Goal: Entertainment & Leisure: Consume media (video, audio)

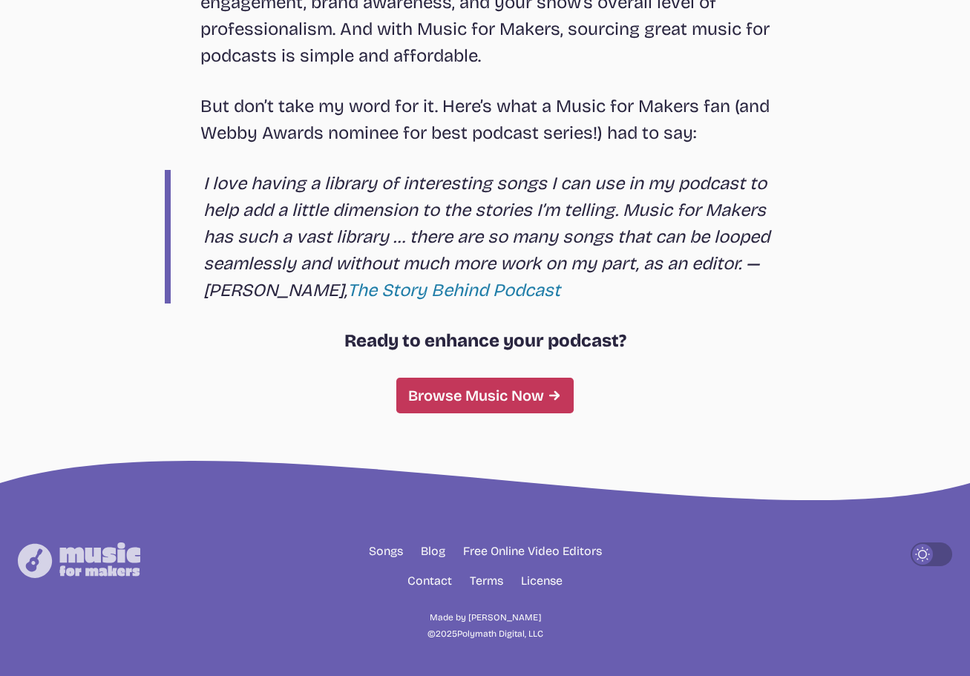
scroll to position [8431, 0]
click at [413, 401] on link "Browse Music Now" at bounding box center [484, 396] width 177 height 36
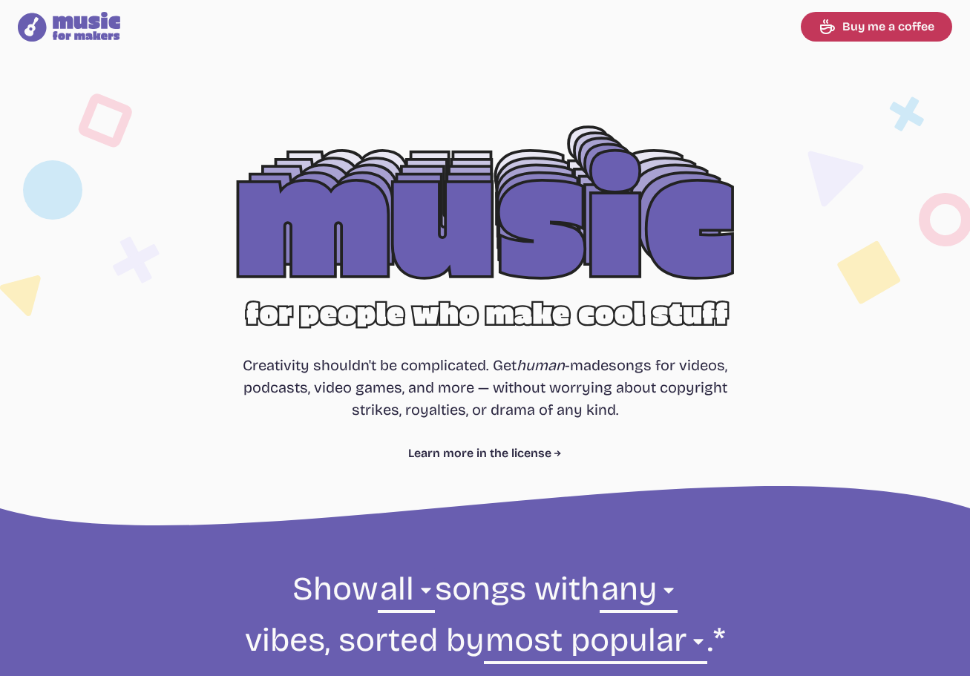
select select "most popular"
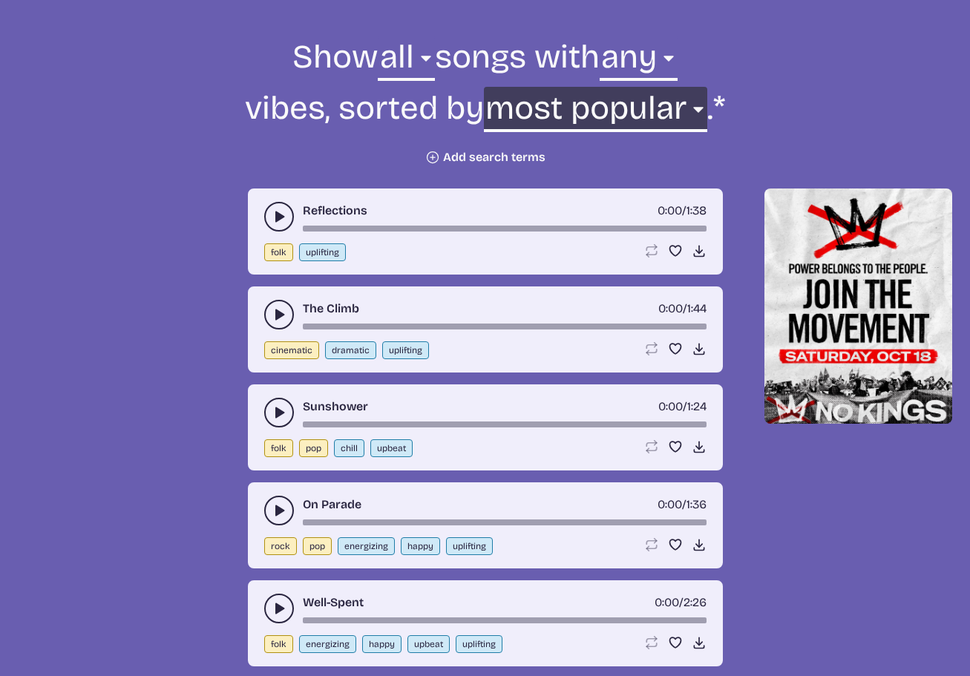
click at [689, 108] on select "newest oldest most popular least popular name" at bounding box center [595, 112] width 223 height 51
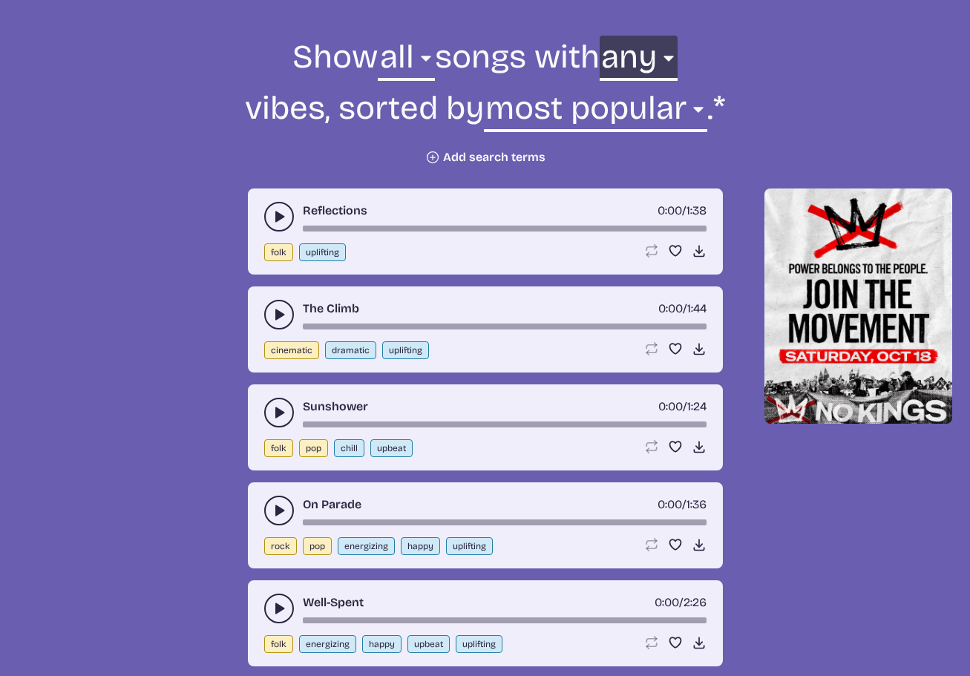
click at [672, 64] on select "any aggressive chill contemplative dark dramatic easygoing energizing happy ser…" at bounding box center [638, 61] width 78 height 51
click at [611, 36] on select "any aggressive chill contemplative dark dramatic easygoing energizing happy ser…" at bounding box center [638, 61] width 78 height 51
click at [425, 157] on icon "Plus icon" at bounding box center [432, 157] width 15 height 15
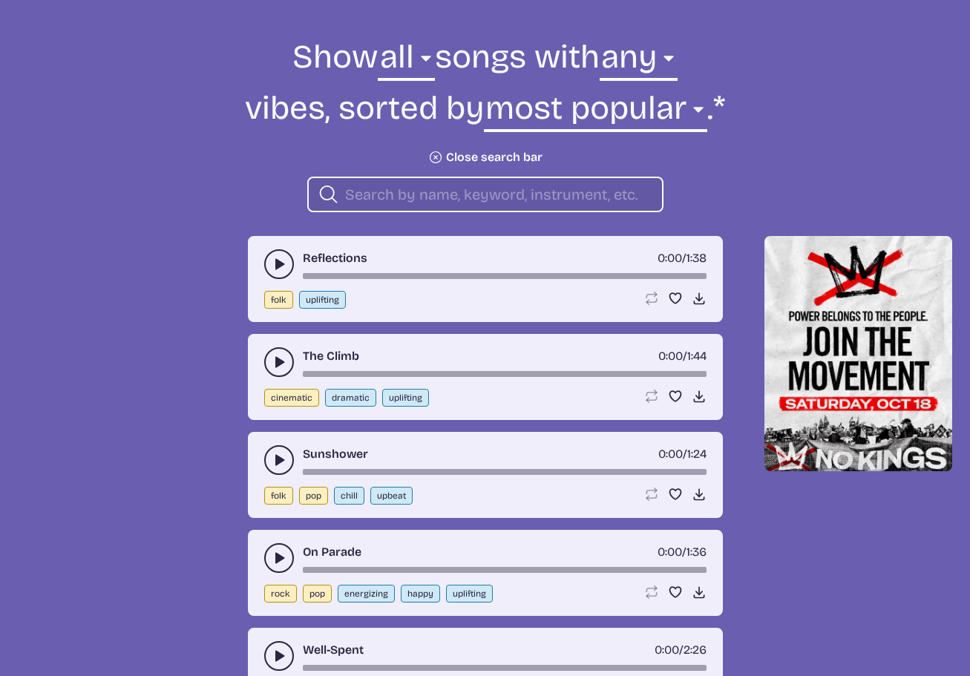
click at [272, 263] on icon "play-pause toggle" at bounding box center [279, 264] width 15 height 15
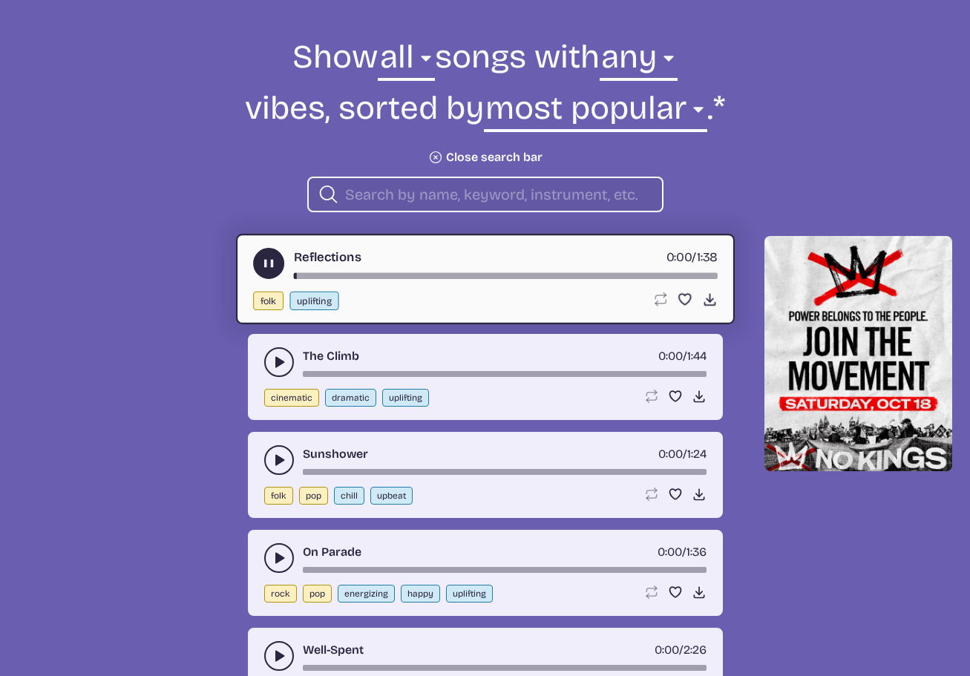
click at [262, 266] on icon "play-pause toggle" at bounding box center [268, 264] width 16 height 16
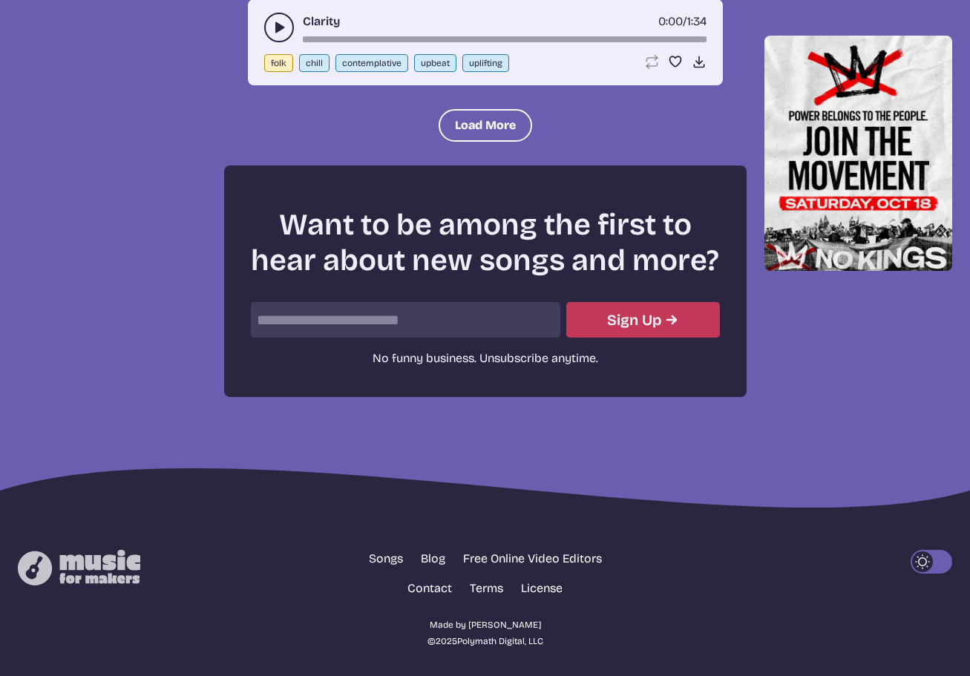
scroll to position [2031, 0]
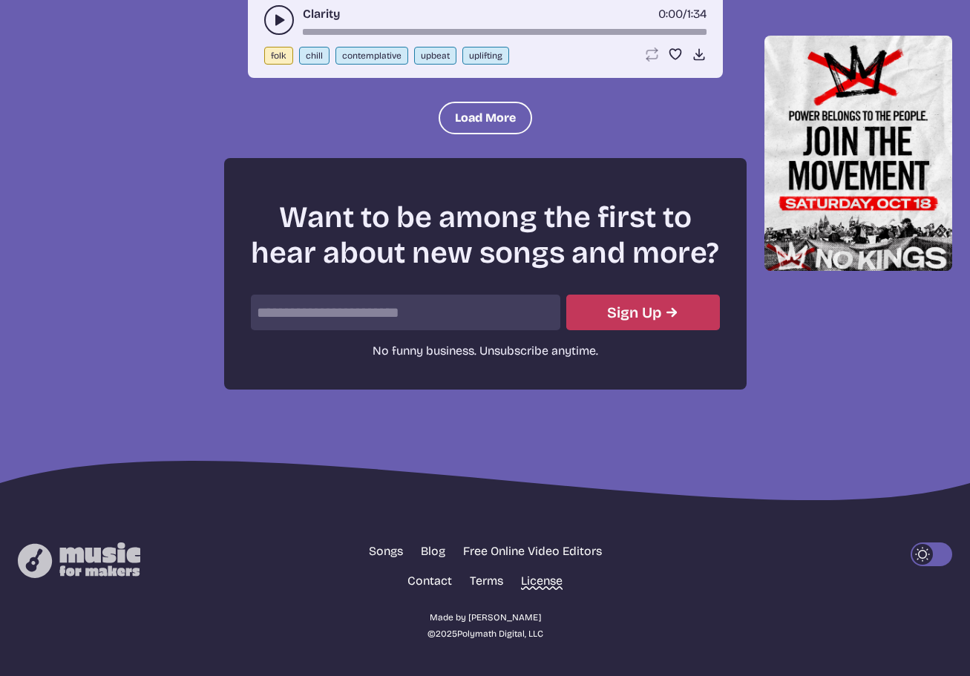
click at [542, 586] on link "License" at bounding box center [542, 581] width 42 height 18
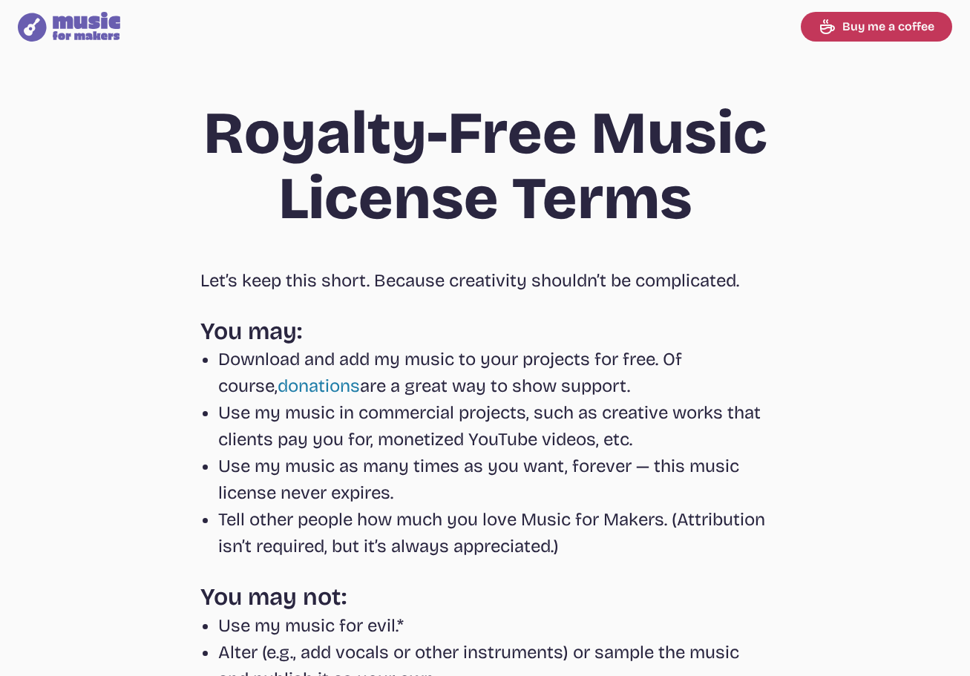
click at [62, 24] on icon at bounding box center [87, 26] width 68 height 28
select select "most popular"
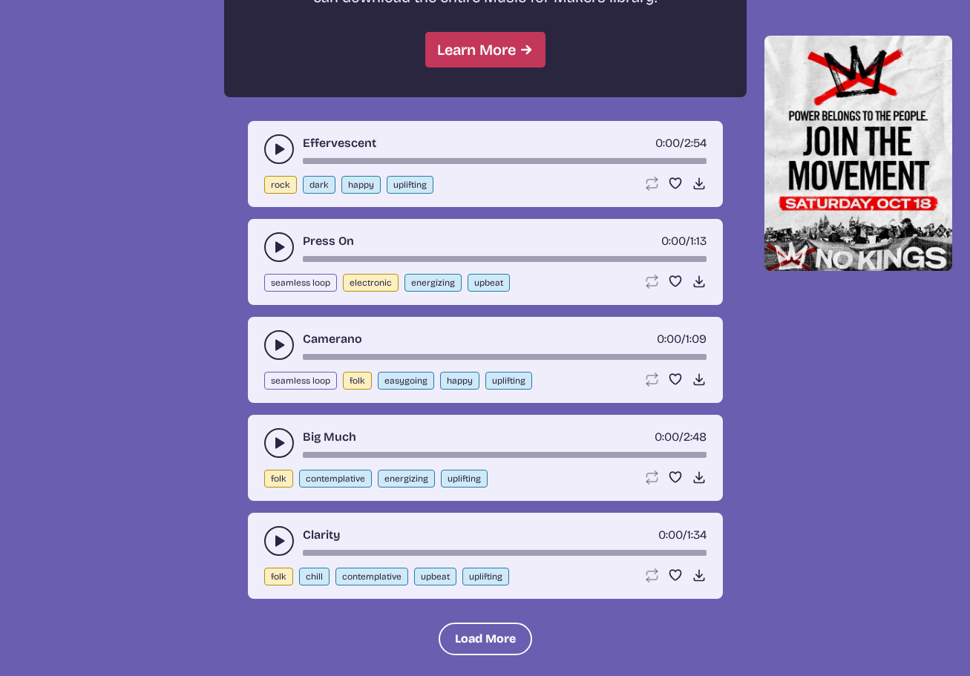
scroll to position [1484, 0]
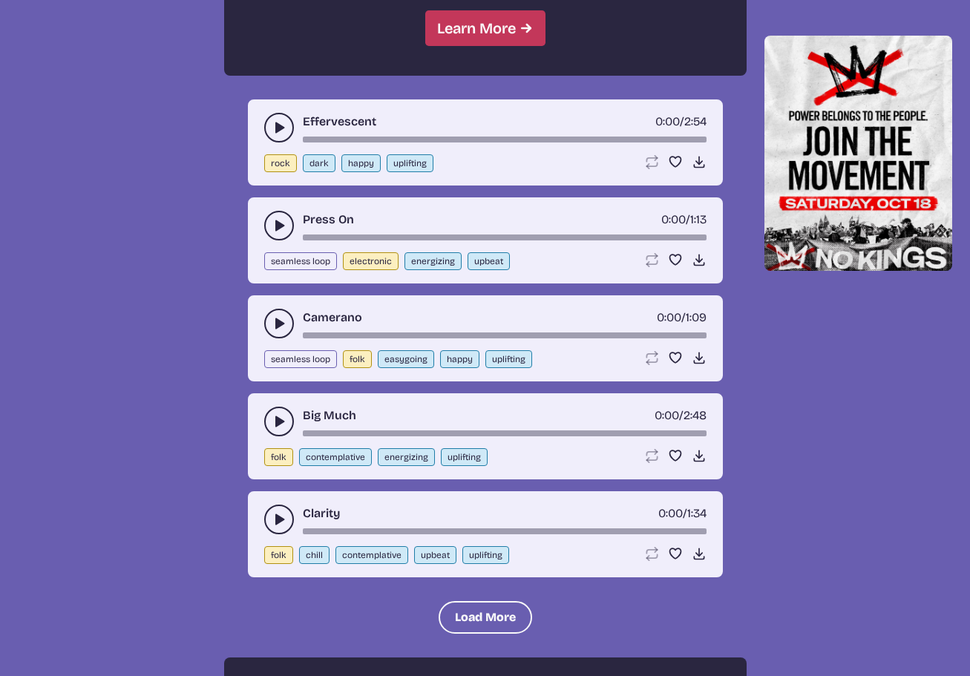
click at [267, 130] on button "play-pause toggle" at bounding box center [279, 128] width 30 height 30
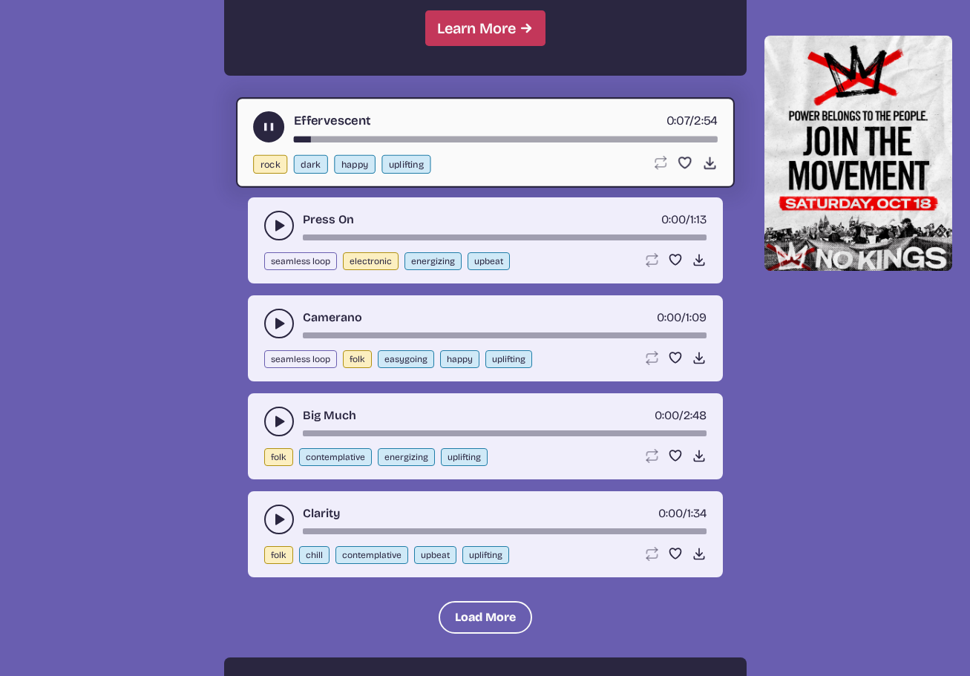
click at [266, 127] on use "play-pause toggle" at bounding box center [268, 127] width 16 height 16
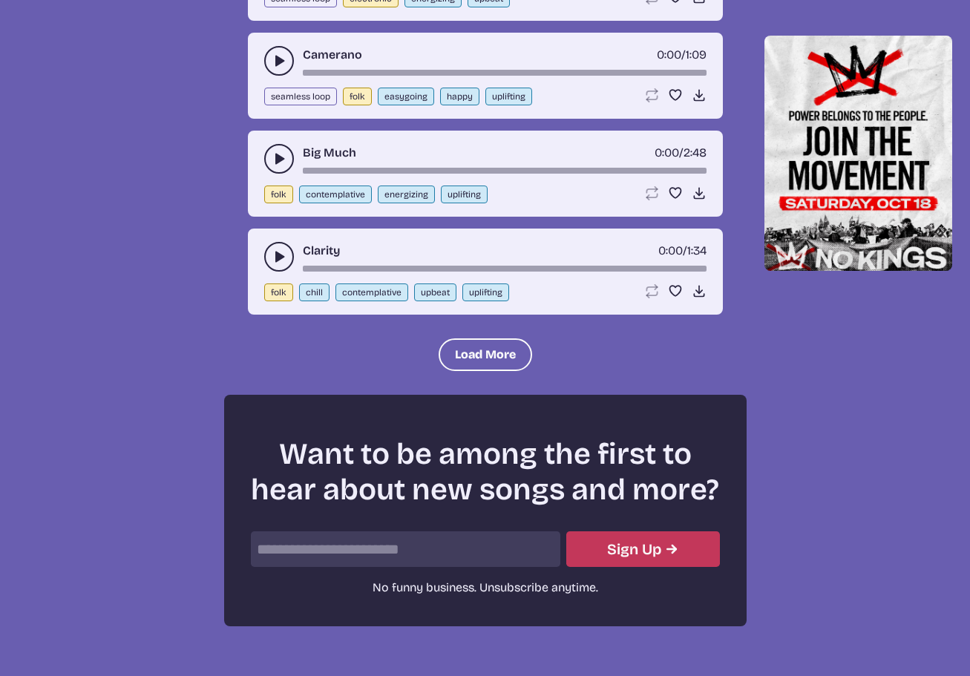
scroll to position [1781, 0]
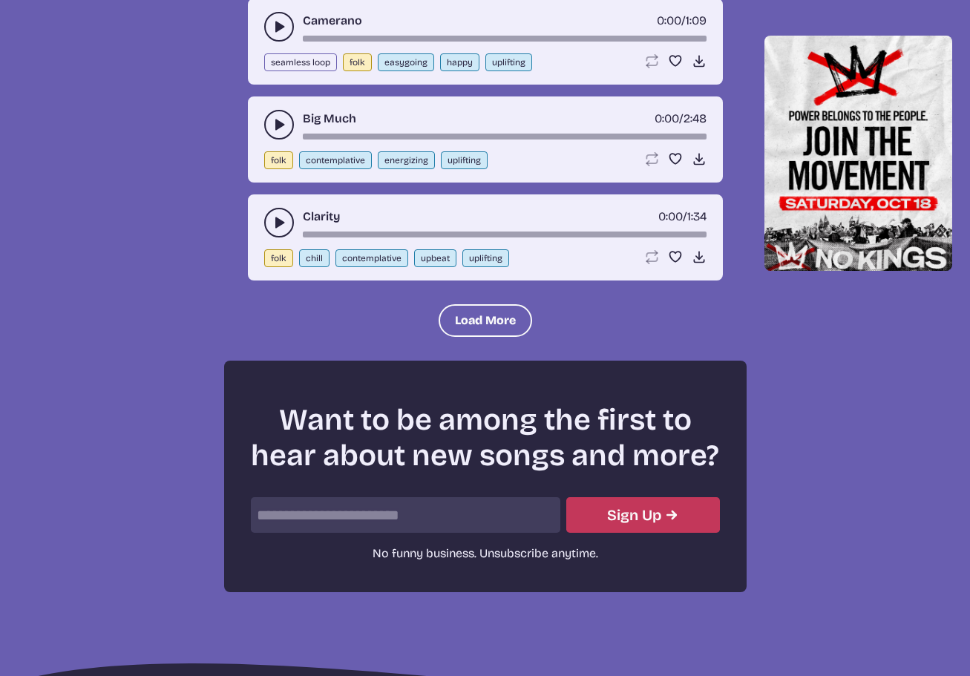
click at [272, 220] on icon "play-pause toggle" at bounding box center [279, 222] width 15 height 15
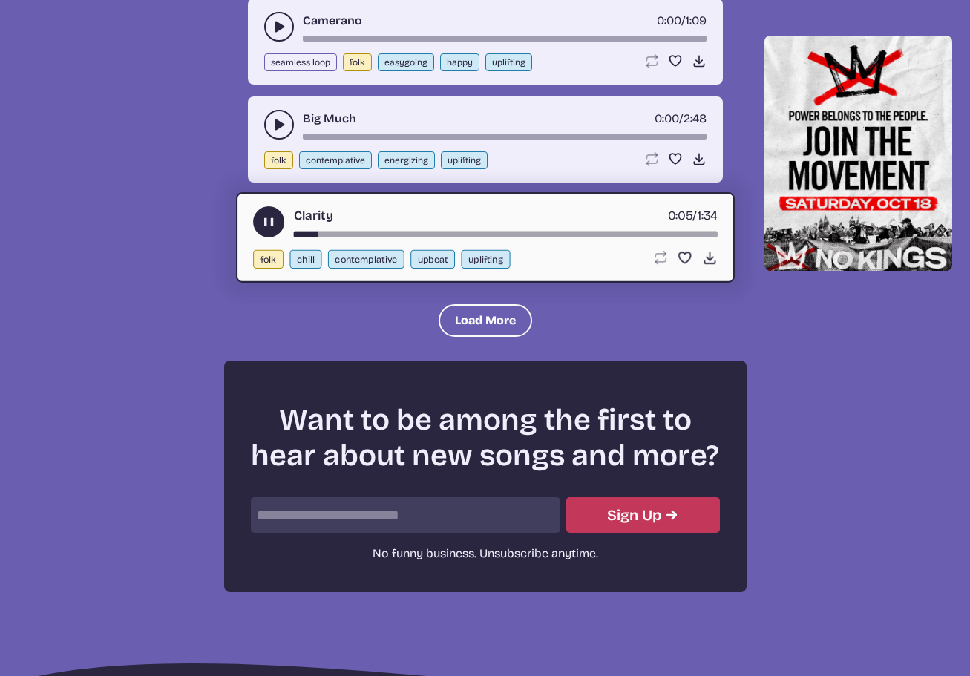
click at [267, 224] on use "play-pause toggle" at bounding box center [268, 222] width 16 height 16
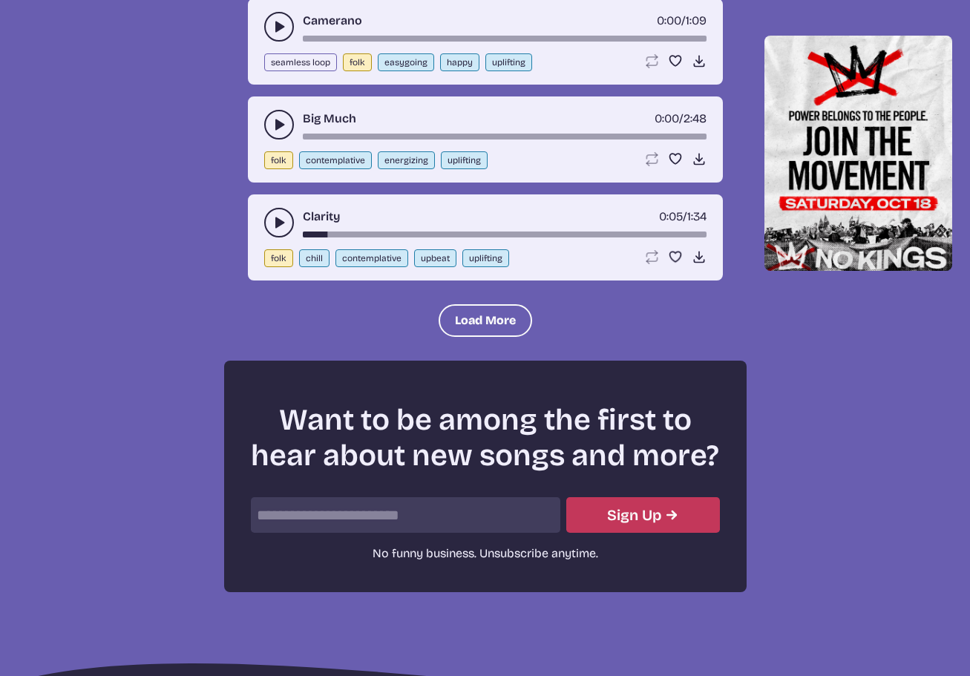
click at [272, 129] on icon "play-pause toggle" at bounding box center [279, 124] width 15 height 15
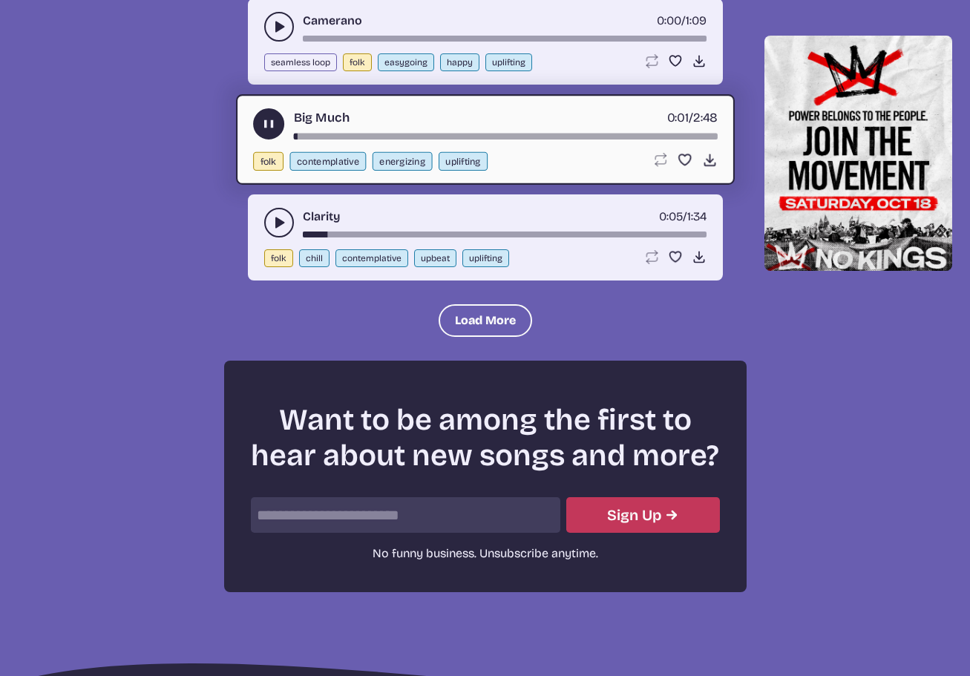
click at [272, 129] on use "play-pause toggle" at bounding box center [268, 124] width 16 height 16
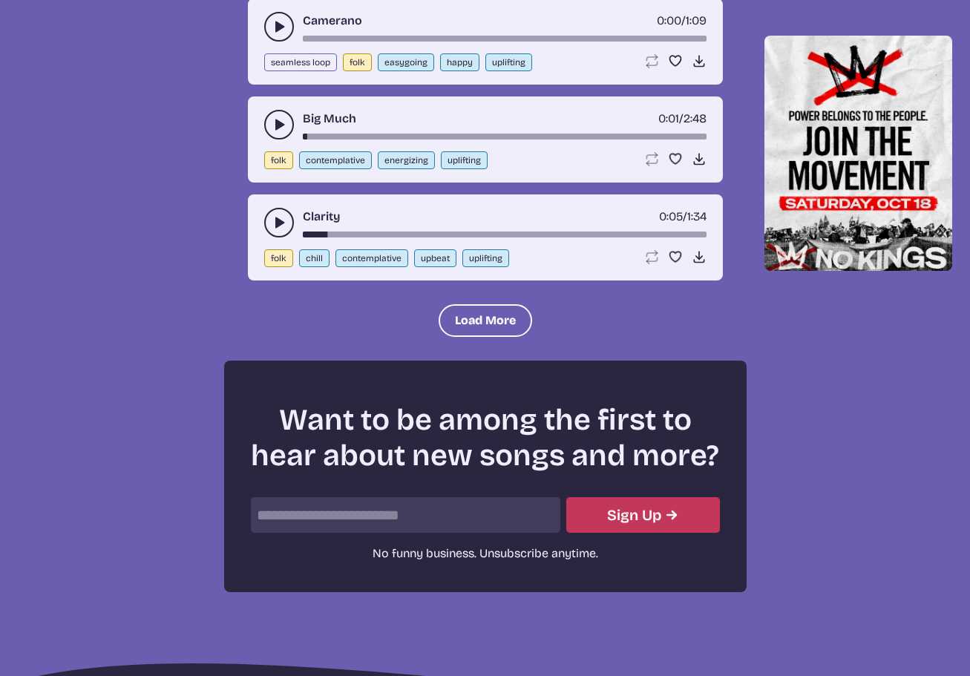
click at [272, 30] on icon "play-pause toggle" at bounding box center [279, 26] width 15 height 15
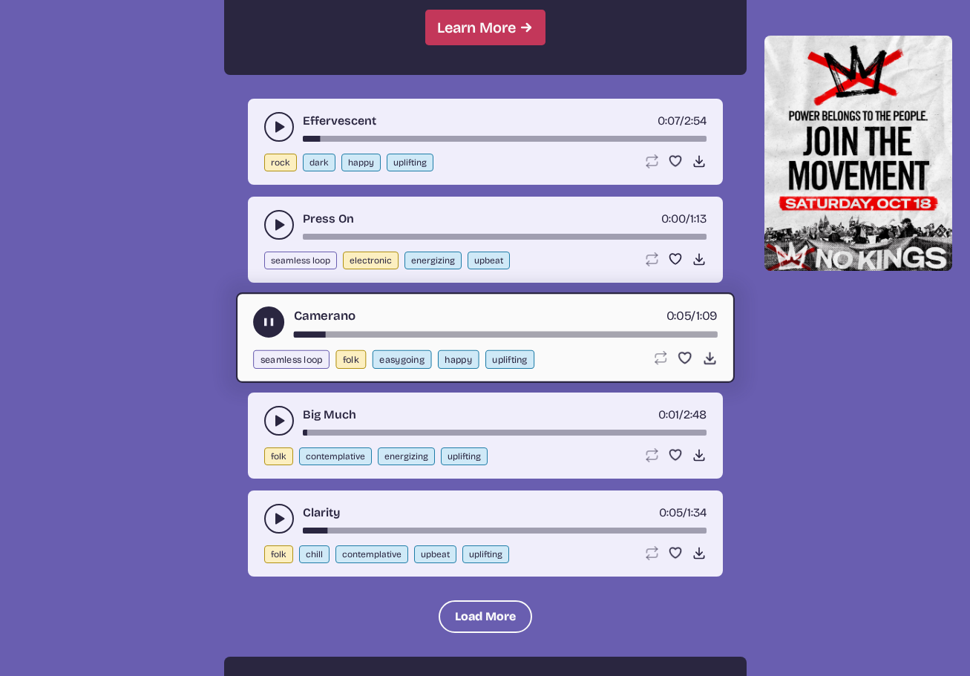
scroll to position [1484, 0]
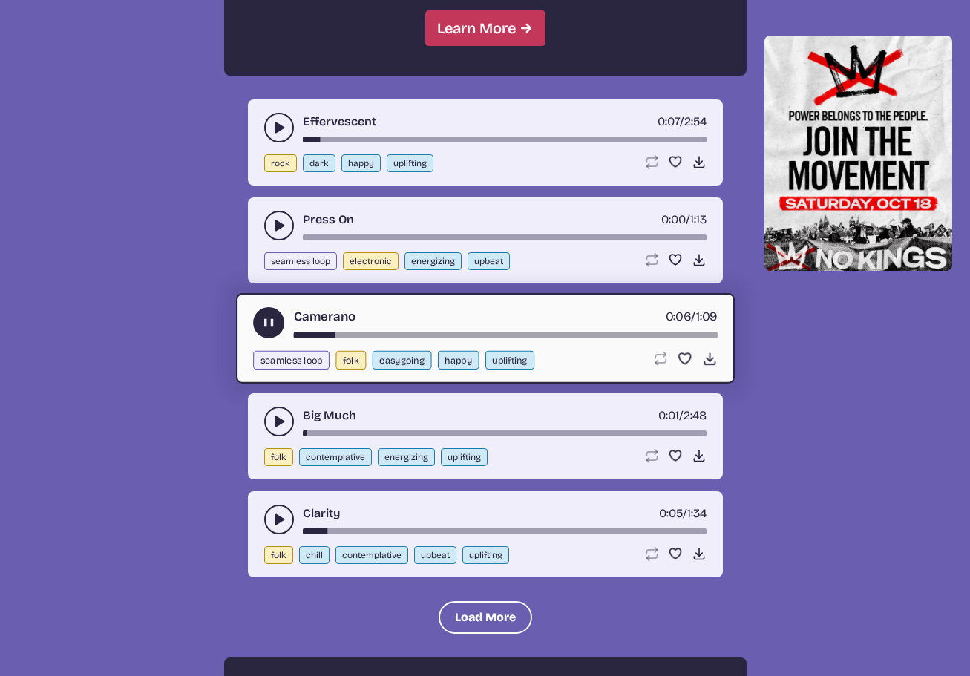
click at [264, 324] on use "play-pause toggle" at bounding box center [268, 323] width 16 height 16
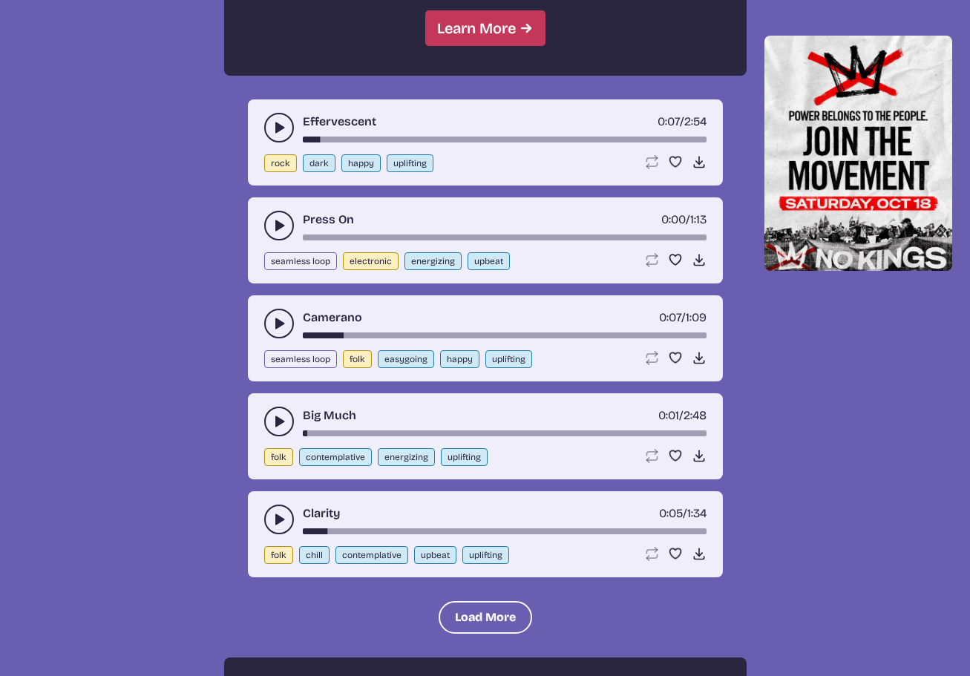
click at [272, 225] on icon "play-pause toggle" at bounding box center [279, 225] width 15 height 15
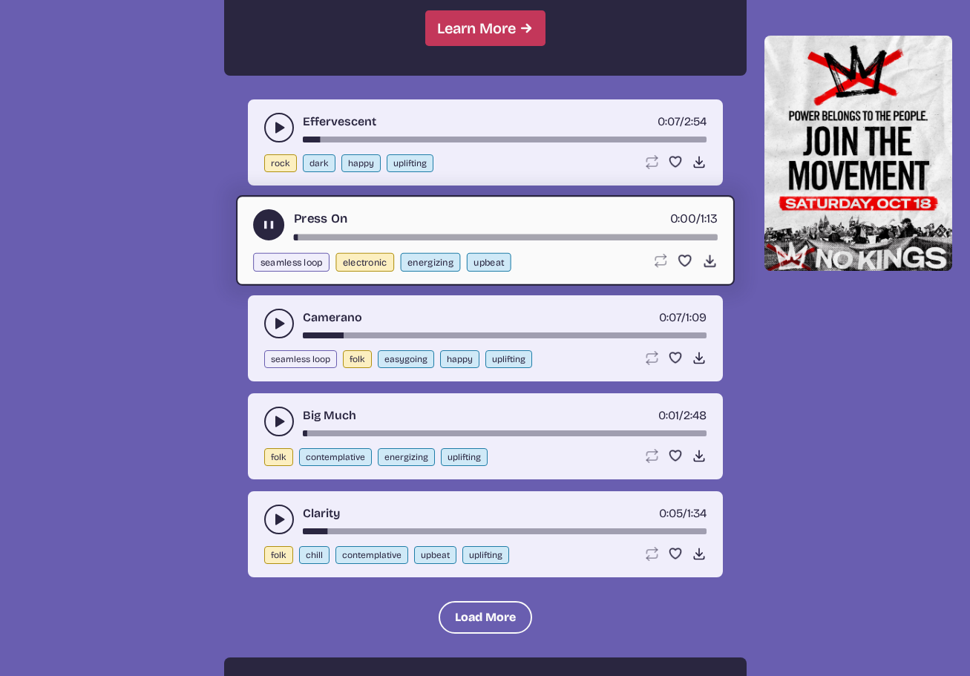
click at [272, 225] on use "play-pause toggle" at bounding box center [268, 225] width 16 height 16
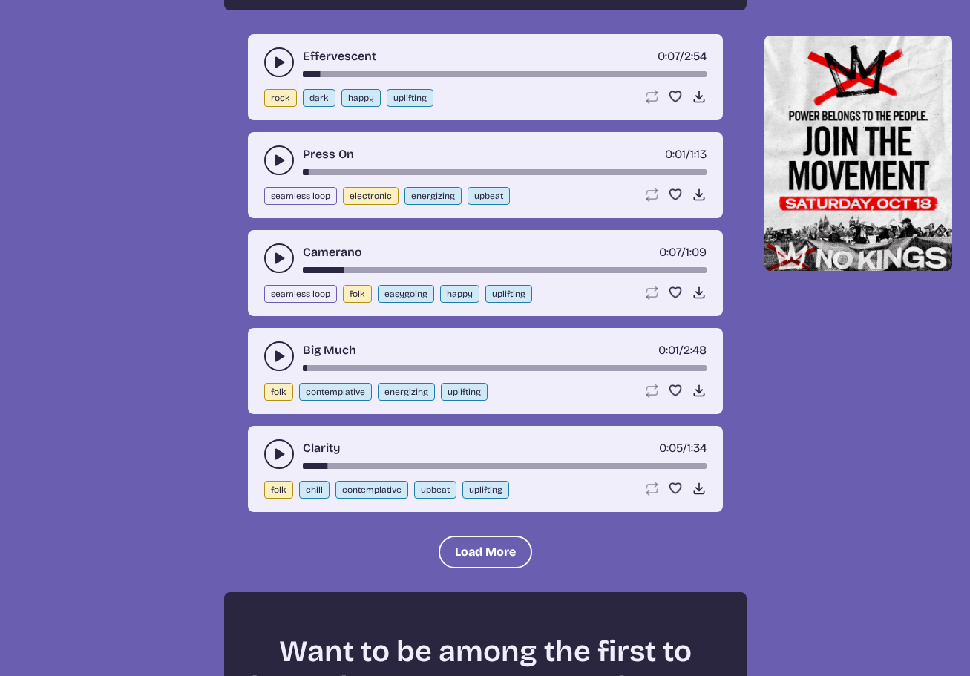
scroll to position [1855, 0]
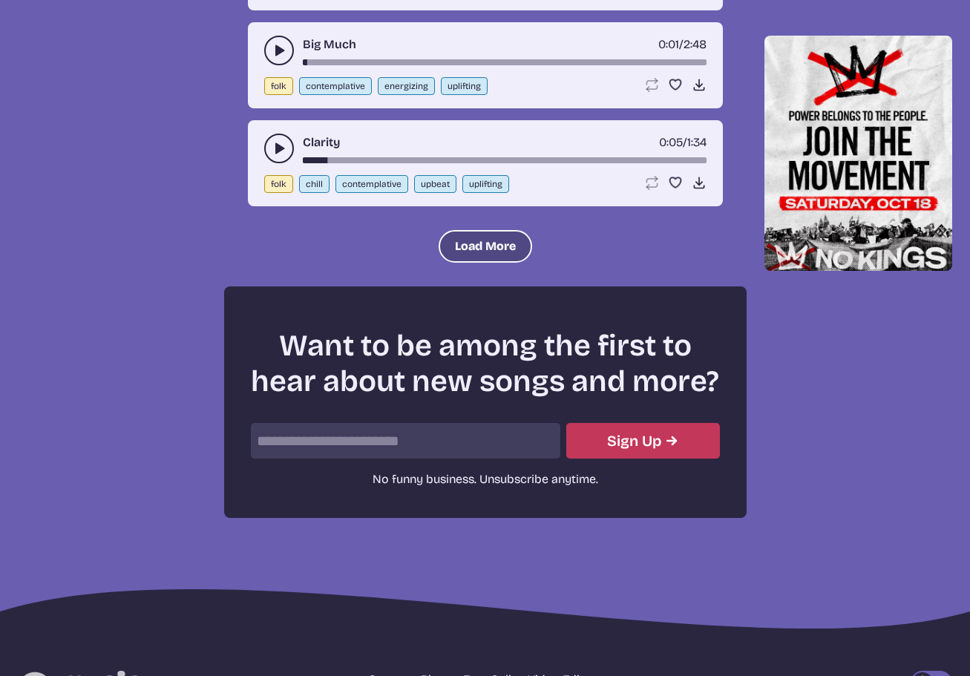
click at [470, 248] on button "Load More" at bounding box center [484, 246] width 93 height 33
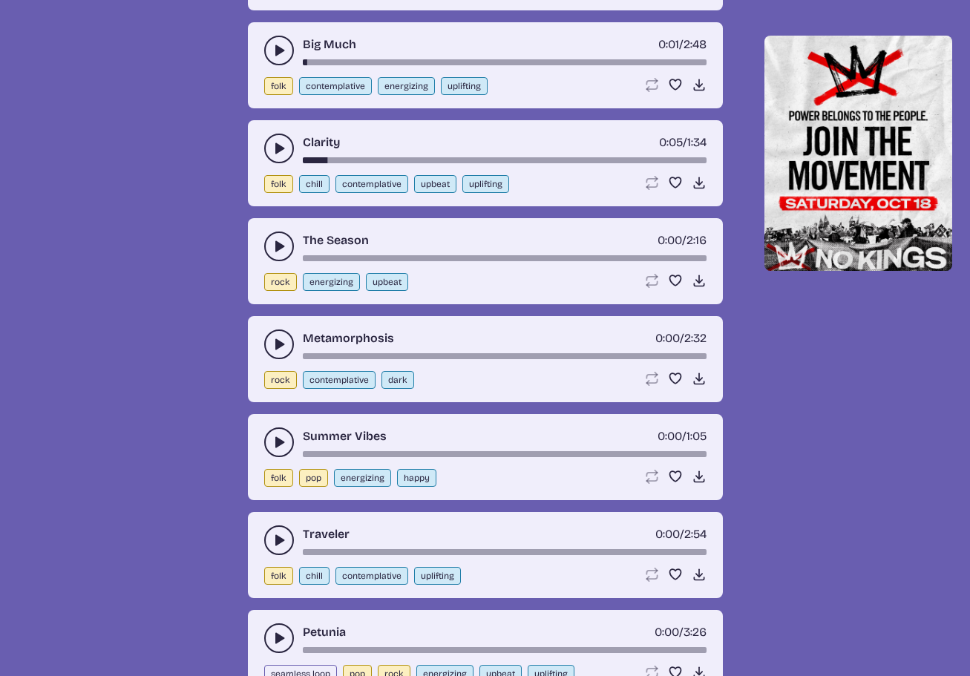
click at [272, 250] on icon "play-pause toggle" at bounding box center [279, 246] width 15 height 15
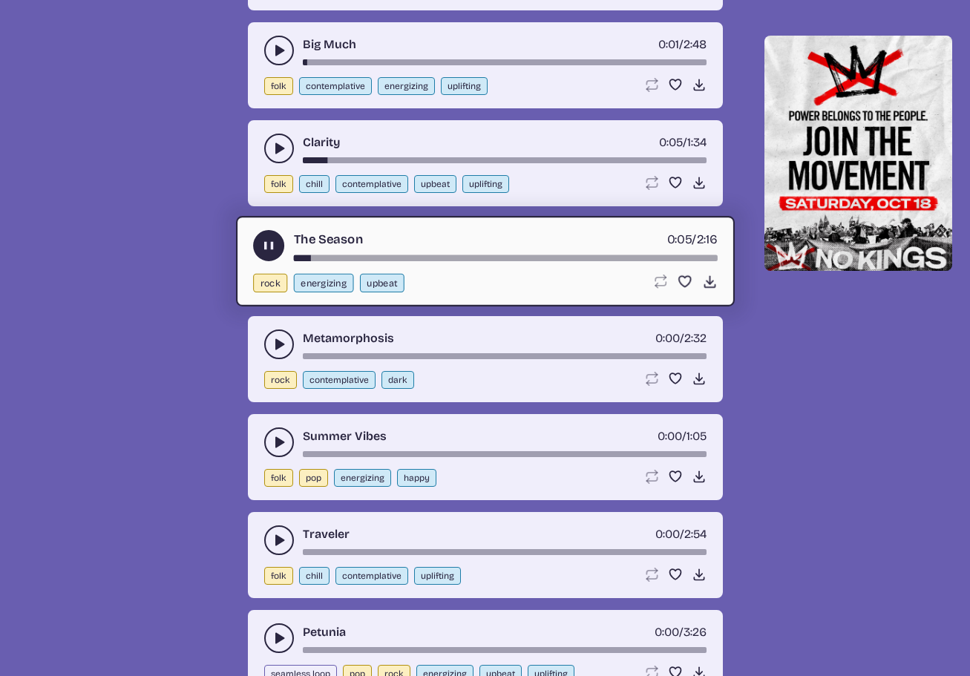
click at [267, 247] on use "play-pause toggle" at bounding box center [268, 246] width 16 height 16
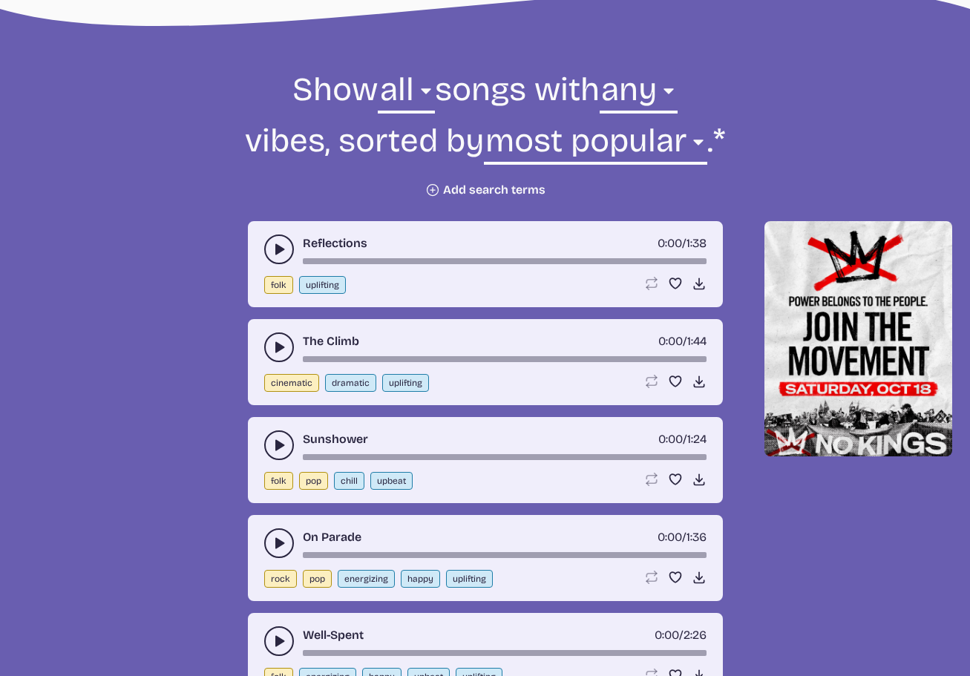
scroll to position [519, 0]
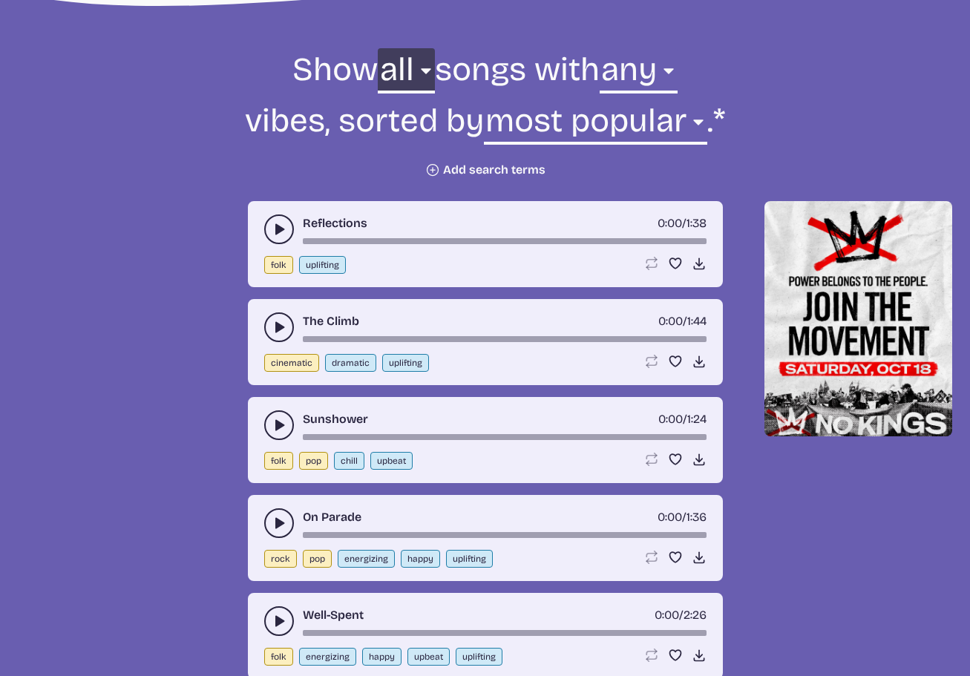
click at [416, 71] on select "all ambient cinematic electronic folk holiday jazz pop rock world" at bounding box center [406, 73] width 56 height 51
click at [378, 48] on select "all ambient cinematic electronic folk holiday jazz pop rock world" at bounding box center [406, 73] width 56 height 51
click at [427, 170] on icon at bounding box center [432, 170] width 12 height 12
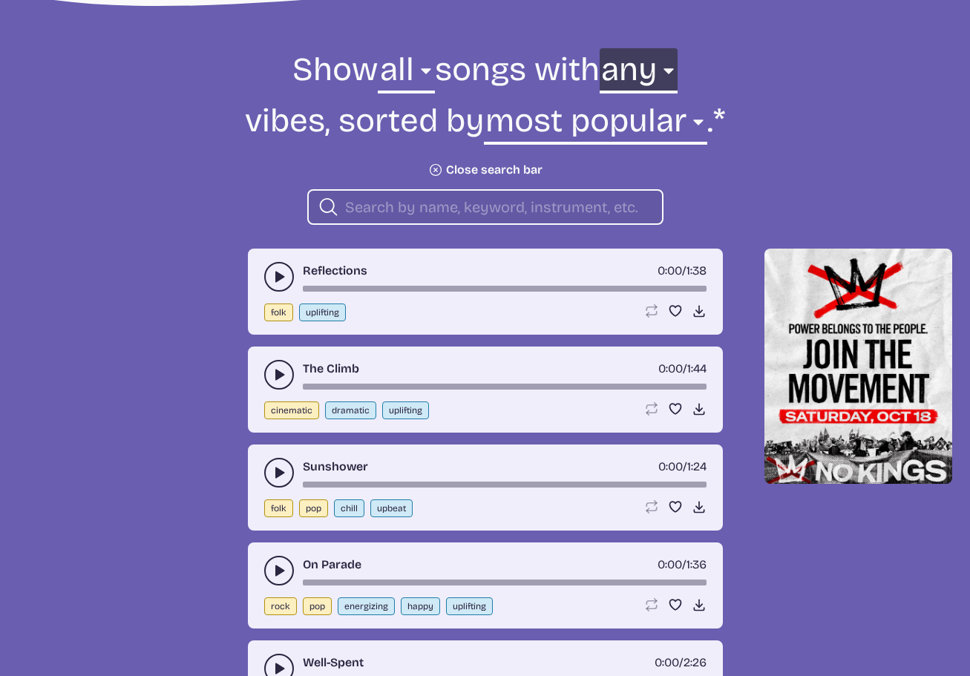
click at [677, 70] on select "any aggressive chill contemplative dark dramatic easygoing energizing happy ser…" at bounding box center [638, 73] width 78 height 51
click at [611, 48] on select "any aggressive chill contemplative dark dramatic easygoing energizing happy ser…" at bounding box center [638, 73] width 78 height 51
click at [297, 123] on form "Show all ambient cinematic electronic folk holiday jazz pop rock world all song…" at bounding box center [485, 136] width 807 height 177
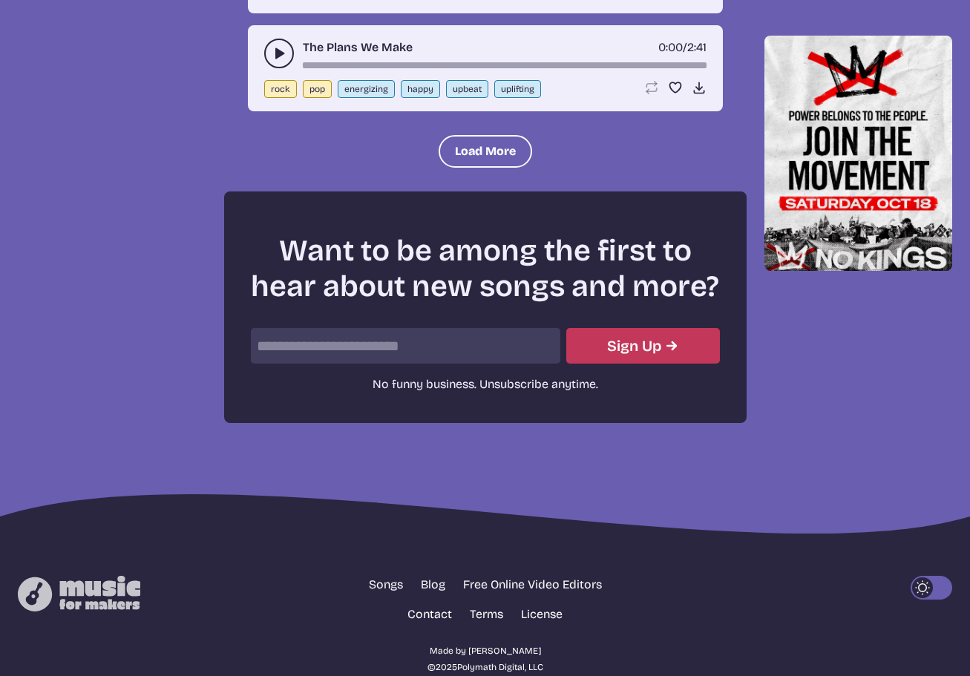
scroll to position [3405, 0]
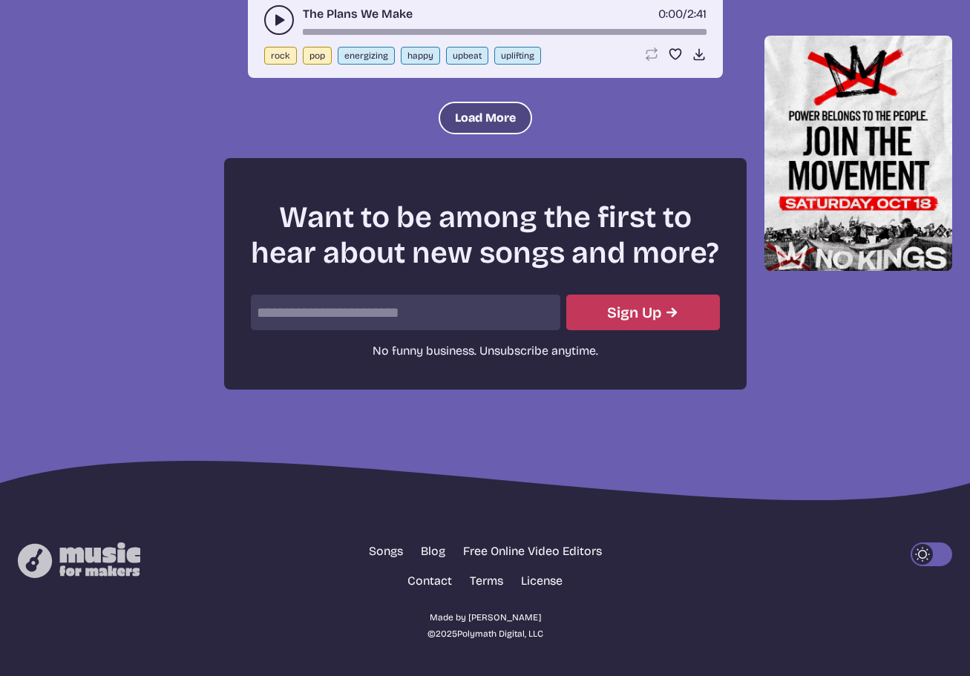
click at [480, 119] on button "Load More" at bounding box center [484, 118] width 93 height 33
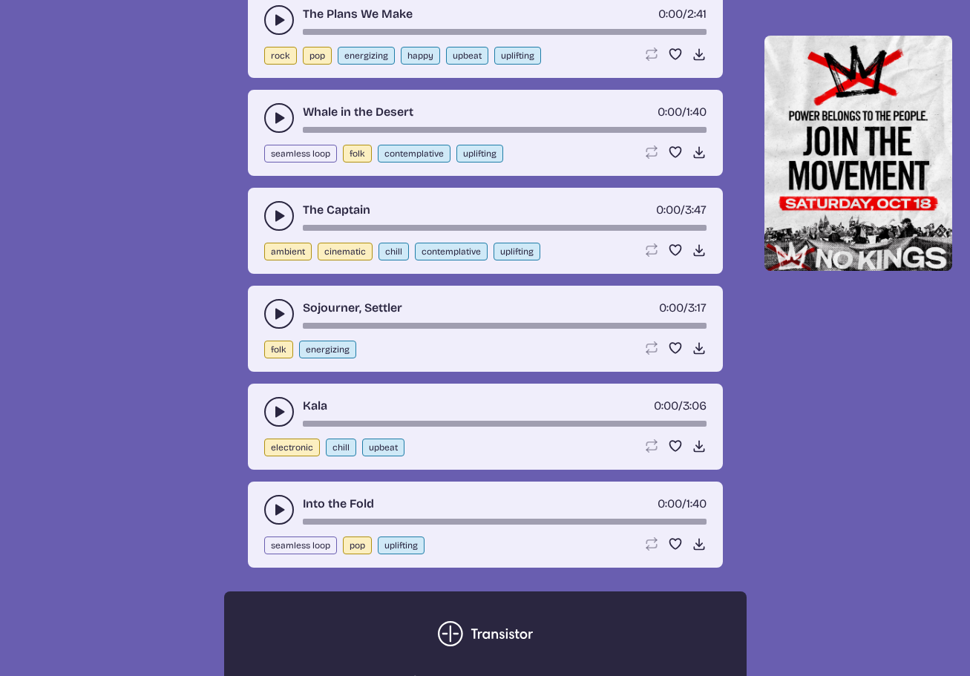
click at [277, 313] on use "play-pause toggle" at bounding box center [279, 313] width 15 height 15
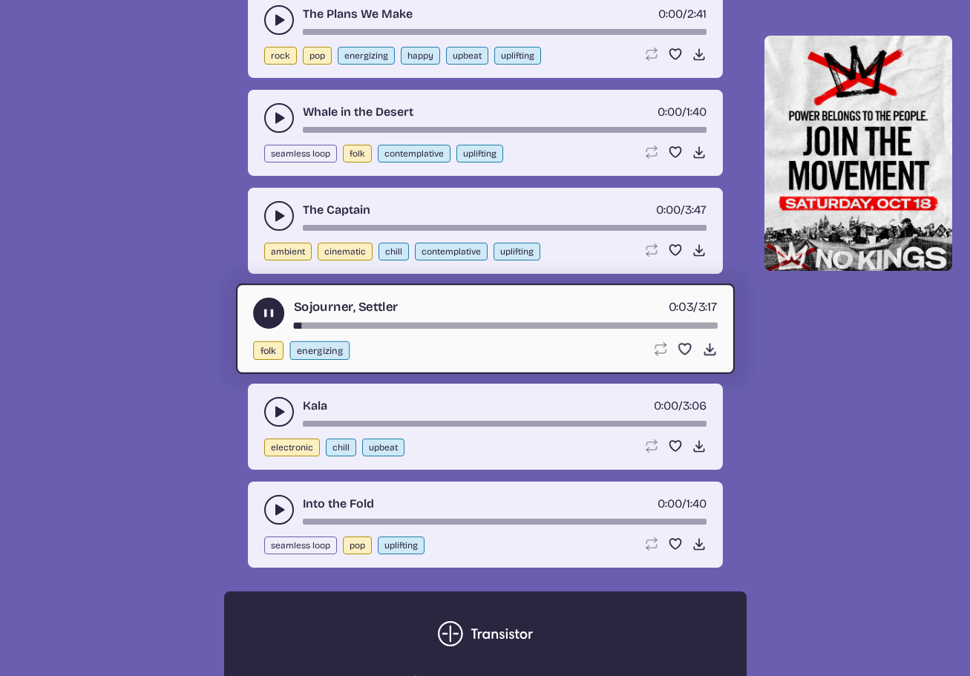
click at [268, 310] on use "play-pause toggle" at bounding box center [268, 314] width 16 height 16
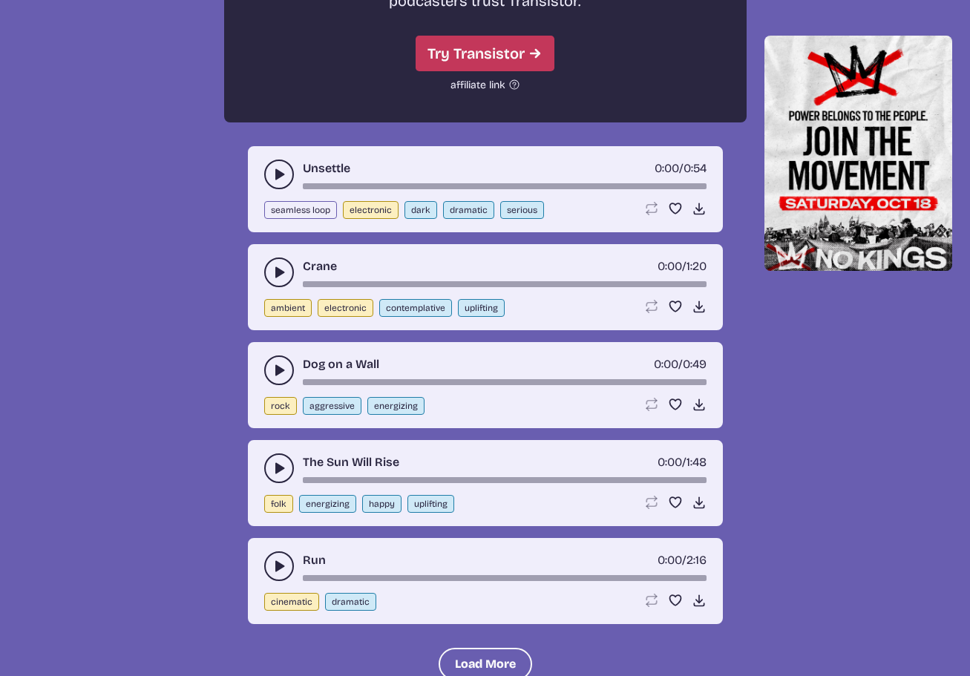
scroll to position [4222, 0]
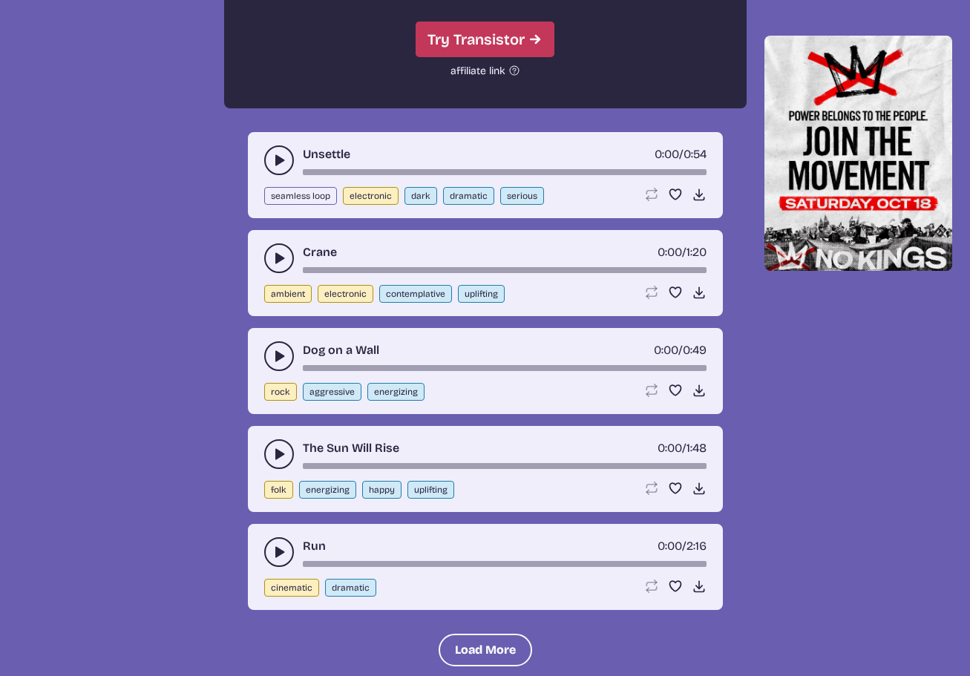
click at [275, 159] on icon "play-pause toggle" at bounding box center [279, 160] width 15 height 15
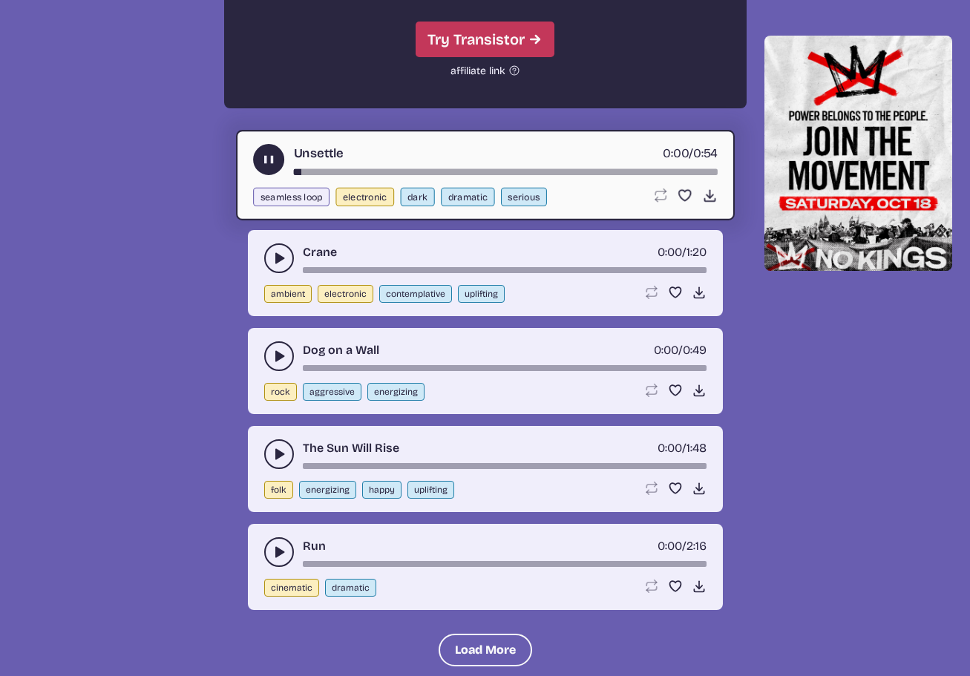
click at [270, 159] on use "play-pause toggle" at bounding box center [268, 159] width 16 height 16
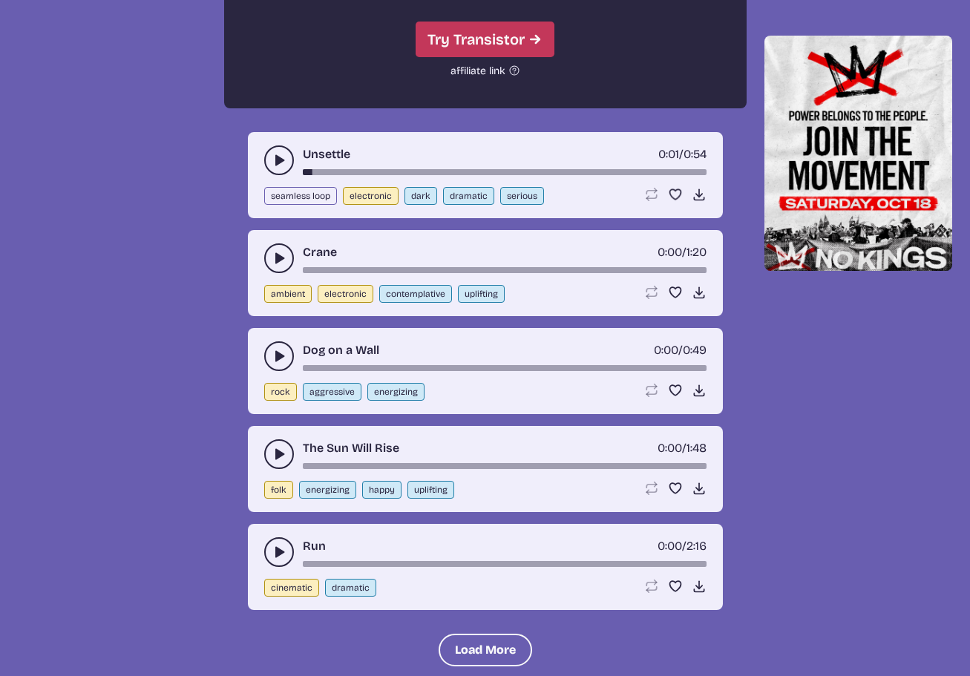
click at [278, 252] on icon "play-pause toggle" at bounding box center [279, 258] width 15 height 15
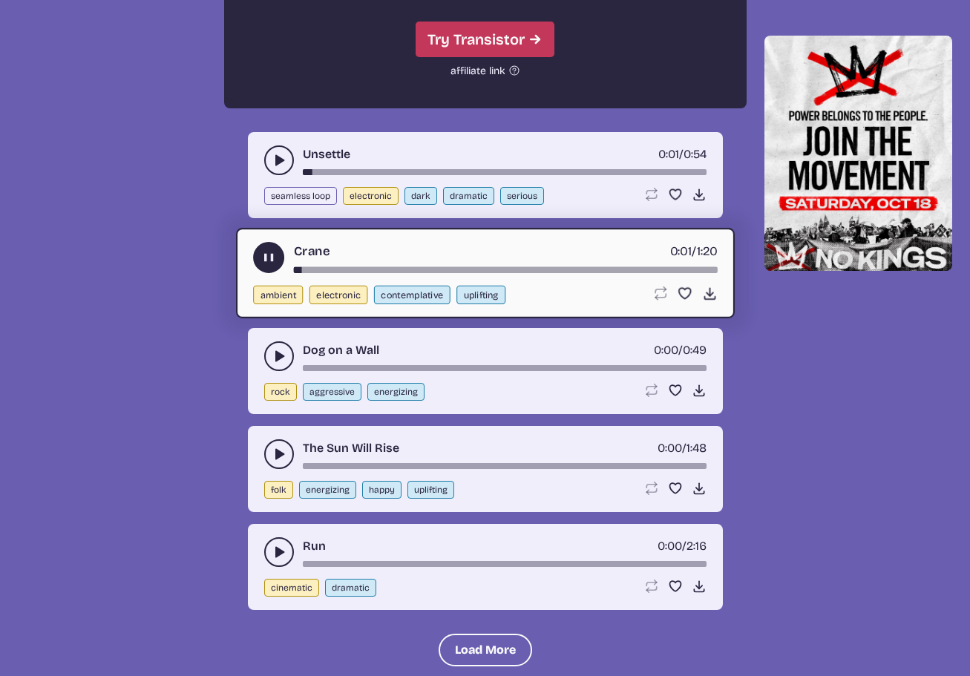
click at [266, 256] on use "play-pause toggle" at bounding box center [268, 257] width 16 height 16
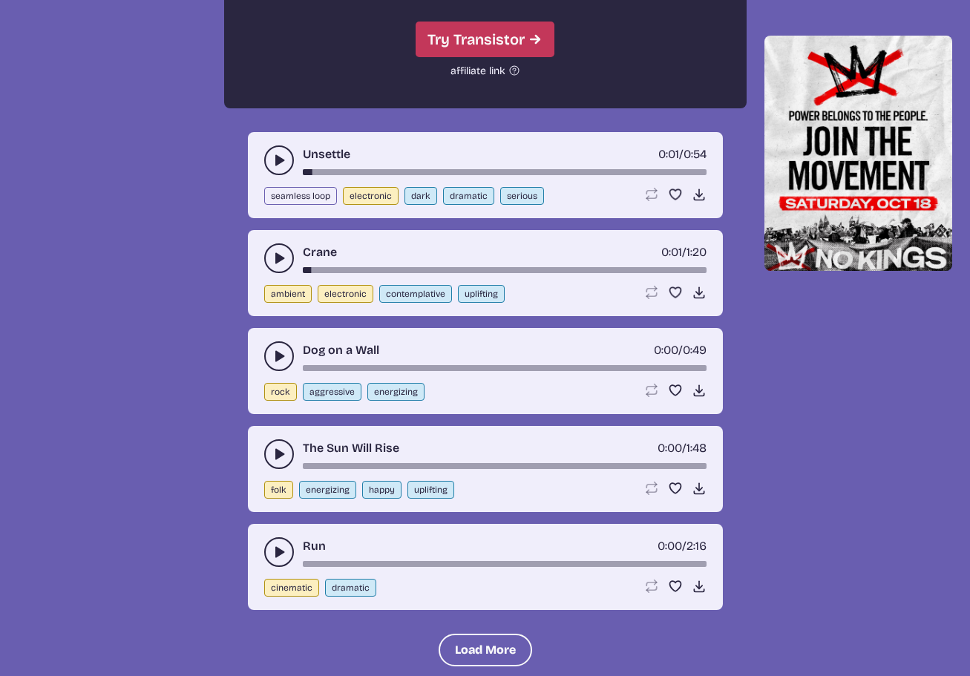
click at [276, 355] on use "play-pause toggle" at bounding box center [279, 356] width 15 height 15
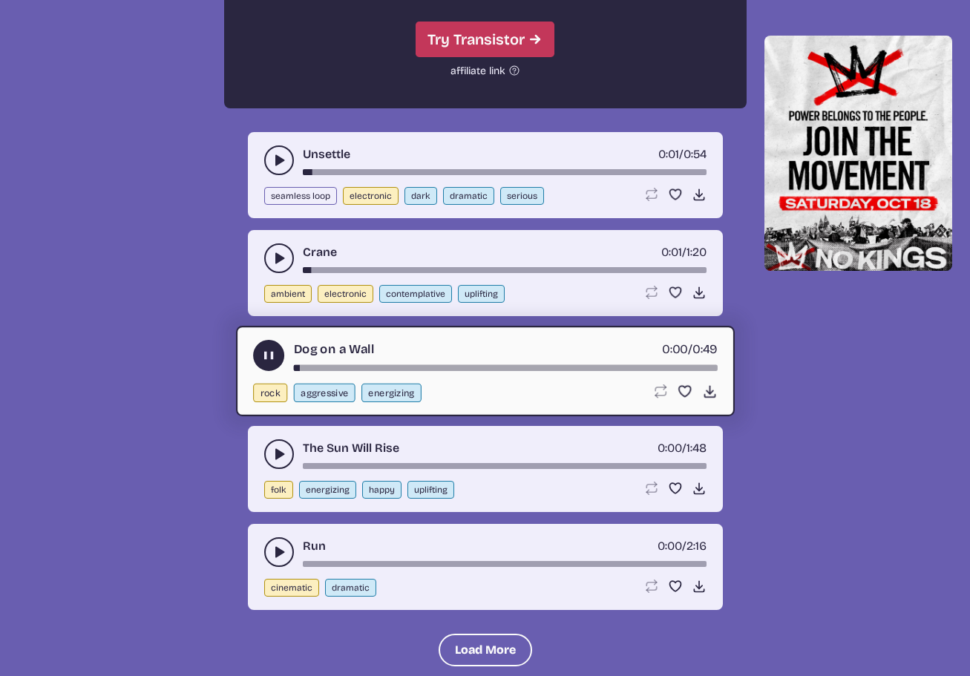
click at [272, 354] on use "play-pause toggle" at bounding box center [268, 355] width 16 height 16
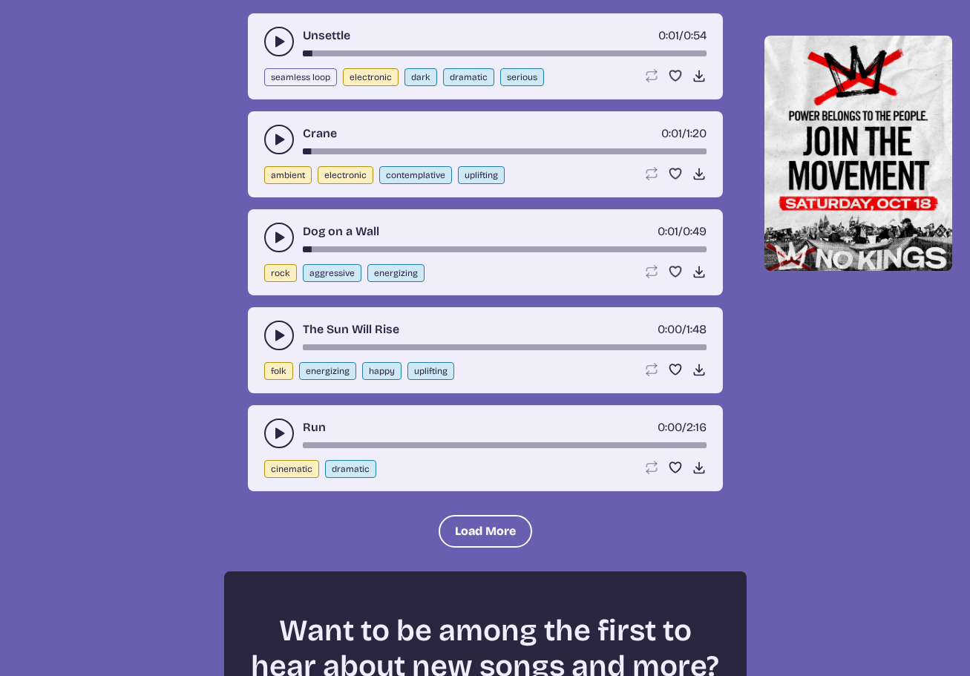
scroll to position [4444, 0]
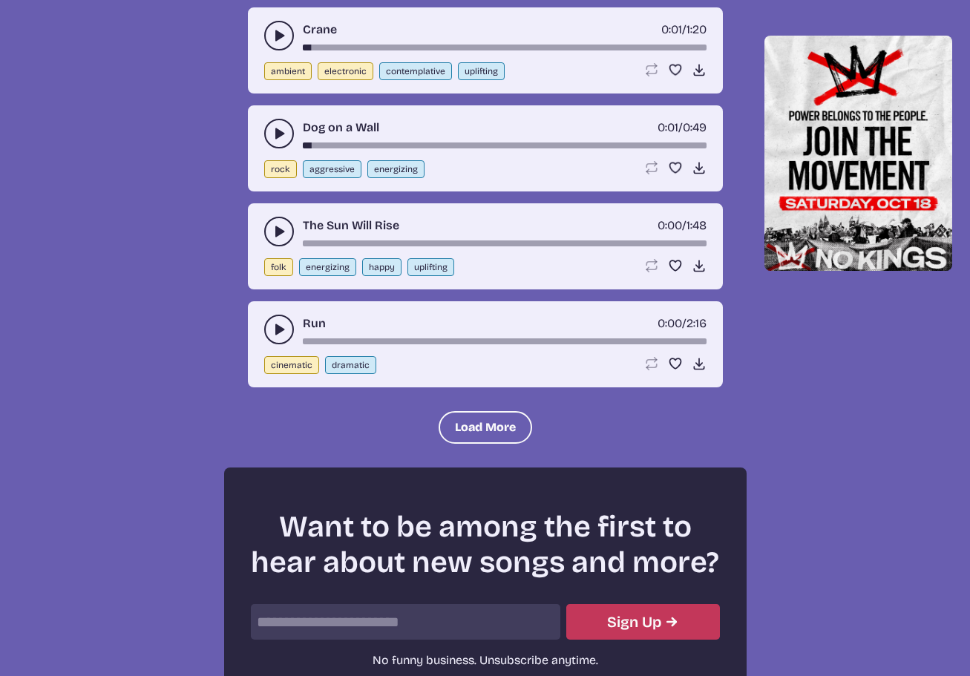
click at [273, 229] on icon "play-pause toggle" at bounding box center [279, 231] width 15 height 15
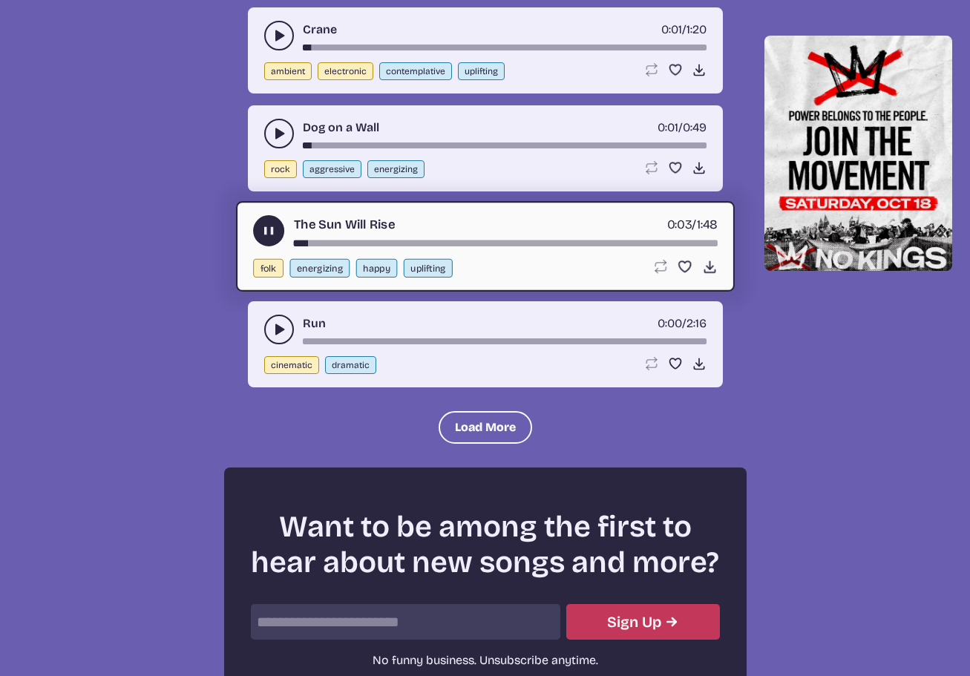
click at [268, 231] on use "play-pause toggle" at bounding box center [268, 231] width 16 height 16
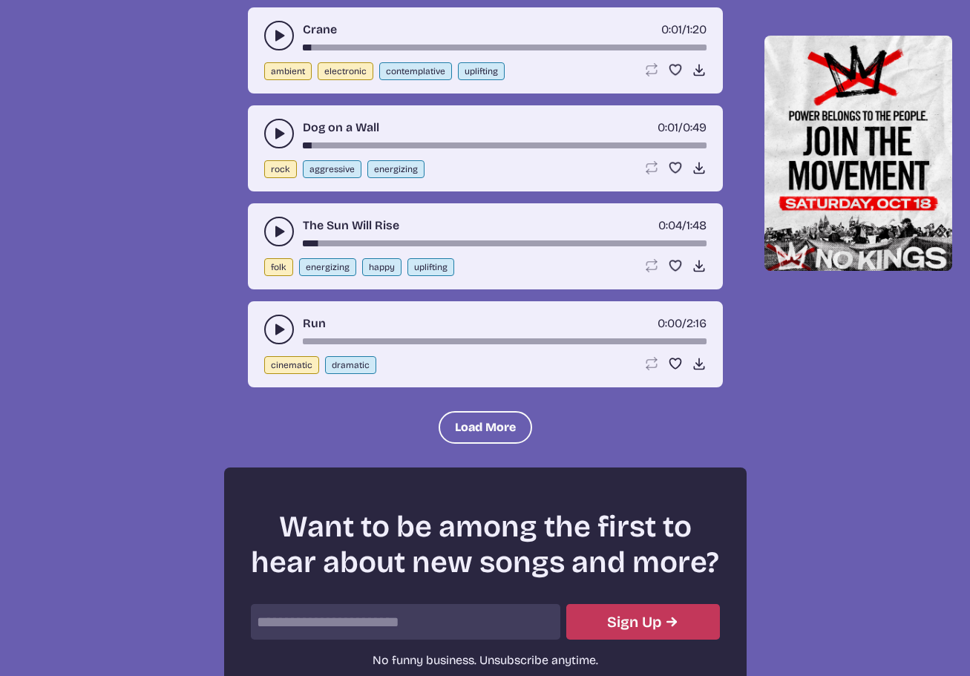
click at [273, 323] on icon "play-pause toggle" at bounding box center [279, 329] width 15 height 15
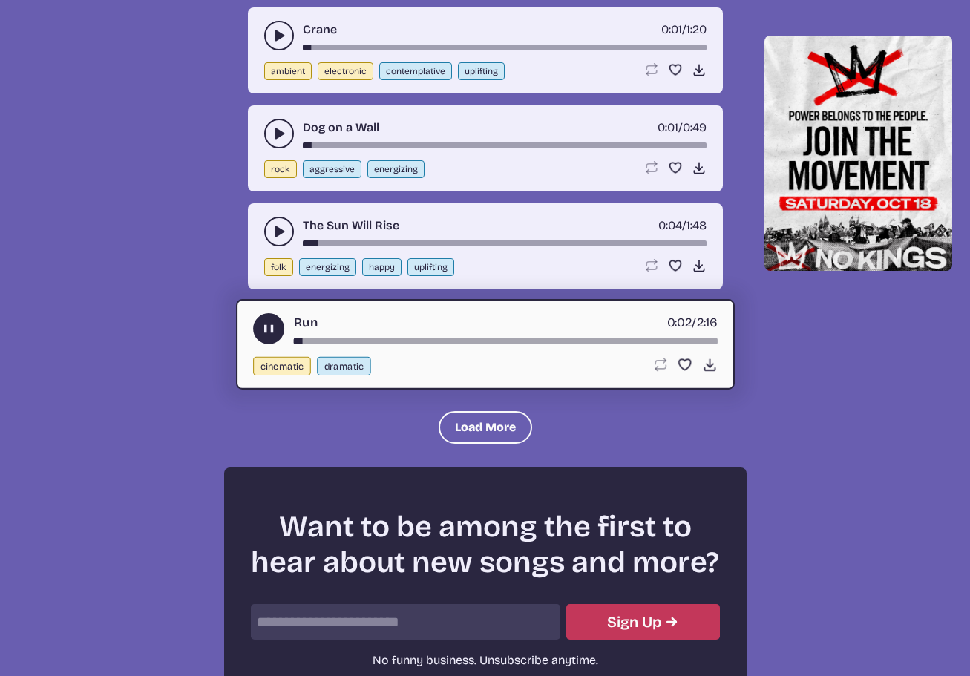
click at [264, 329] on use "play-pause toggle" at bounding box center [268, 329] width 16 height 16
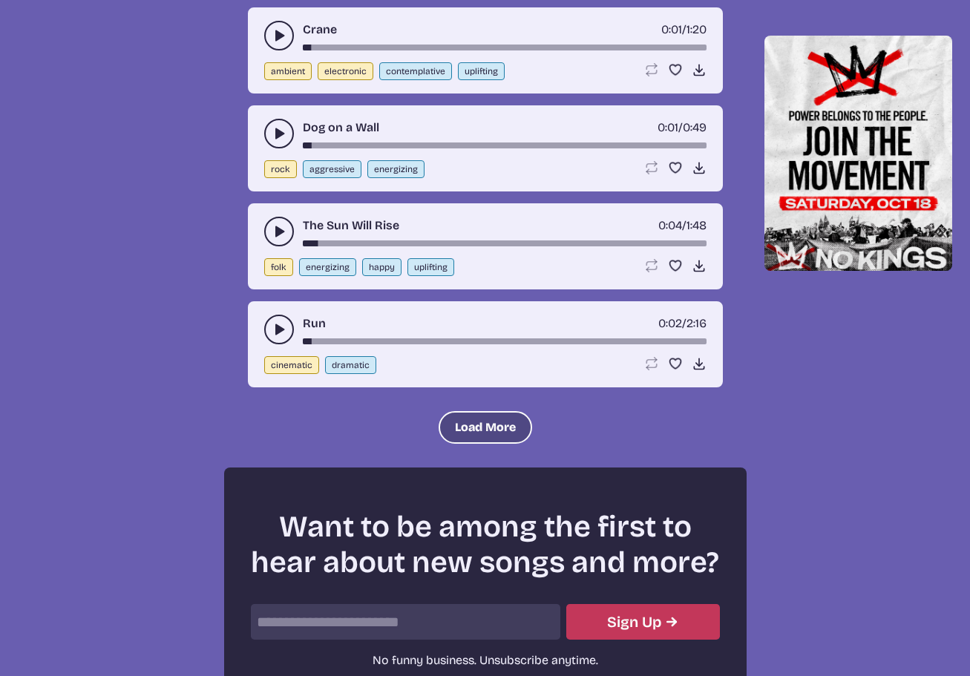
click at [463, 425] on button "Load More" at bounding box center [484, 427] width 93 height 33
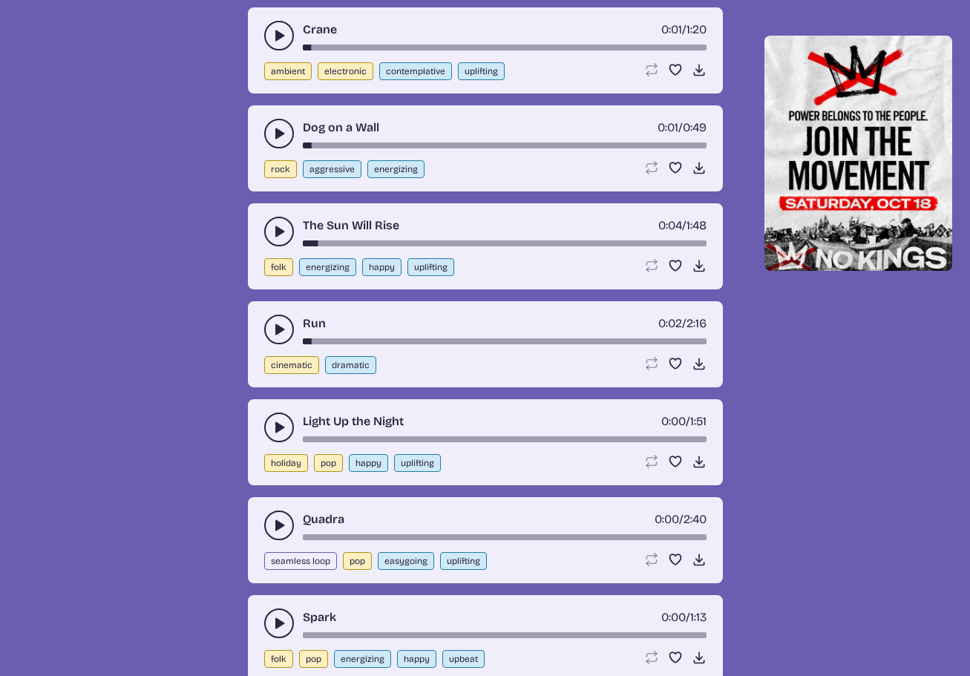
click at [285, 367] on button "cinematic" at bounding box center [291, 365] width 55 height 18
select select "cinematic"
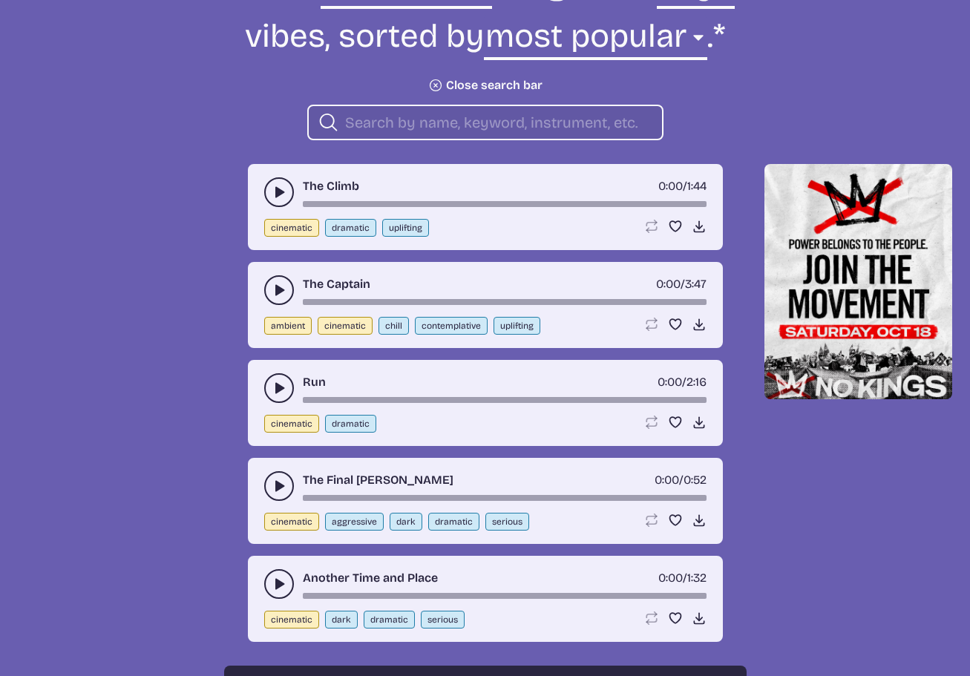
scroll to position [606, 0]
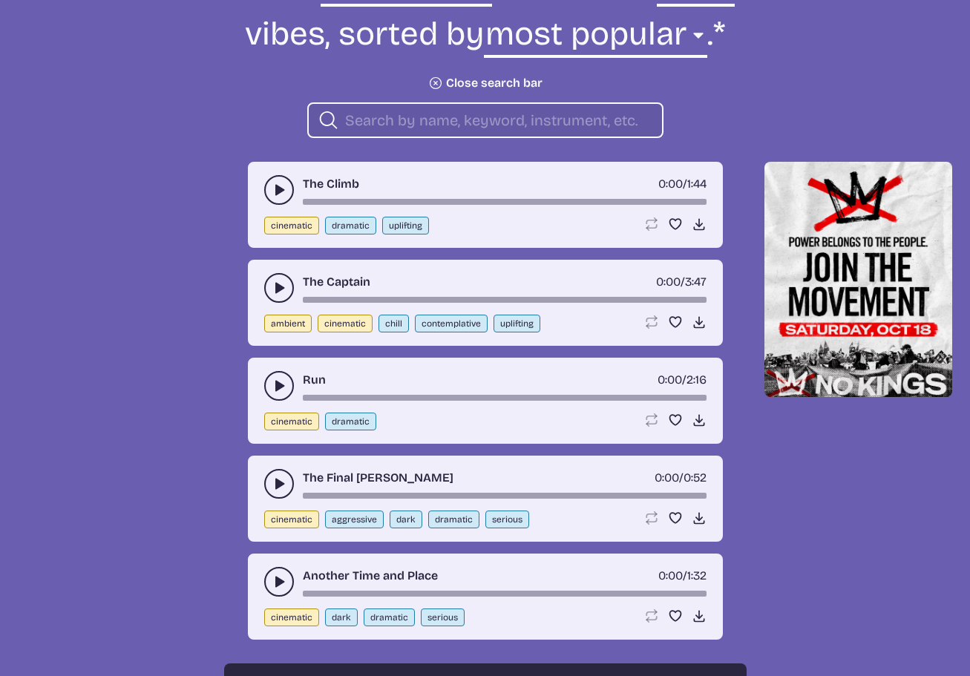
click at [272, 190] on icon "play-pause toggle" at bounding box center [279, 190] width 15 height 15
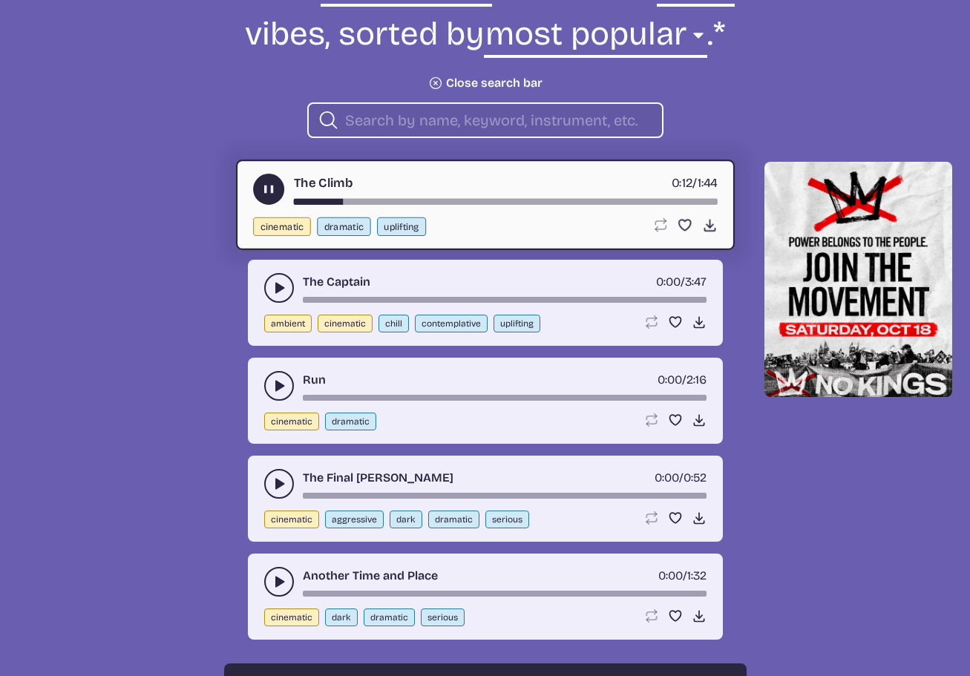
click at [267, 190] on use "play-pause toggle" at bounding box center [268, 190] width 16 height 16
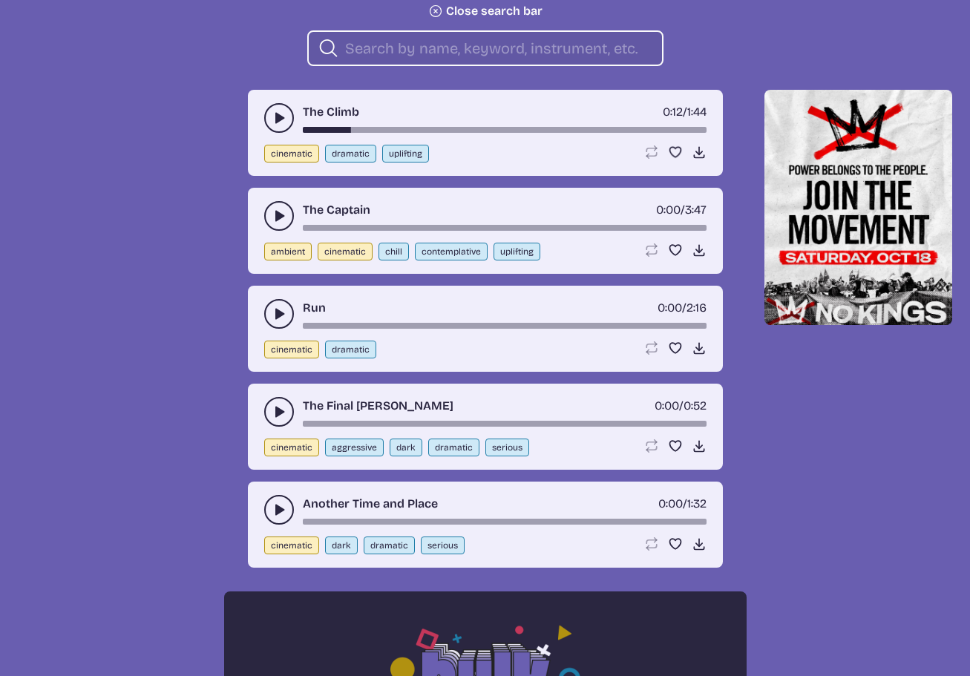
scroll to position [680, 0]
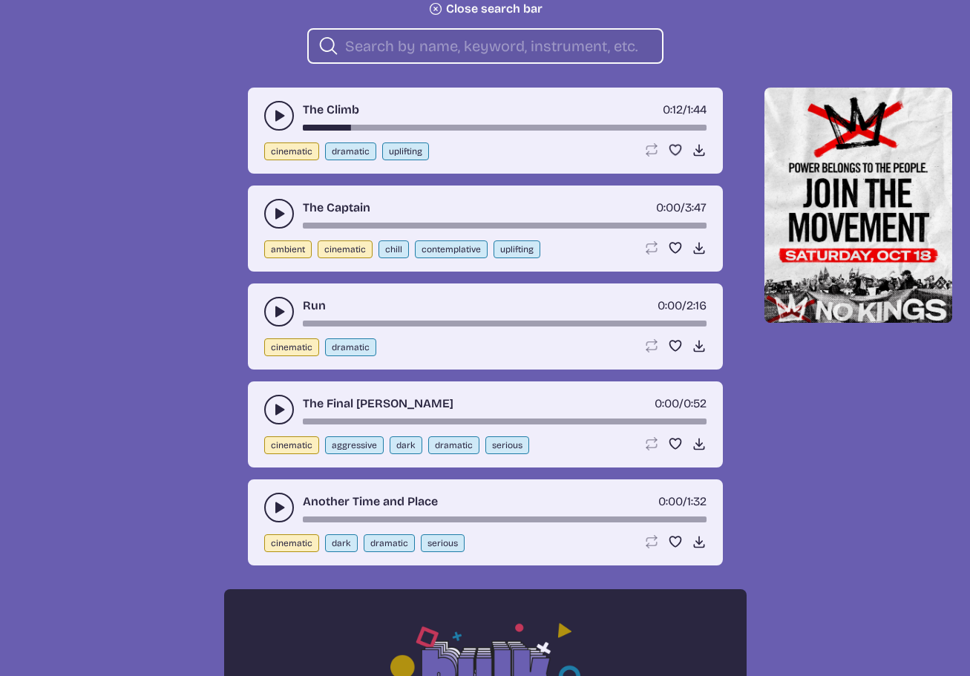
click at [272, 214] on icon "play-pause toggle" at bounding box center [279, 213] width 15 height 15
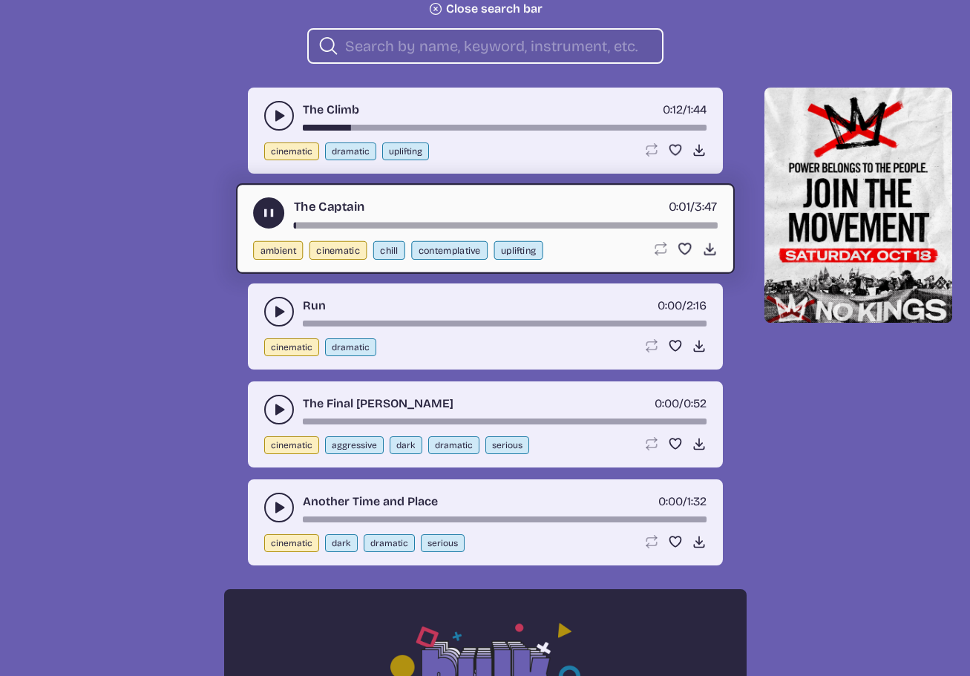
click at [265, 211] on use "play-pause toggle" at bounding box center [268, 214] width 16 height 16
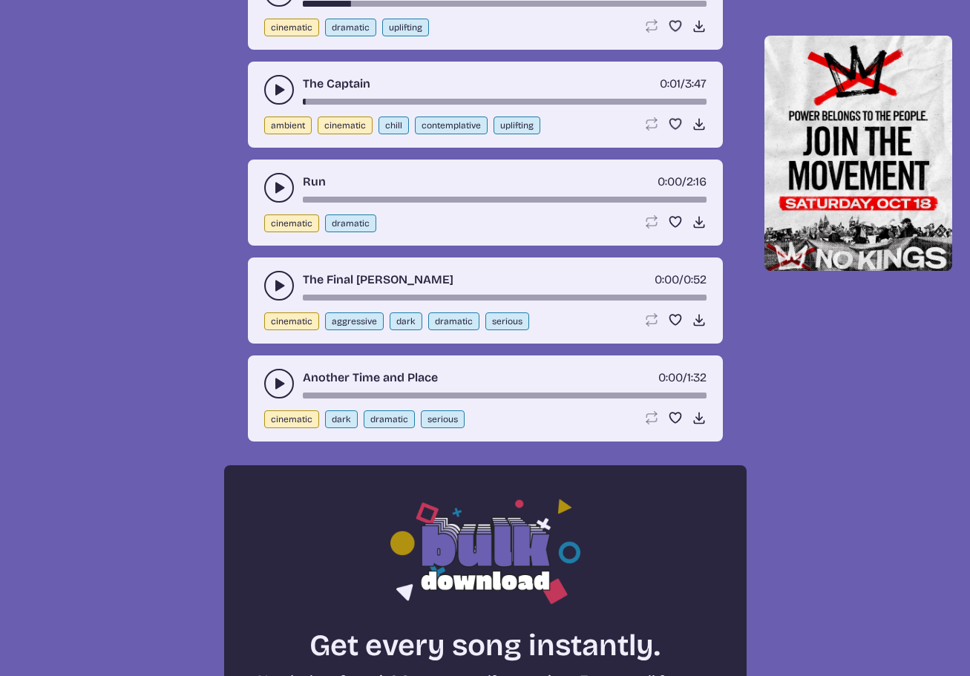
scroll to position [829, 0]
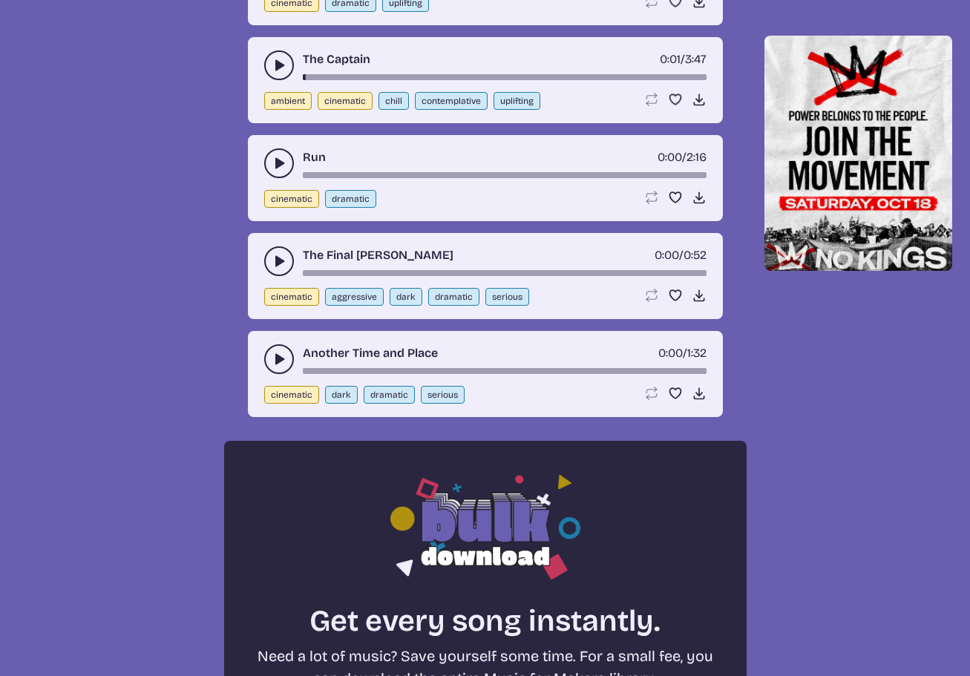
click at [276, 263] on use "play-pause toggle" at bounding box center [279, 261] width 15 height 15
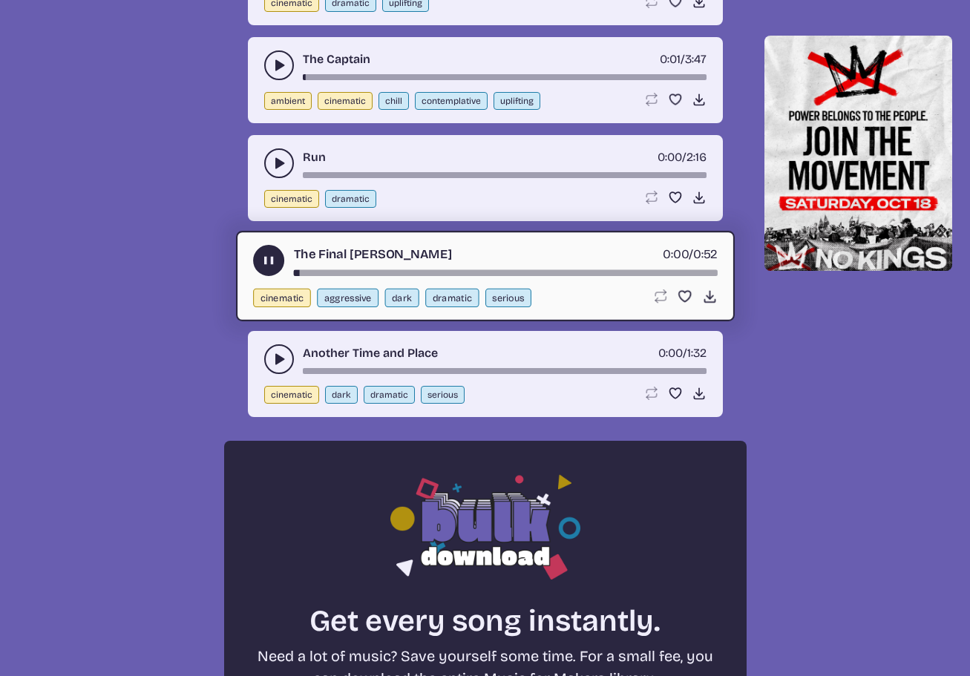
click at [270, 262] on use "play-pause toggle" at bounding box center [268, 261] width 16 height 16
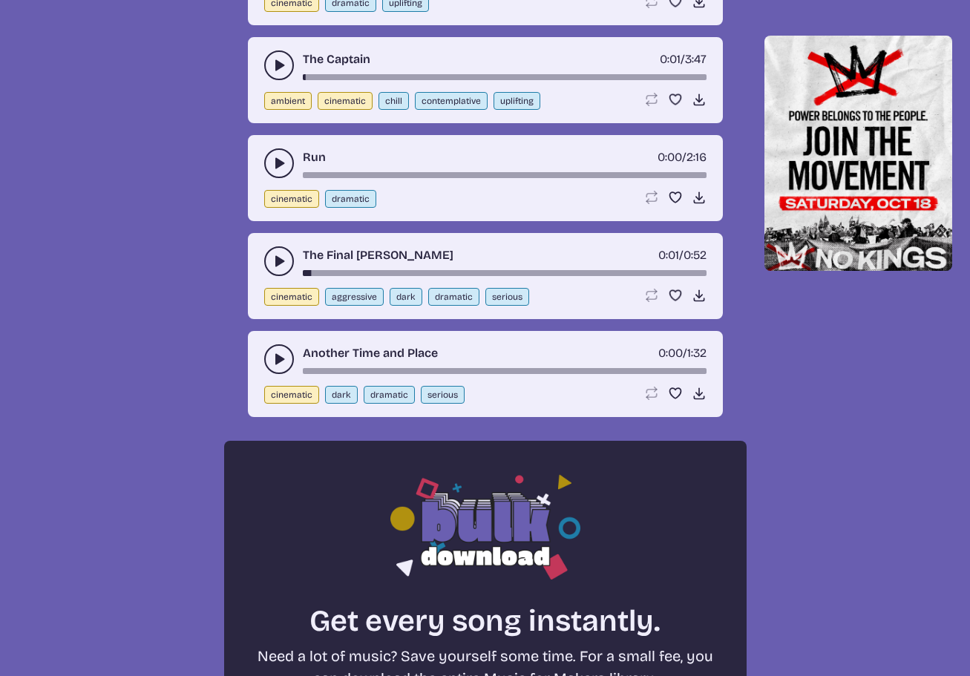
click at [280, 364] on icon "play-pause toggle" at bounding box center [279, 359] width 15 height 15
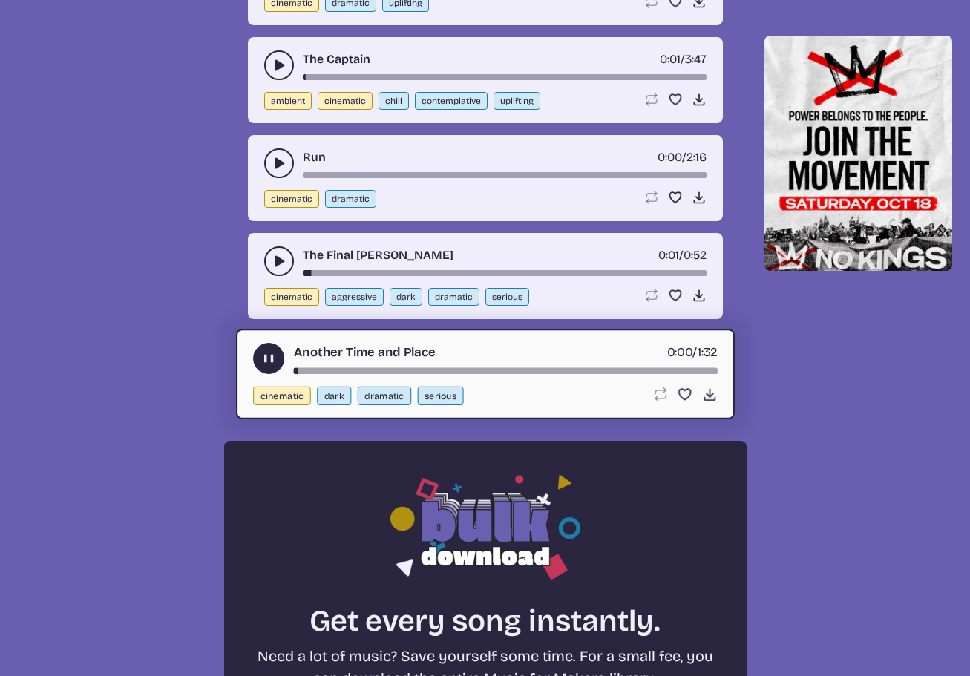
click at [269, 358] on icon "play-pause toggle" at bounding box center [268, 359] width 16 height 16
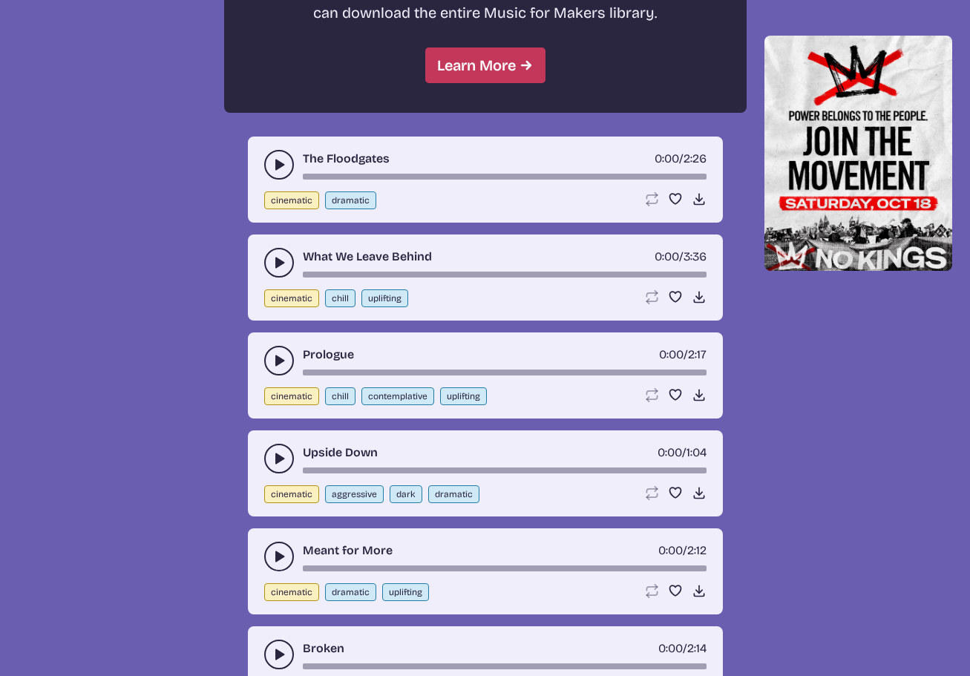
scroll to position [1496, 0]
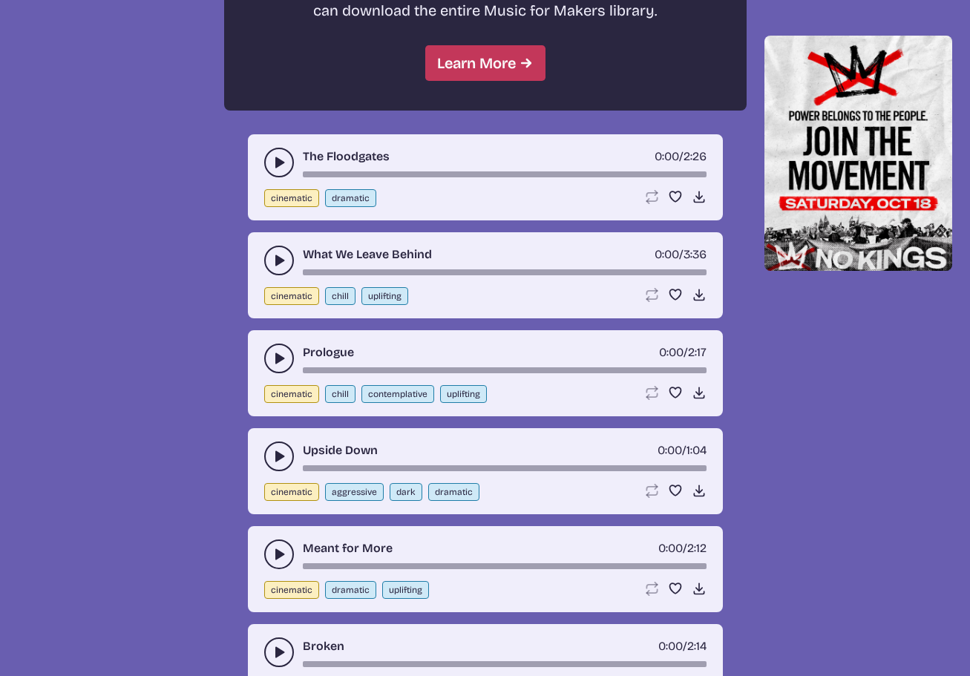
click at [273, 259] on icon "play-pause toggle" at bounding box center [279, 260] width 15 height 15
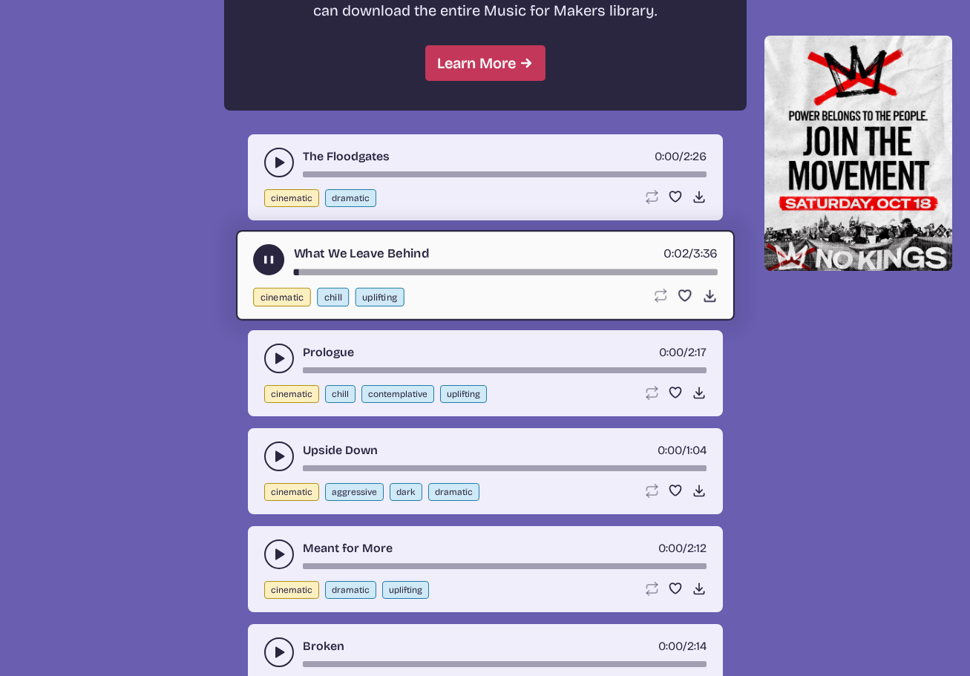
click at [266, 260] on use "play-pause toggle" at bounding box center [268, 260] width 16 height 16
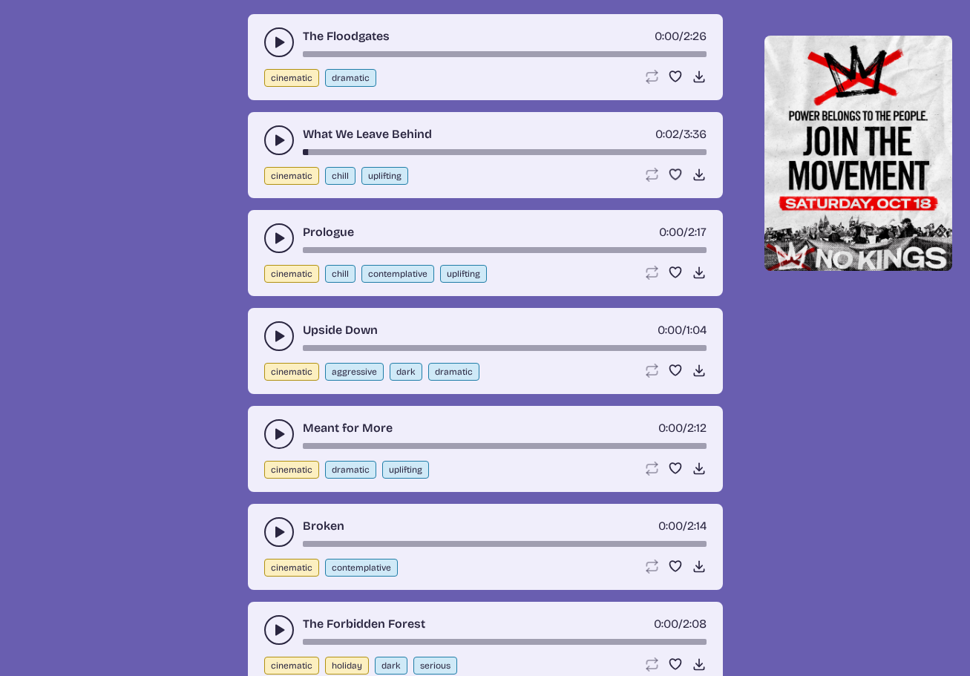
scroll to position [1645, 0]
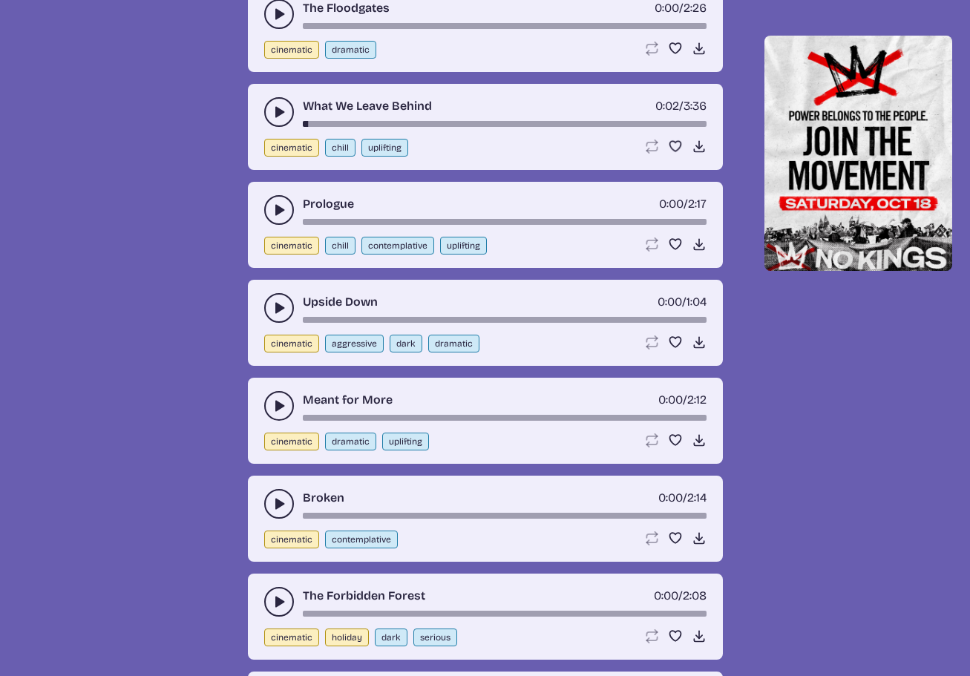
click at [280, 211] on use "play-pause toggle" at bounding box center [279, 210] width 15 height 15
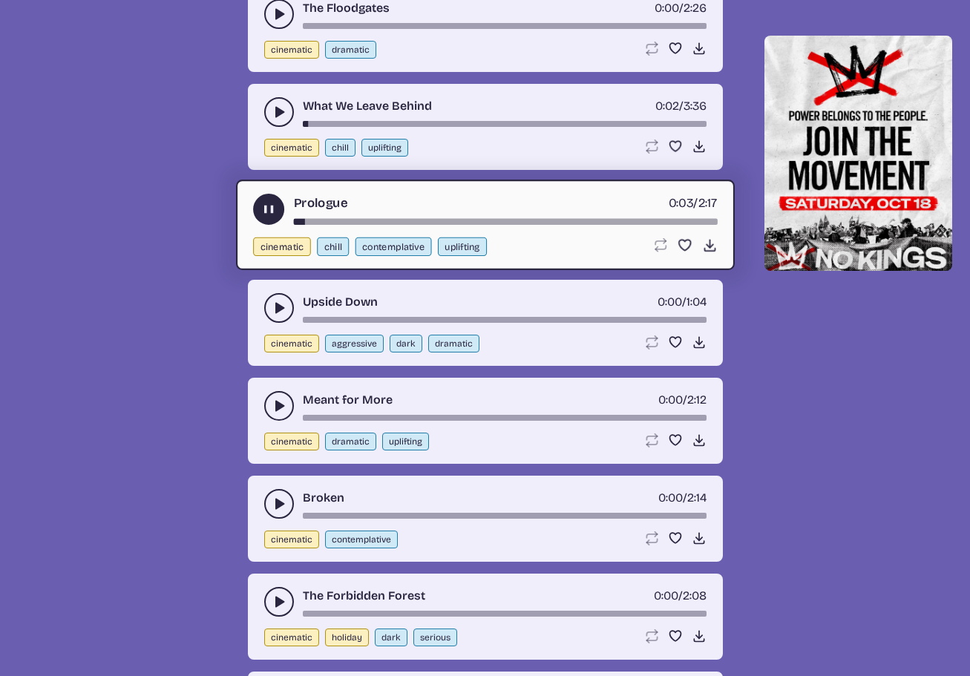
click at [269, 214] on icon "play-pause toggle" at bounding box center [268, 210] width 16 height 16
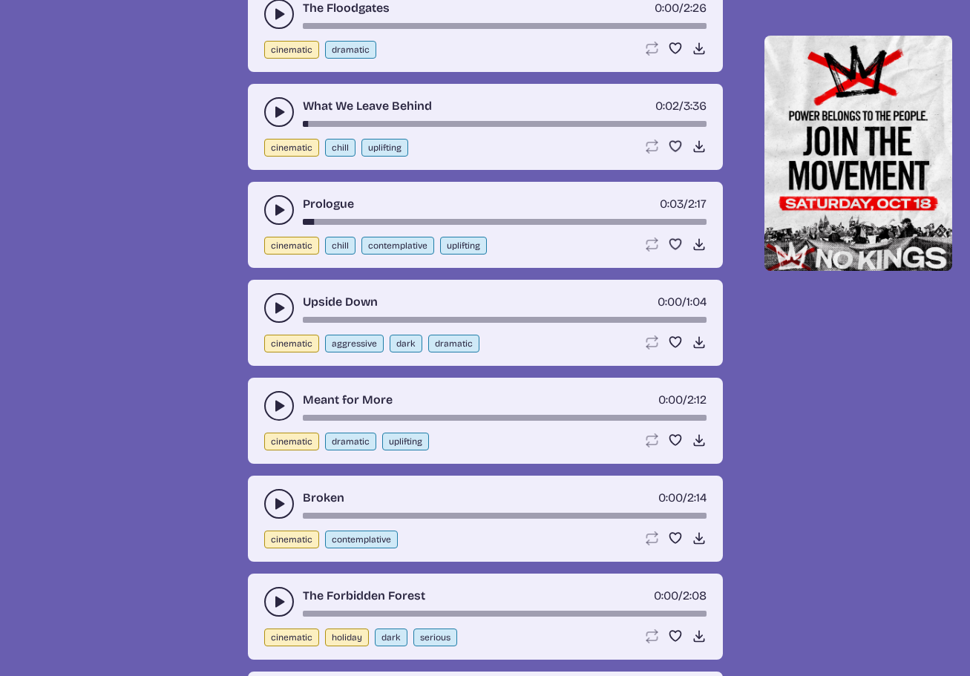
click at [278, 308] on use "play-pause toggle" at bounding box center [279, 307] width 15 height 15
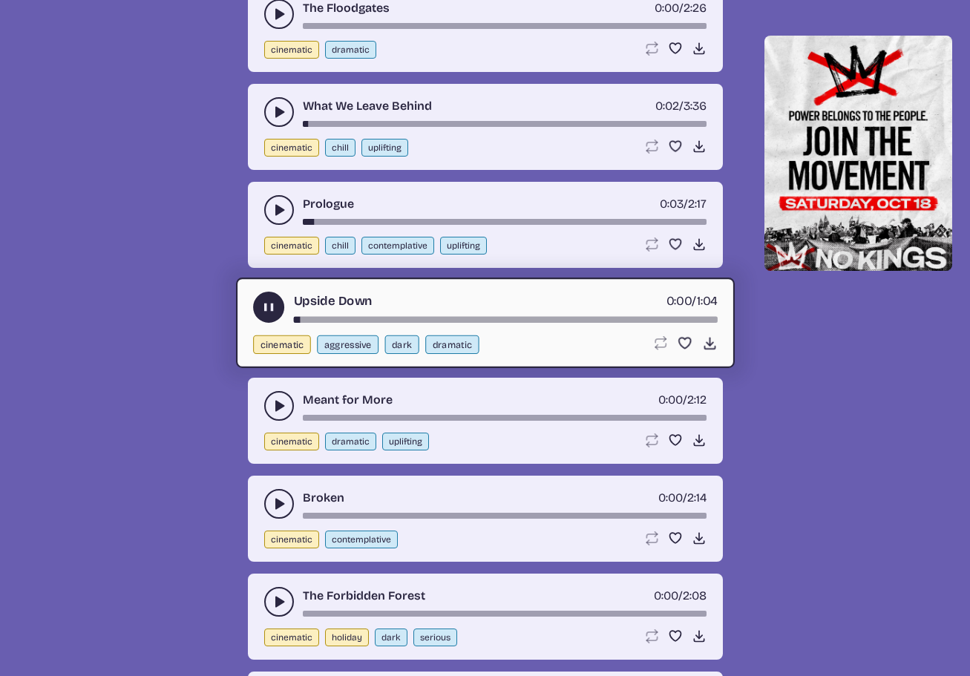
click at [266, 309] on use "play-pause toggle" at bounding box center [268, 308] width 16 height 16
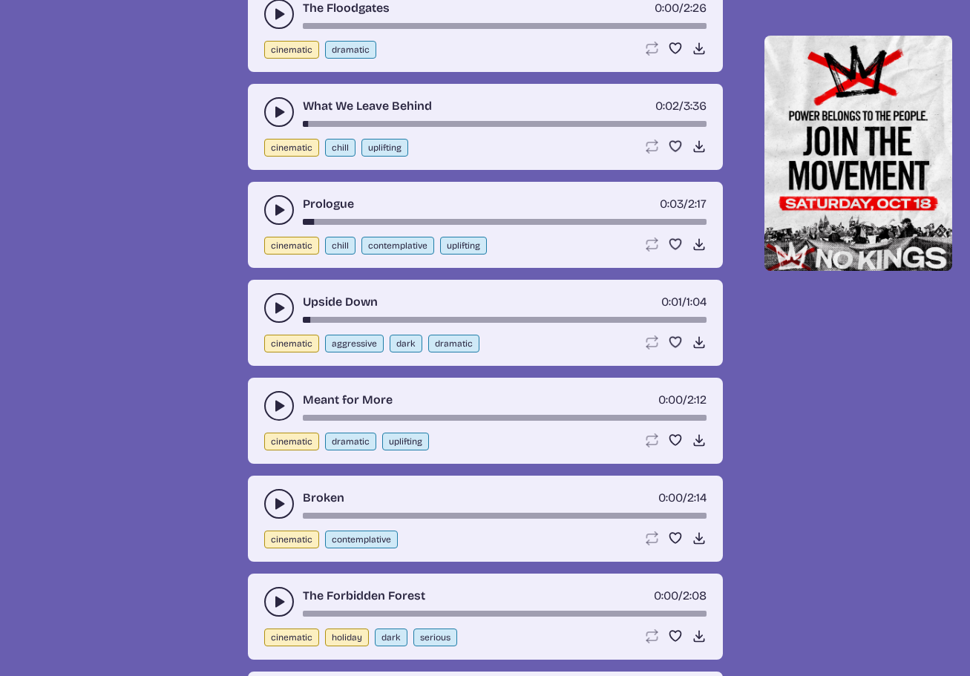
click at [272, 408] on icon "play-pause toggle" at bounding box center [279, 405] width 15 height 15
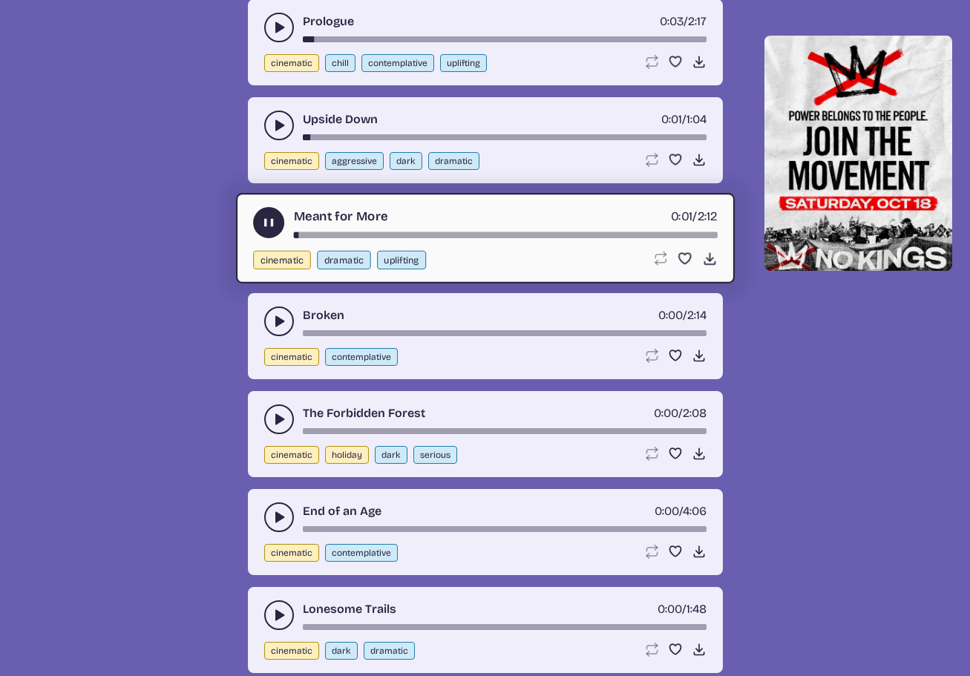
scroll to position [1867, 0]
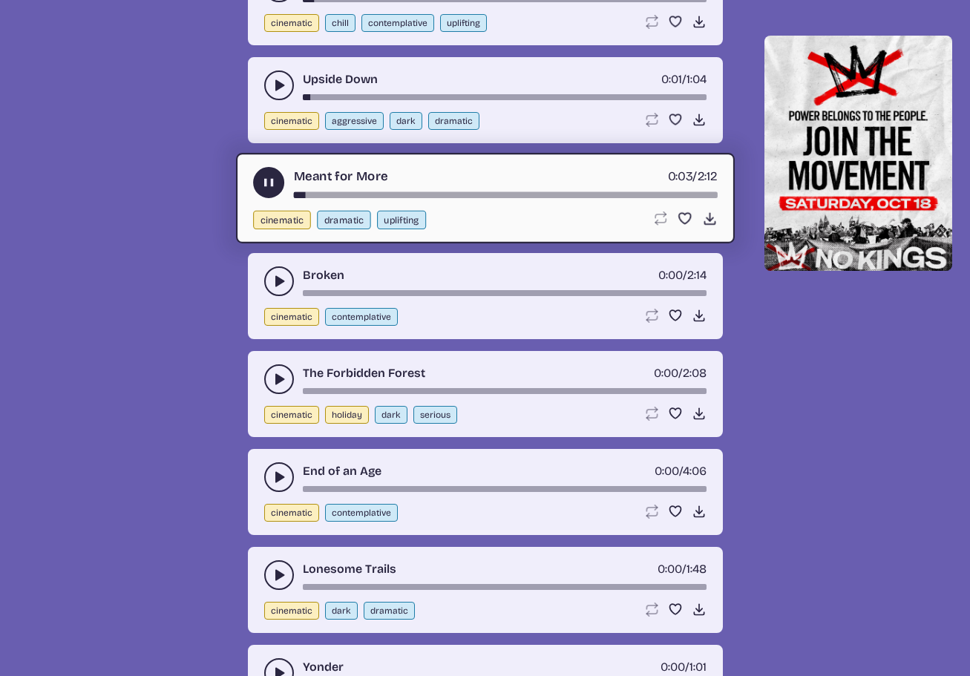
click at [263, 183] on icon "play-pause toggle" at bounding box center [268, 183] width 16 height 16
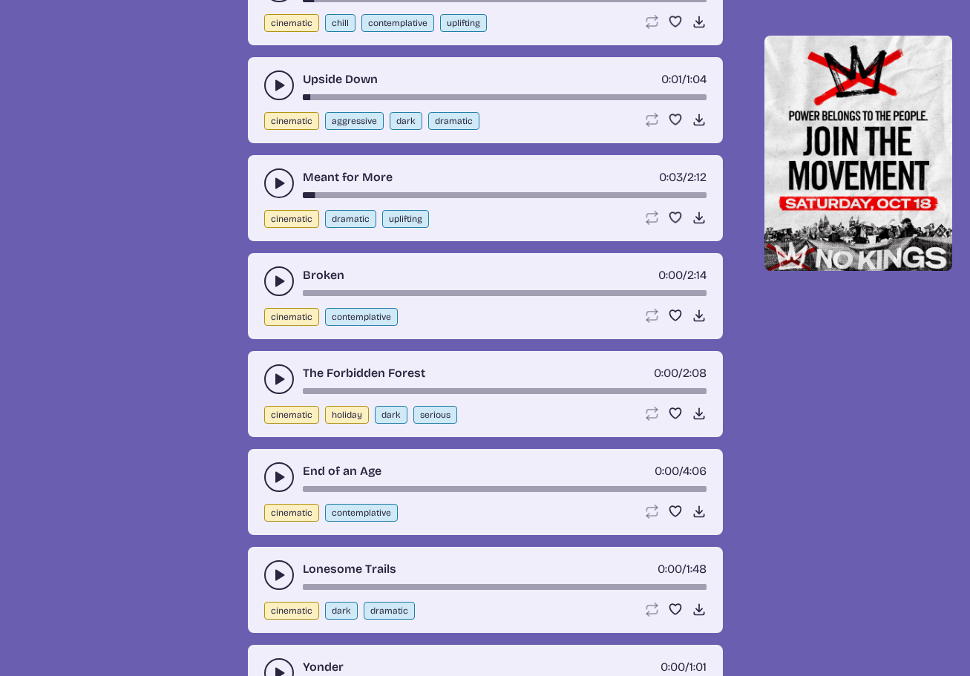
click at [275, 279] on icon "play-pause toggle" at bounding box center [279, 281] width 15 height 15
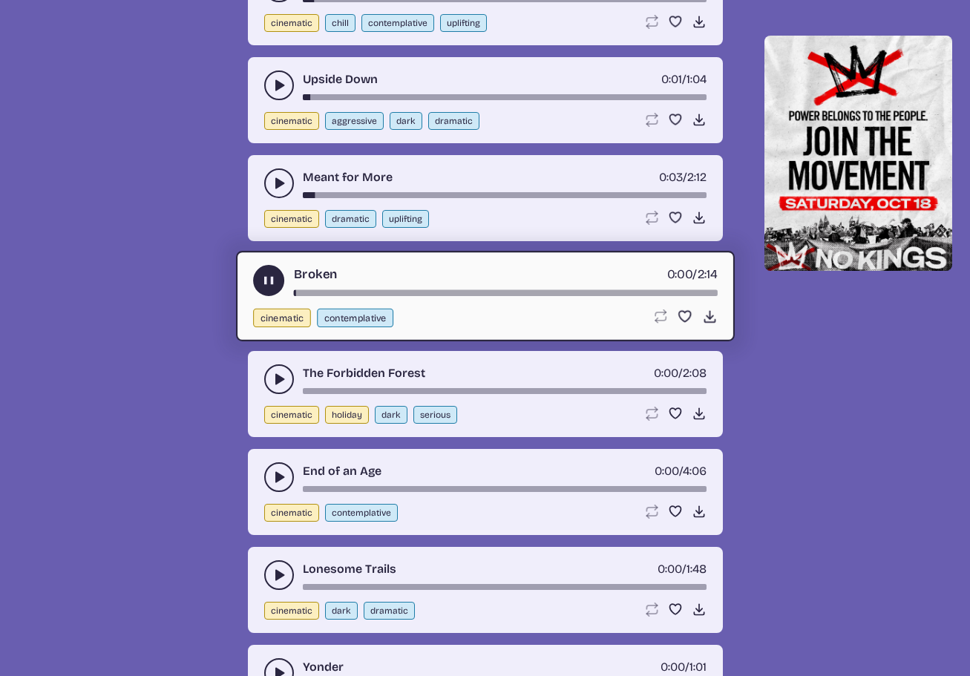
click at [260, 279] on icon "play-pause toggle" at bounding box center [268, 281] width 16 height 16
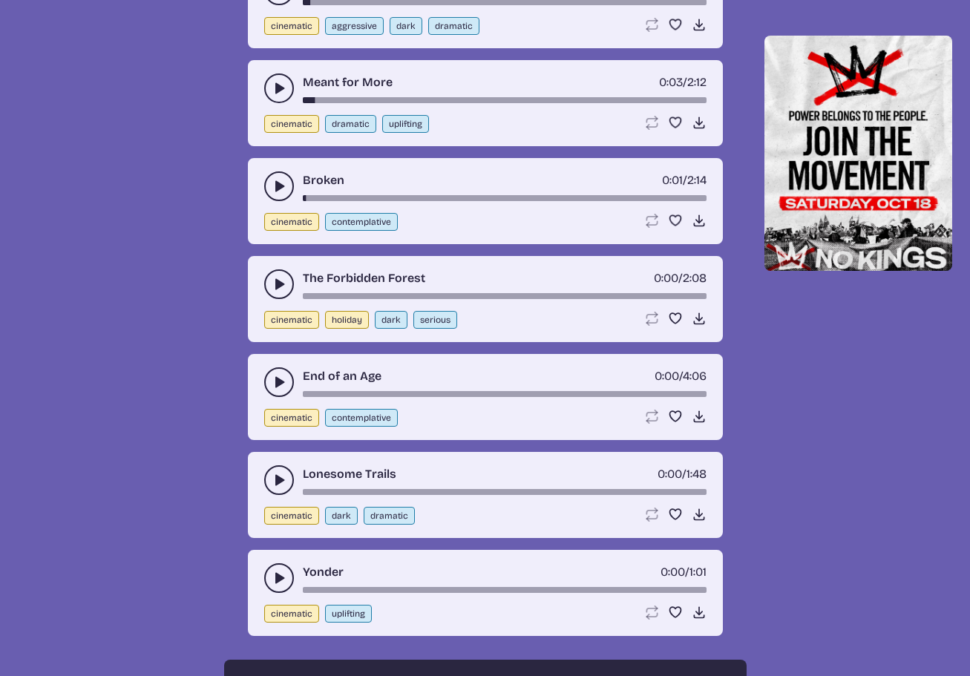
scroll to position [2016, 0]
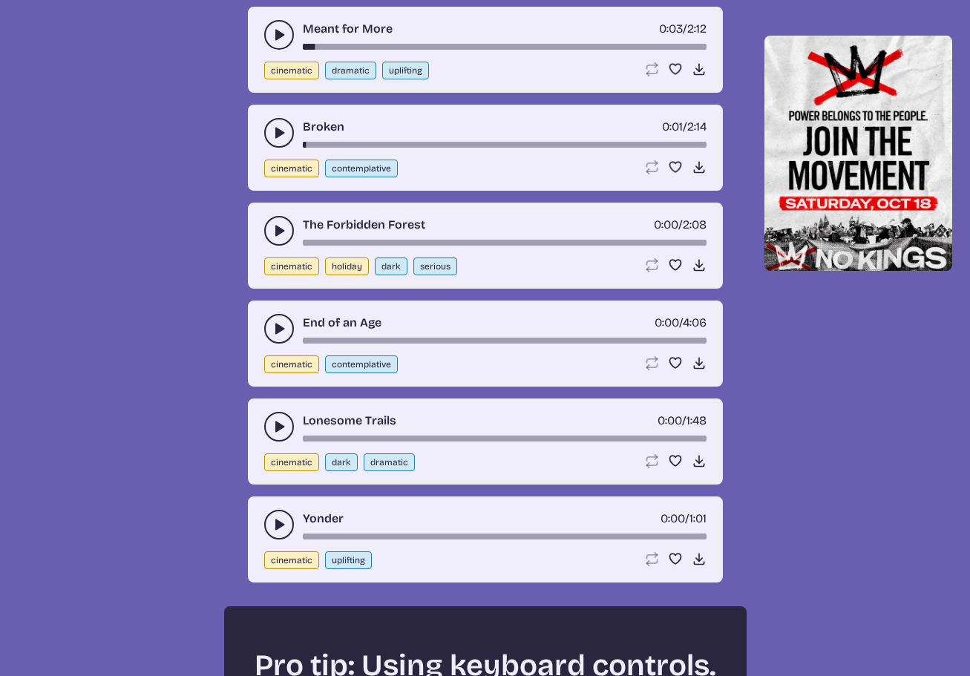
click at [273, 231] on icon "play-pause toggle" at bounding box center [279, 230] width 15 height 15
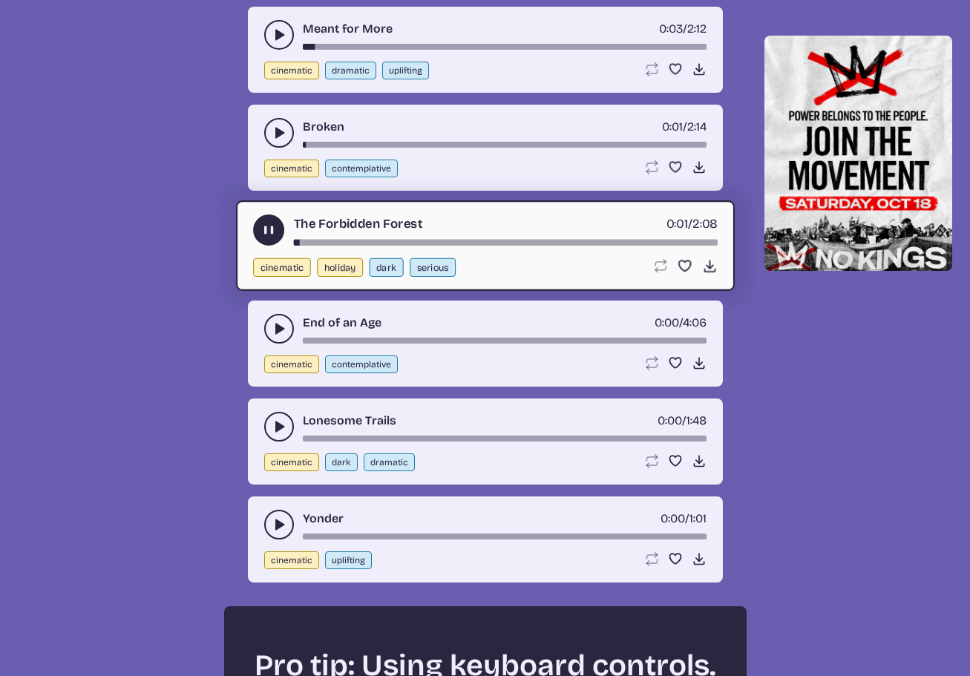
click at [273, 231] on use "play-pause toggle" at bounding box center [268, 231] width 16 height 16
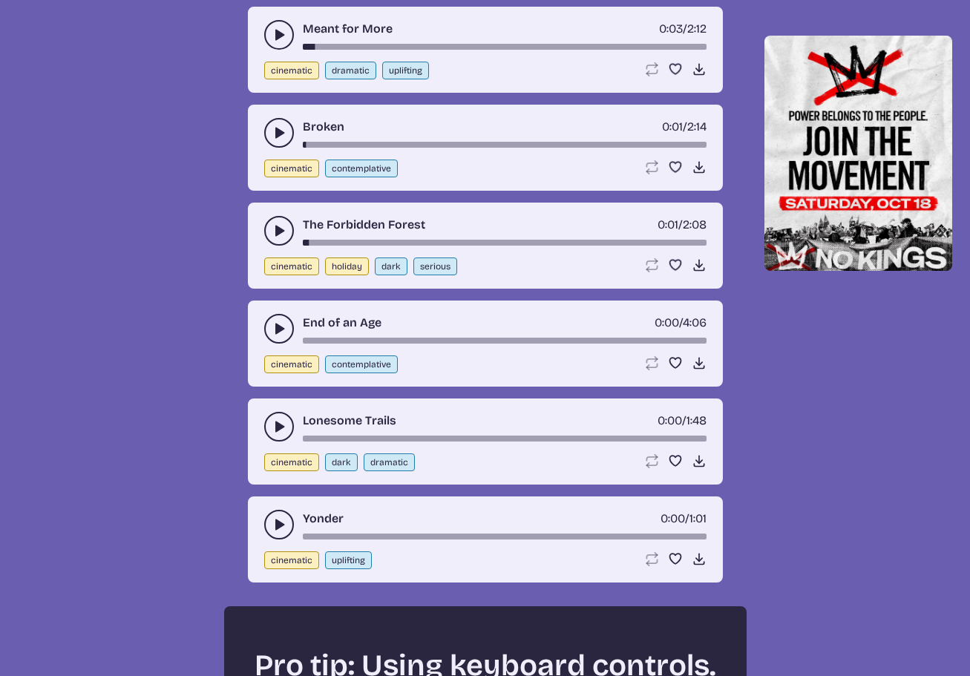
click at [270, 328] on button "play-pause toggle" at bounding box center [279, 329] width 30 height 30
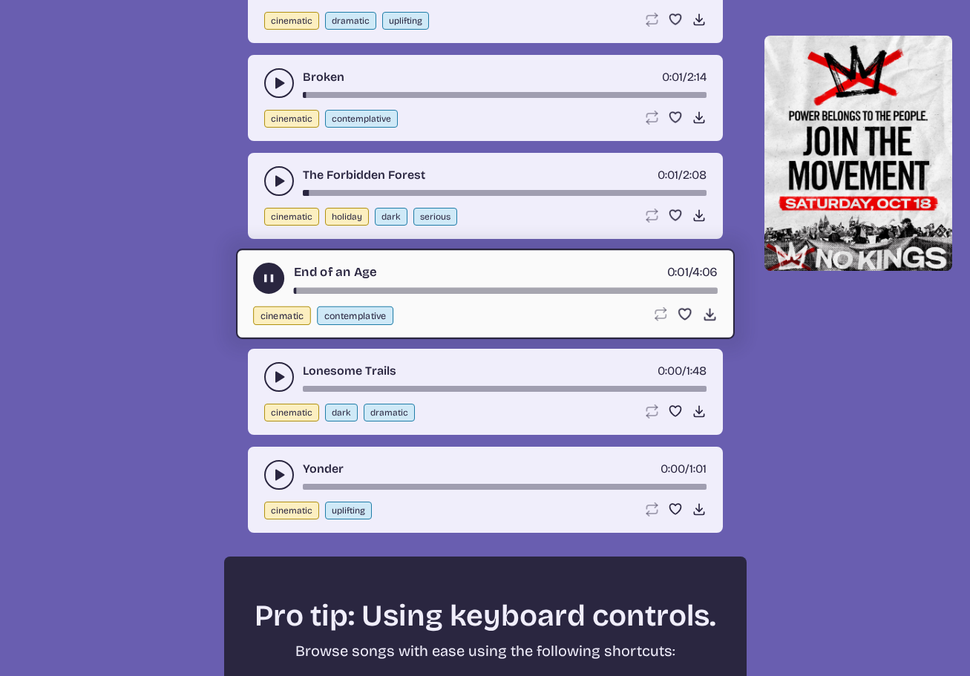
scroll to position [2238, 0]
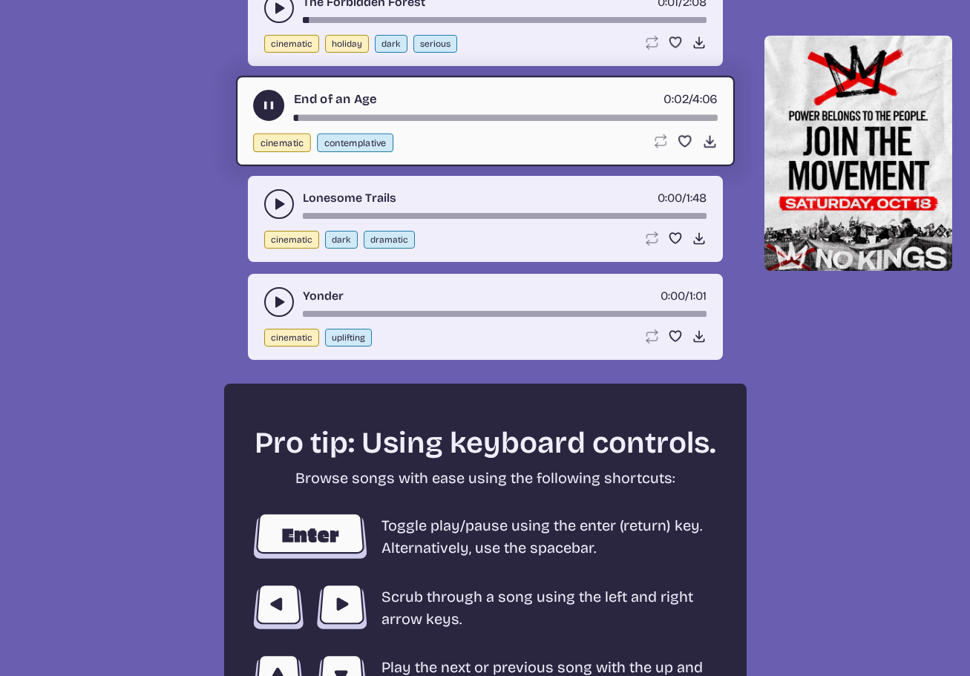
click at [271, 107] on use "play-pause toggle" at bounding box center [268, 106] width 16 height 16
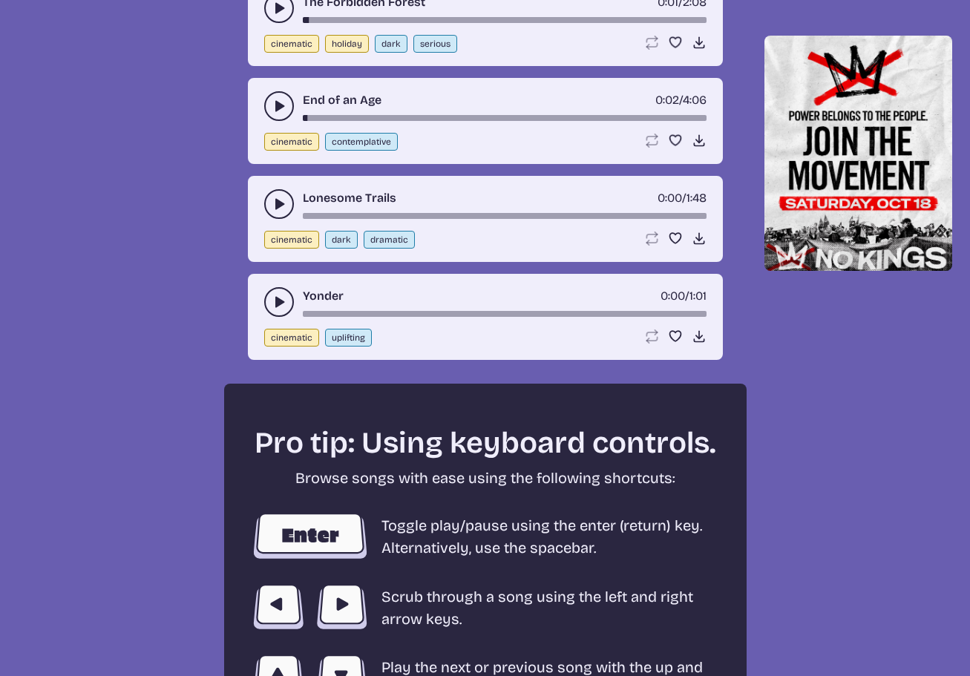
click at [276, 206] on use "play-pause toggle" at bounding box center [279, 204] width 15 height 15
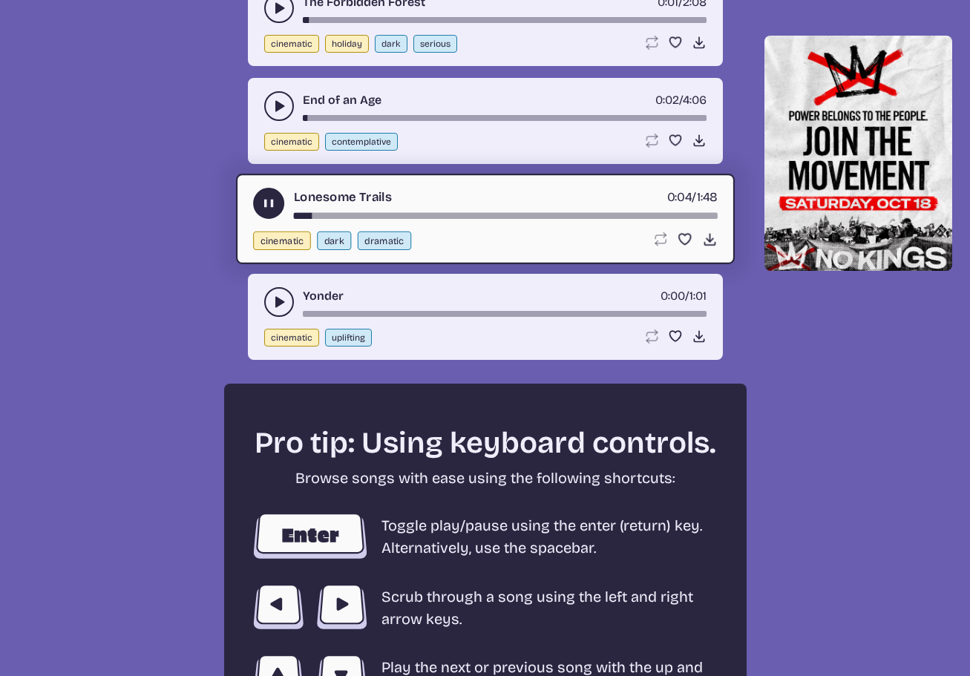
click at [269, 203] on use "play-pause toggle" at bounding box center [268, 204] width 16 height 16
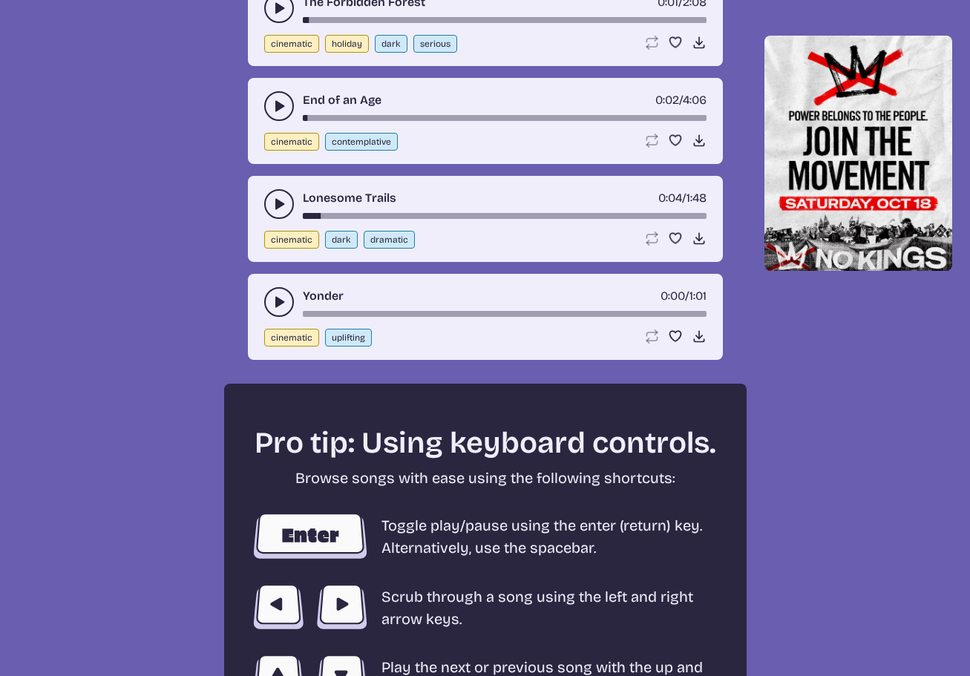
click at [266, 304] on button "play-pause toggle" at bounding box center [279, 302] width 30 height 30
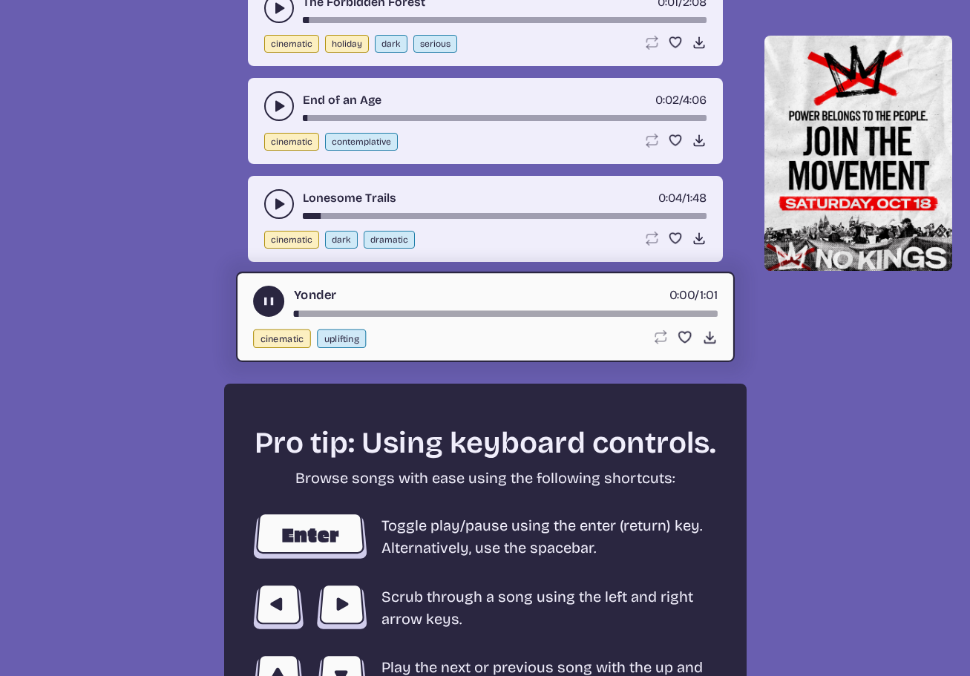
click at [263, 303] on use "play-pause toggle" at bounding box center [268, 302] width 16 height 16
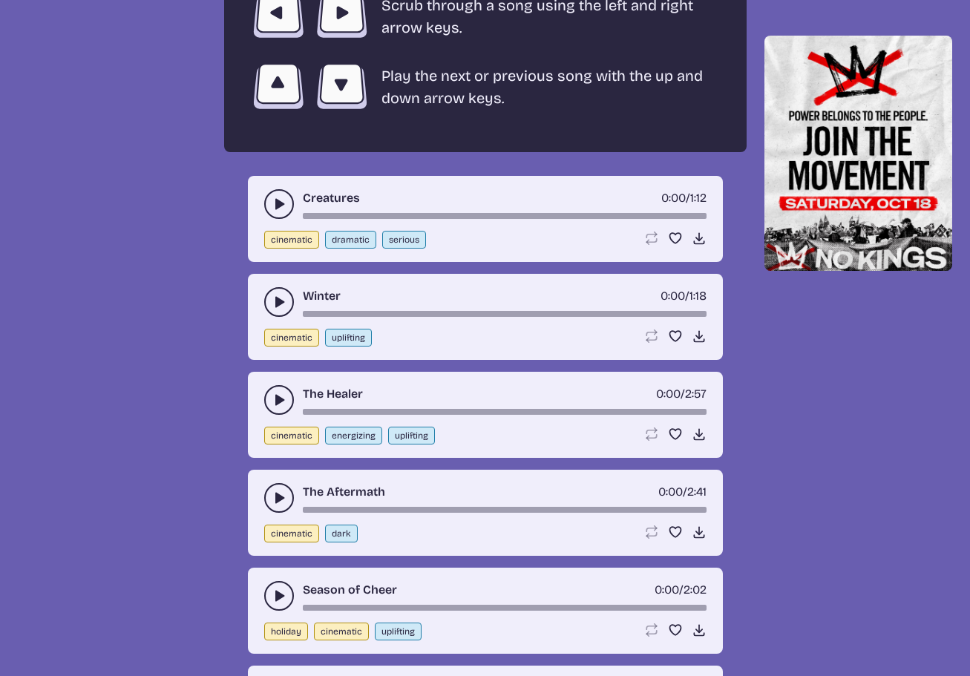
scroll to position [2832, 0]
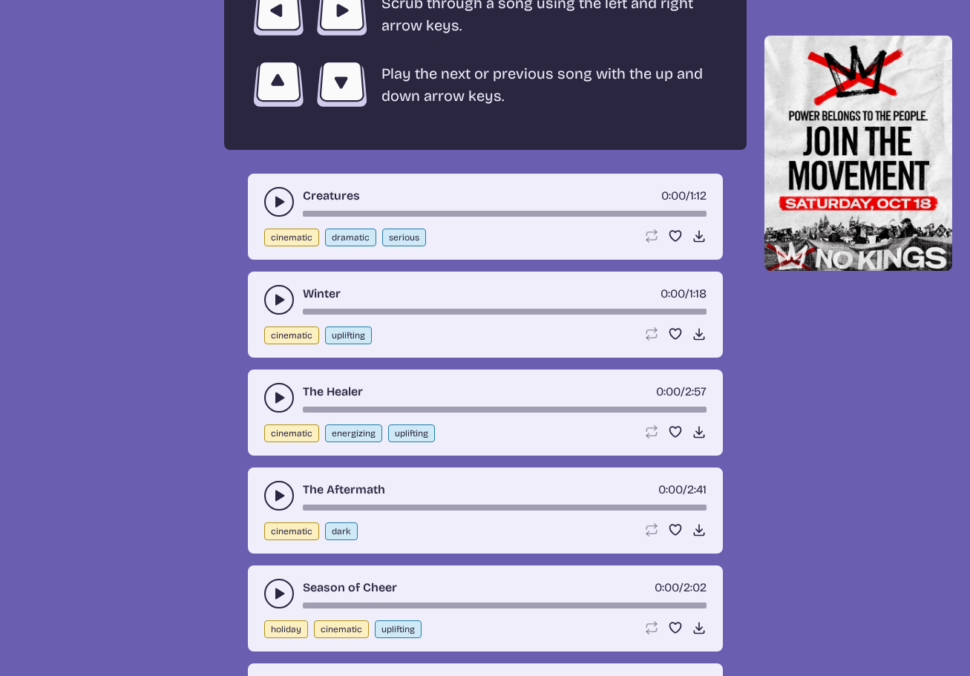
click at [273, 203] on icon "play-pause toggle" at bounding box center [279, 201] width 15 height 15
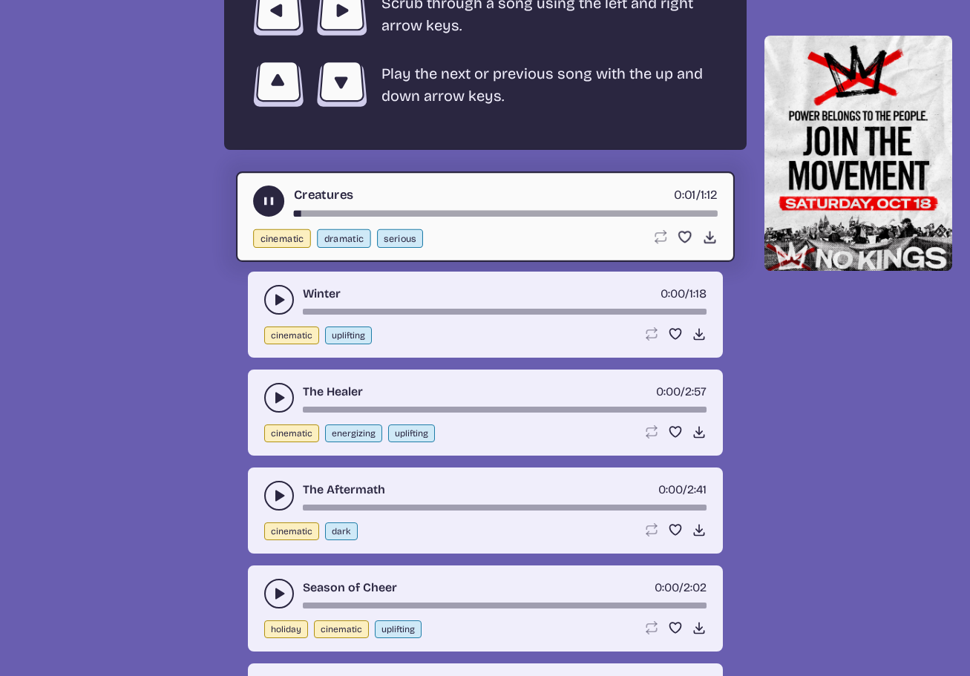
click at [272, 200] on use "play-pause toggle" at bounding box center [268, 202] width 16 height 16
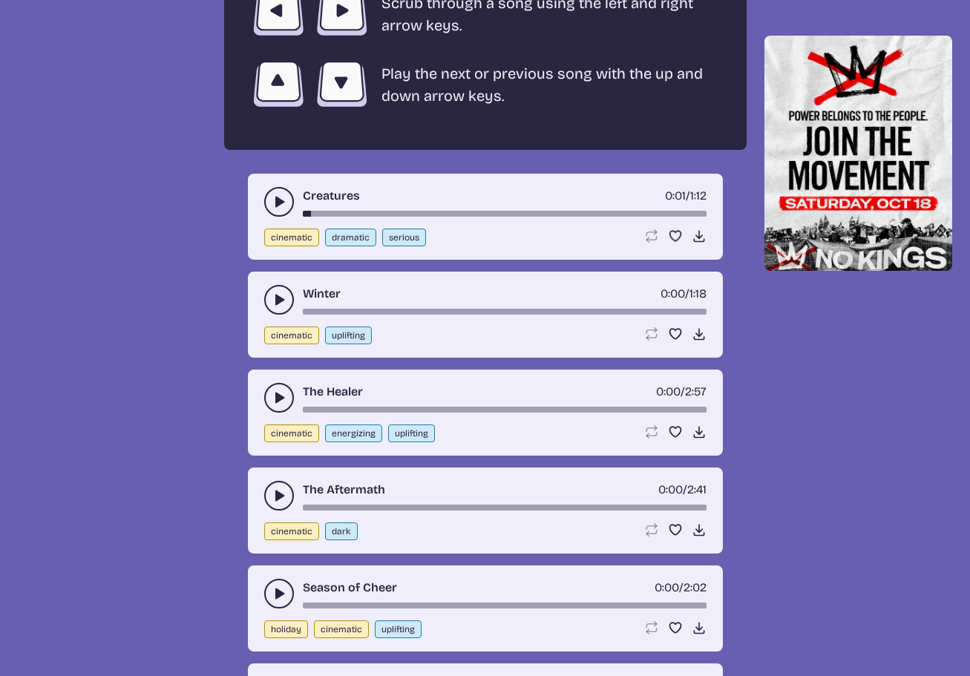
click at [272, 295] on icon "play-pause toggle" at bounding box center [279, 299] width 15 height 15
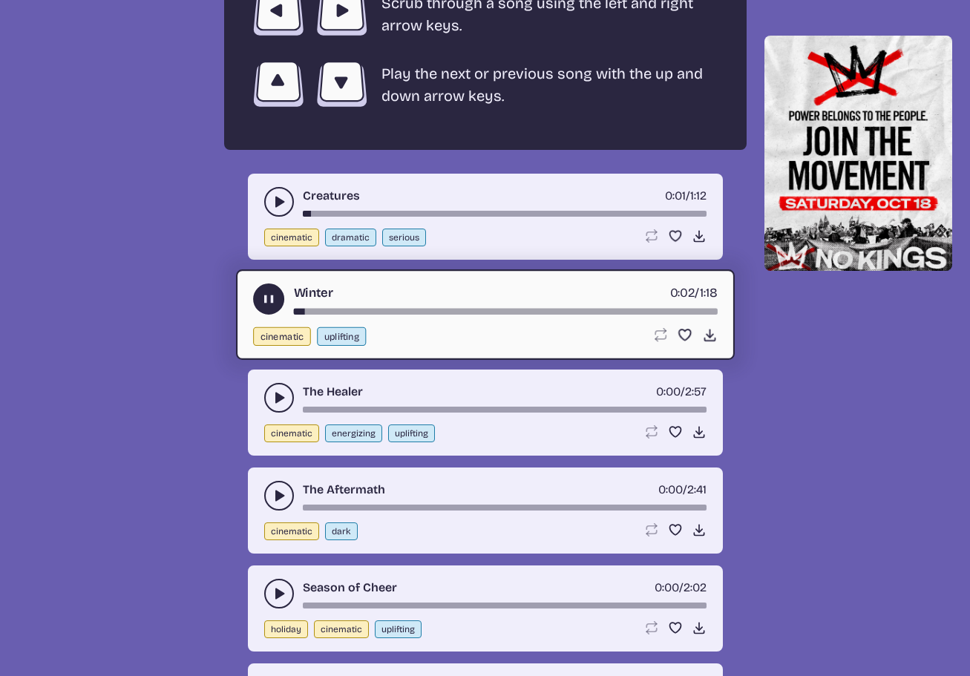
click at [264, 298] on use "play-pause toggle" at bounding box center [268, 300] width 16 height 16
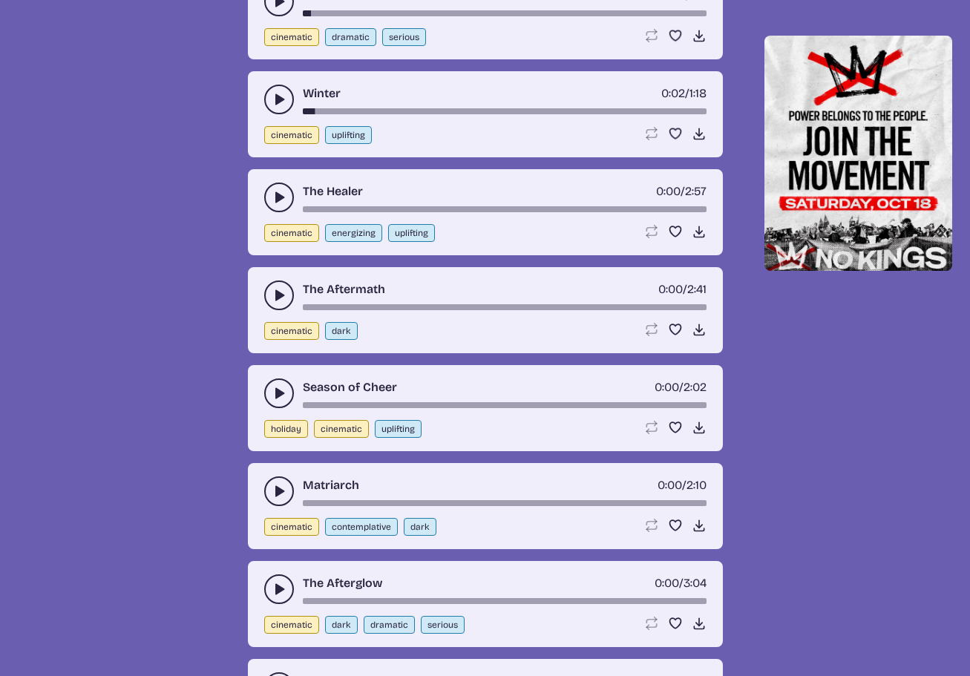
scroll to position [3055, 0]
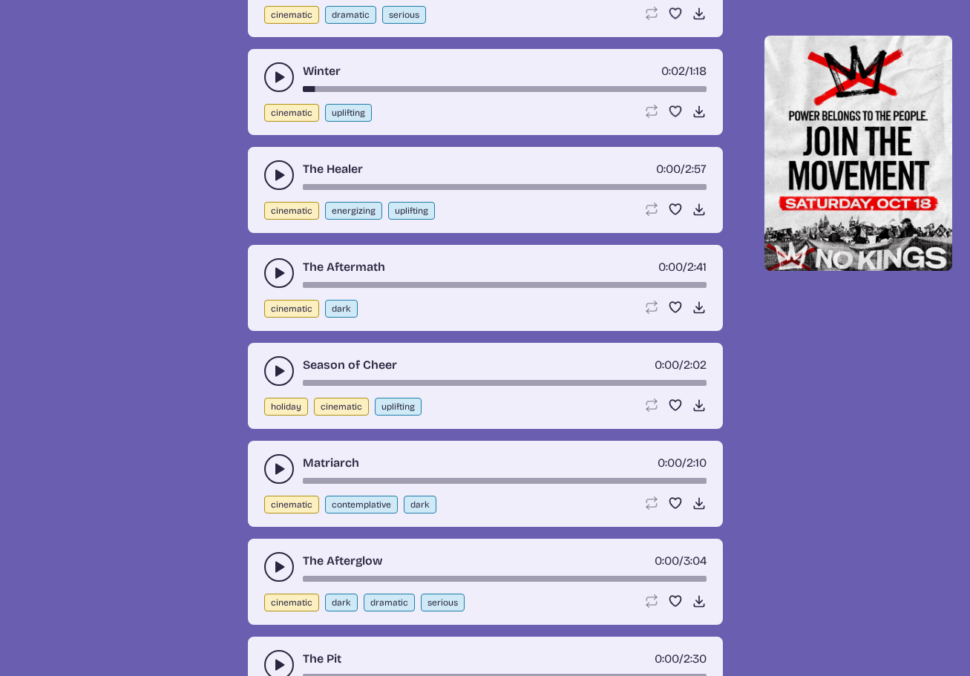
click at [272, 175] on icon "play-pause toggle" at bounding box center [279, 175] width 15 height 15
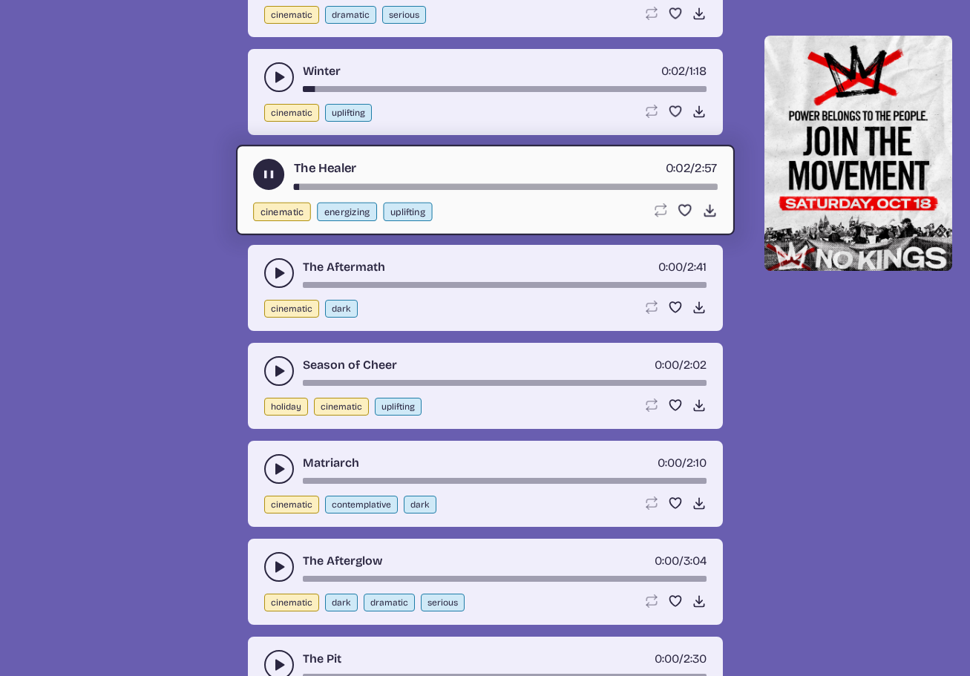
click at [272, 175] on use "play-pause toggle" at bounding box center [268, 175] width 16 height 16
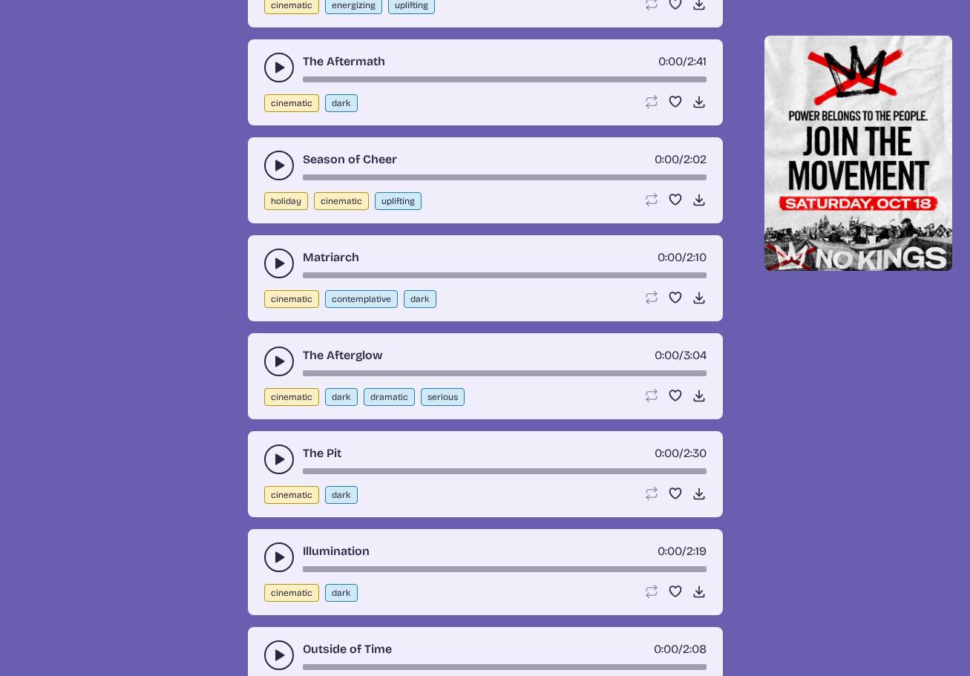
scroll to position [3277, 0]
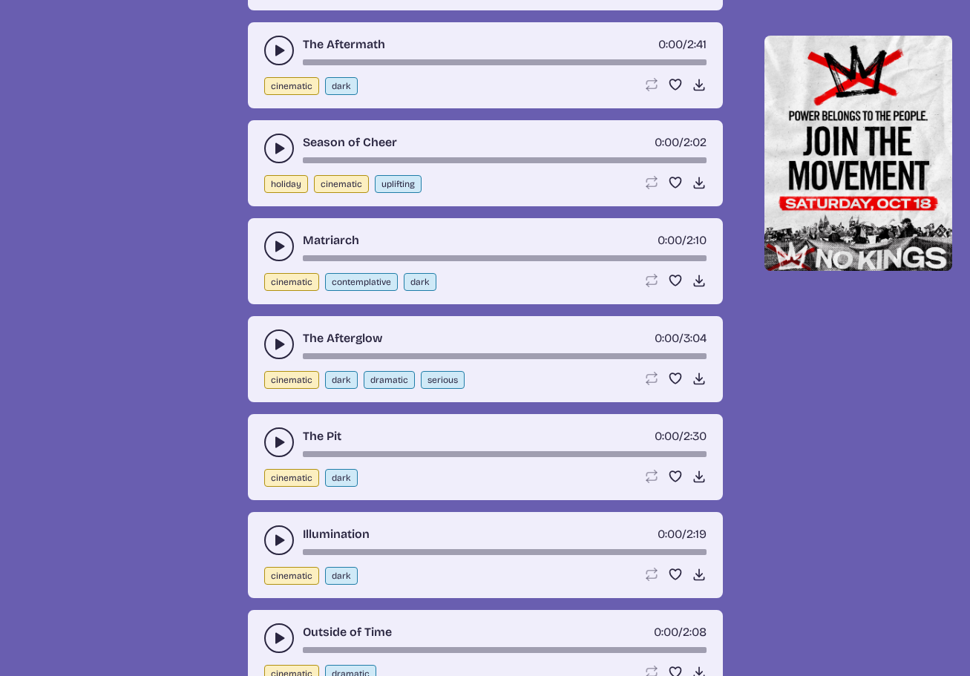
click at [275, 157] on button "play-pause toggle" at bounding box center [279, 149] width 30 height 30
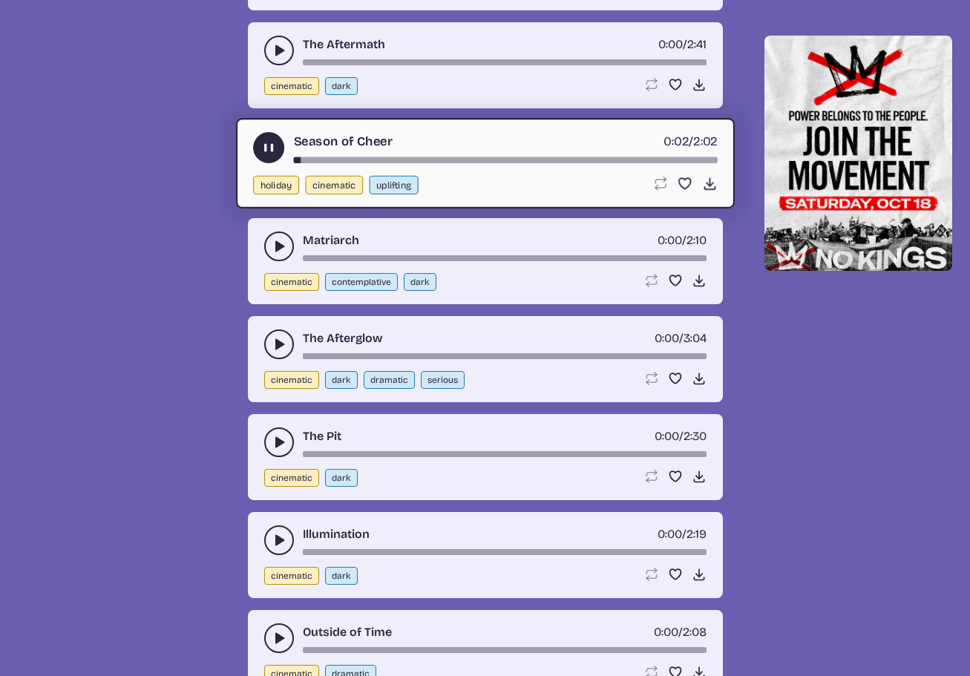
click at [270, 151] on use "play-pause toggle" at bounding box center [268, 148] width 16 height 16
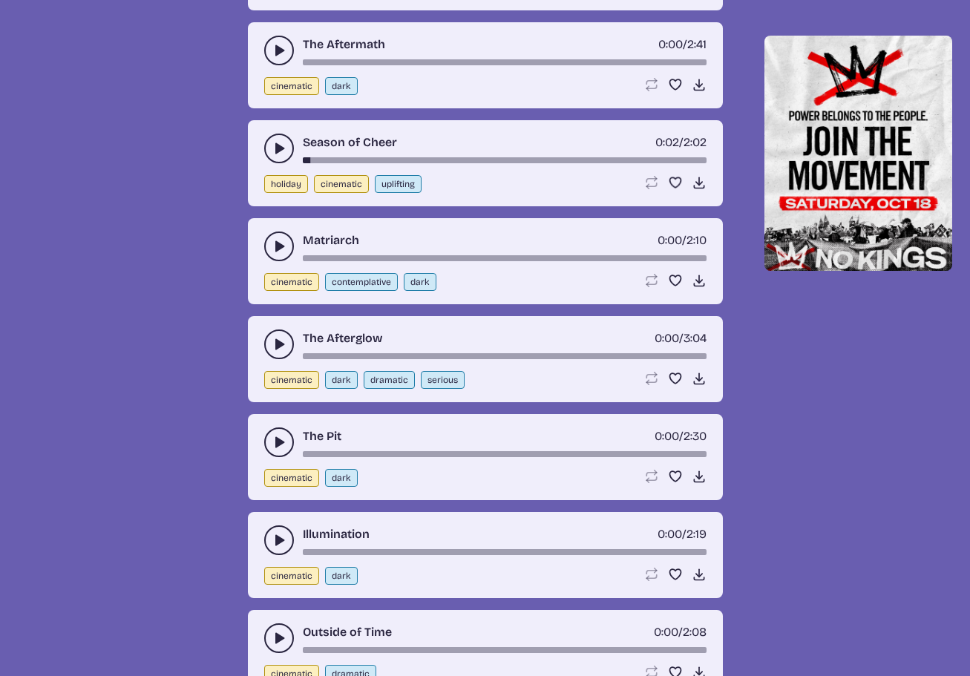
click at [274, 243] on icon "play-pause toggle" at bounding box center [279, 246] width 15 height 15
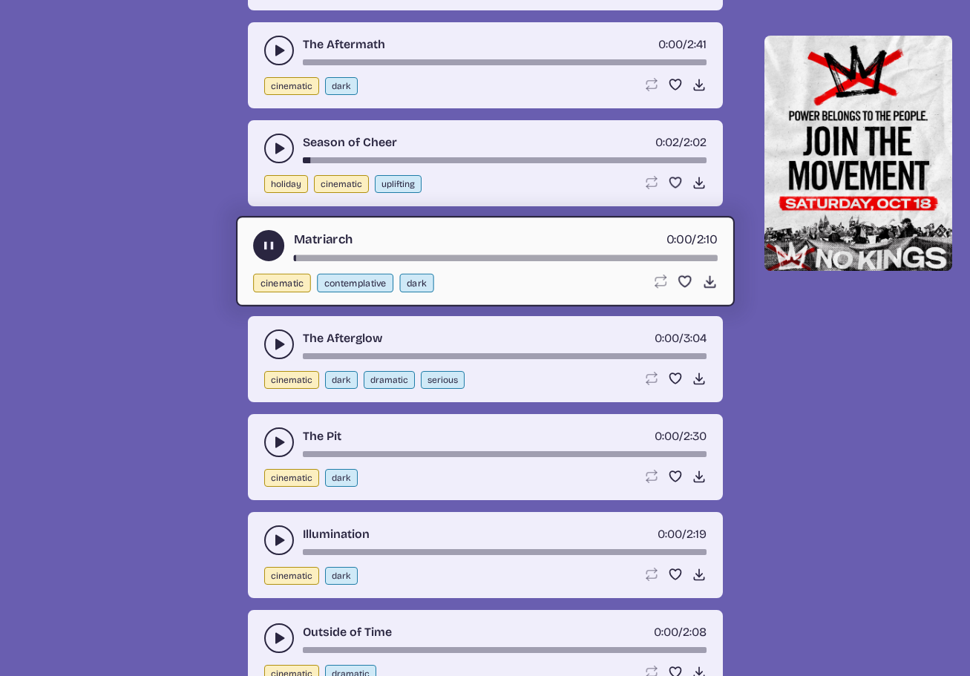
click at [274, 243] on use "play-pause toggle" at bounding box center [268, 246] width 16 height 16
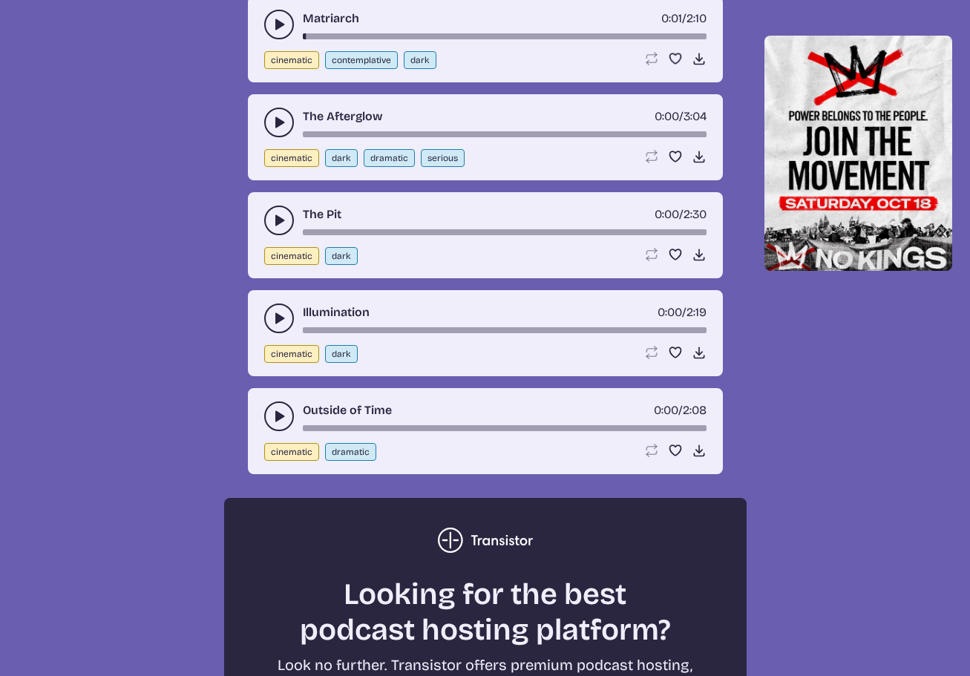
scroll to position [3500, 0]
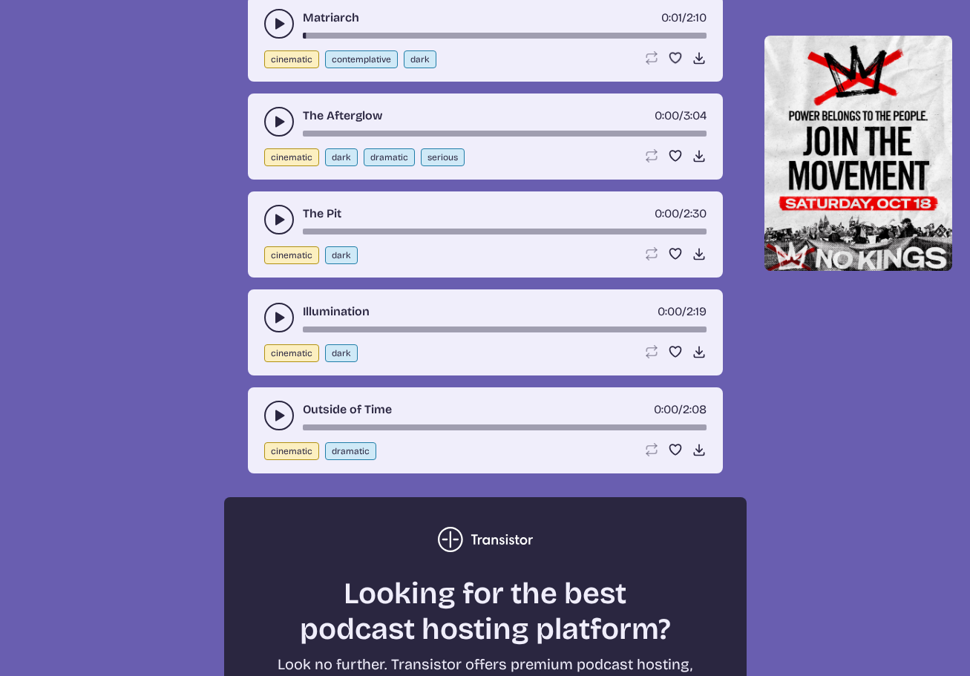
click at [273, 119] on icon "play-pause toggle" at bounding box center [279, 121] width 15 height 15
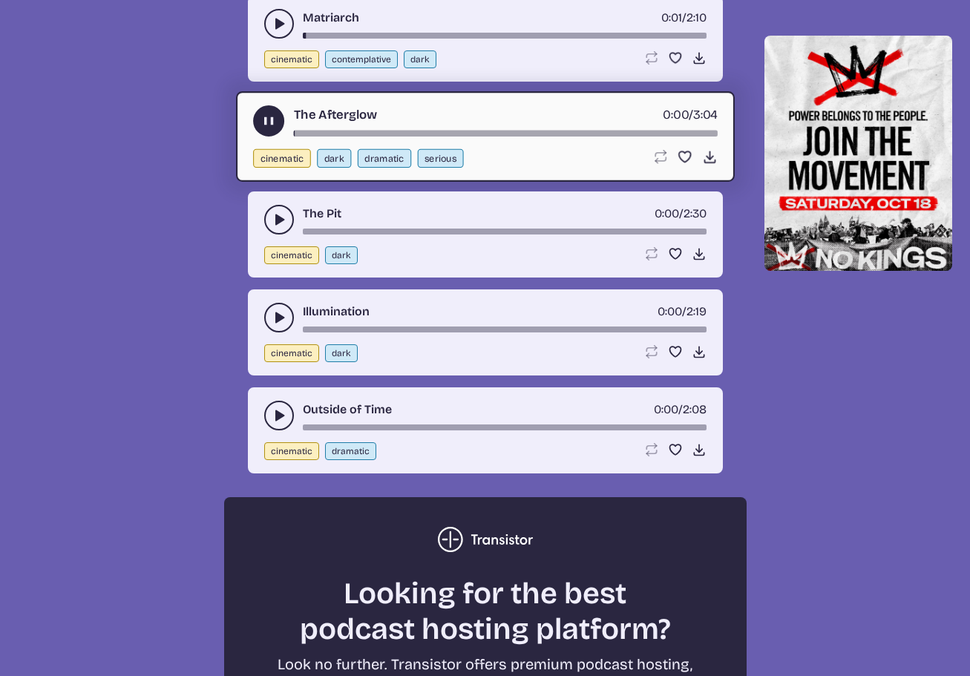
click at [273, 119] on use "play-pause toggle" at bounding box center [268, 122] width 16 height 16
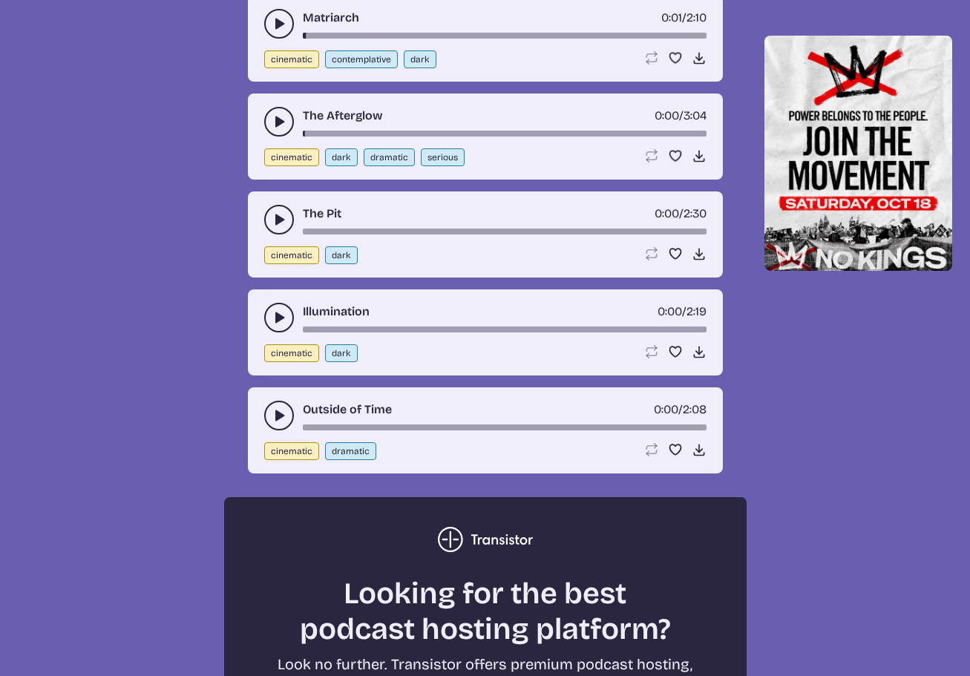
click at [277, 209] on button "play-pause toggle" at bounding box center [279, 220] width 30 height 30
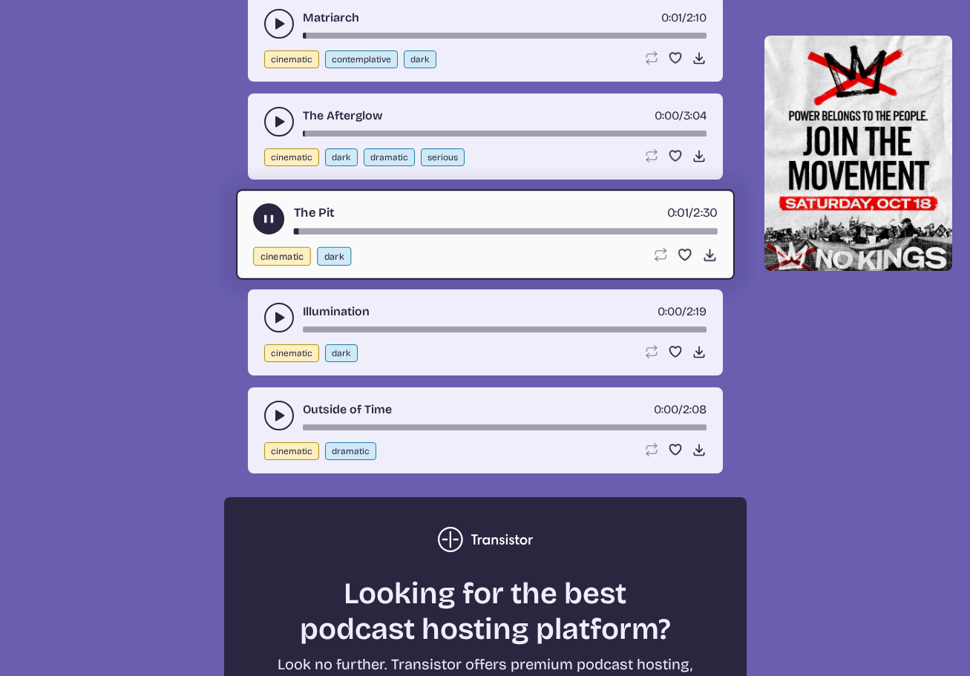
click at [264, 217] on use "play-pause toggle" at bounding box center [268, 219] width 16 height 16
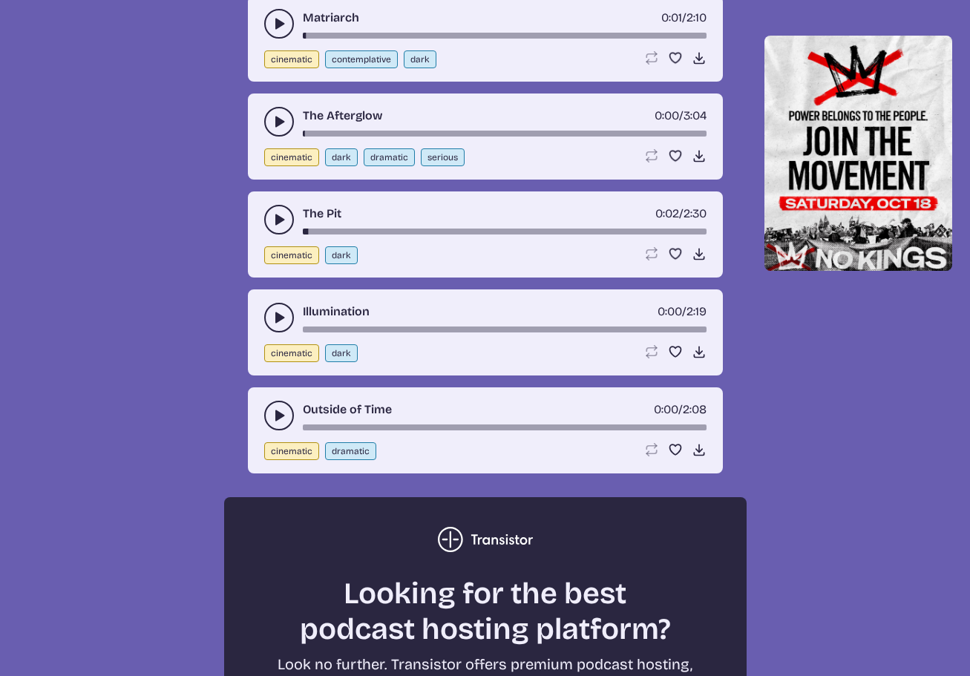
click at [278, 318] on use "play-pause toggle" at bounding box center [279, 317] width 15 height 15
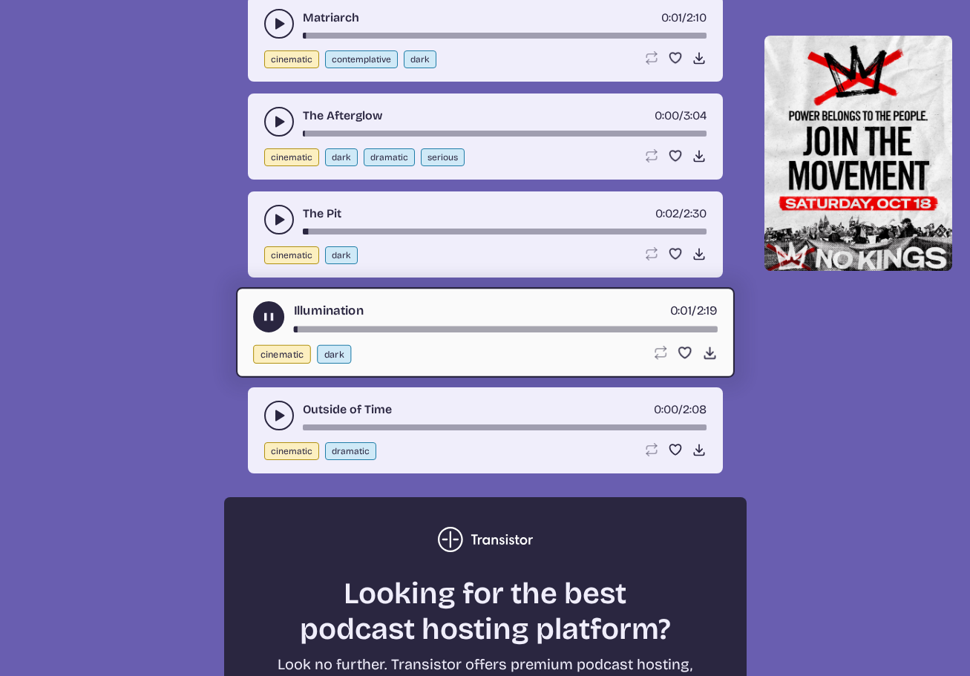
click at [278, 318] on button "play-pause toggle" at bounding box center [268, 316] width 31 height 31
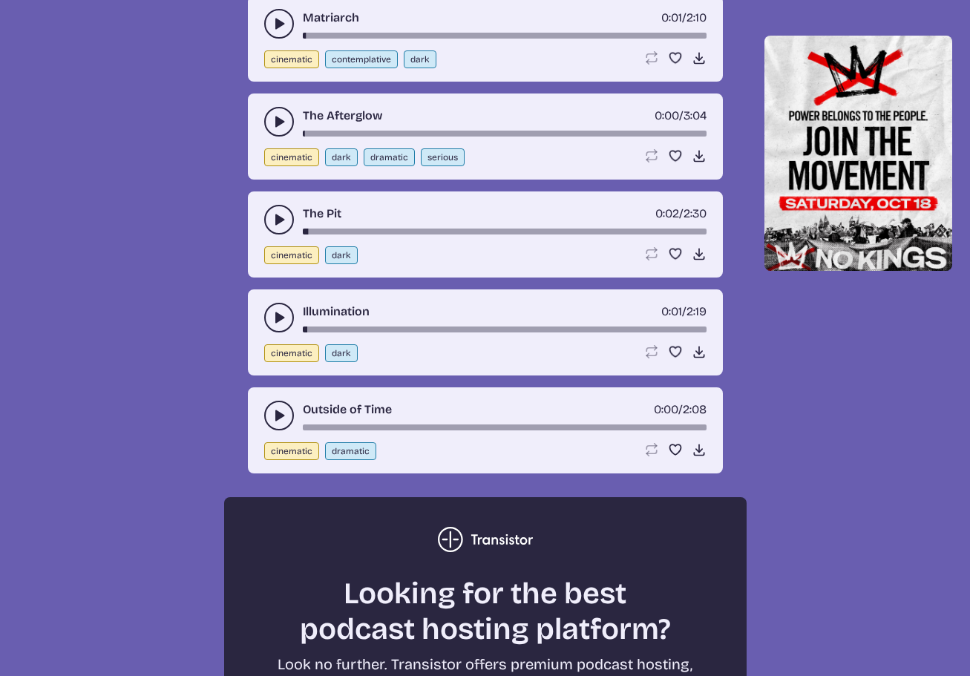
click at [283, 416] on use "play-pause toggle" at bounding box center [279, 415] width 15 height 15
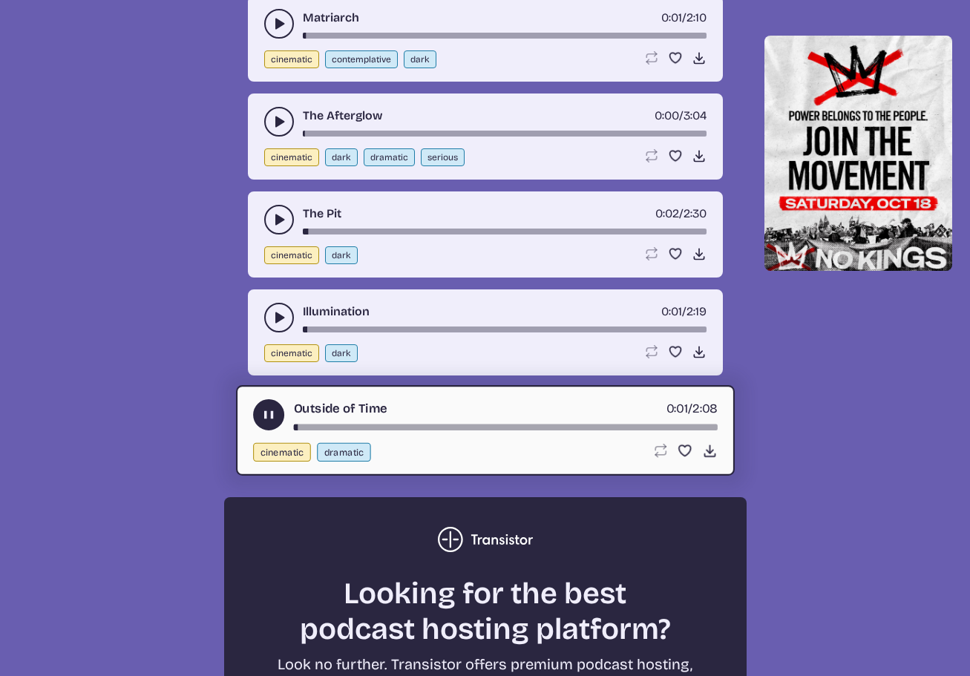
click at [267, 416] on use "play-pause toggle" at bounding box center [268, 415] width 16 height 16
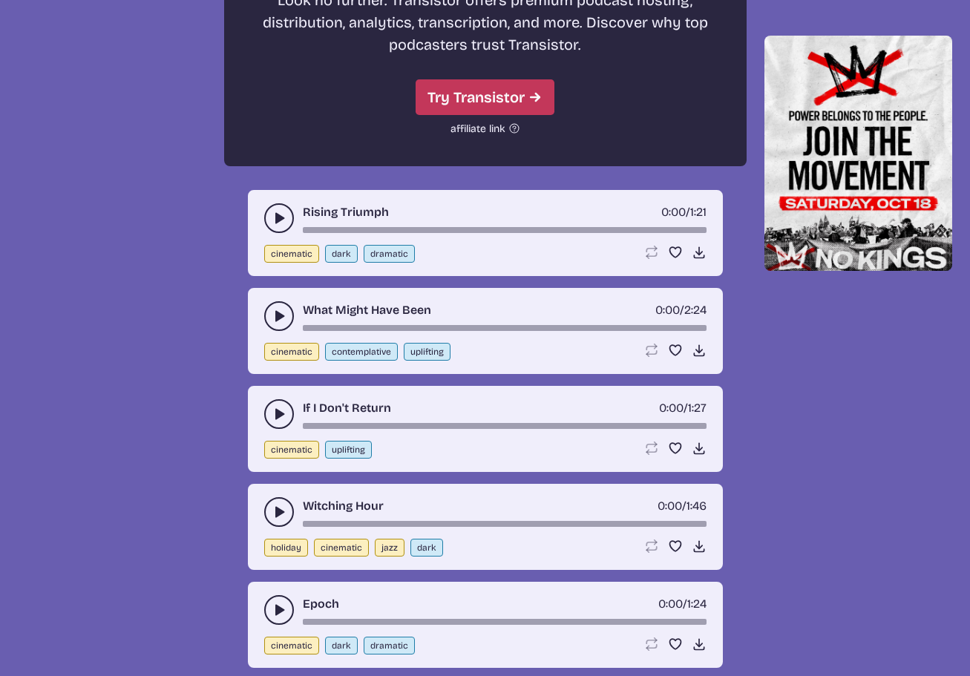
scroll to position [4167, 0]
